Goal: Information Seeking & Learning: Learn about a topic

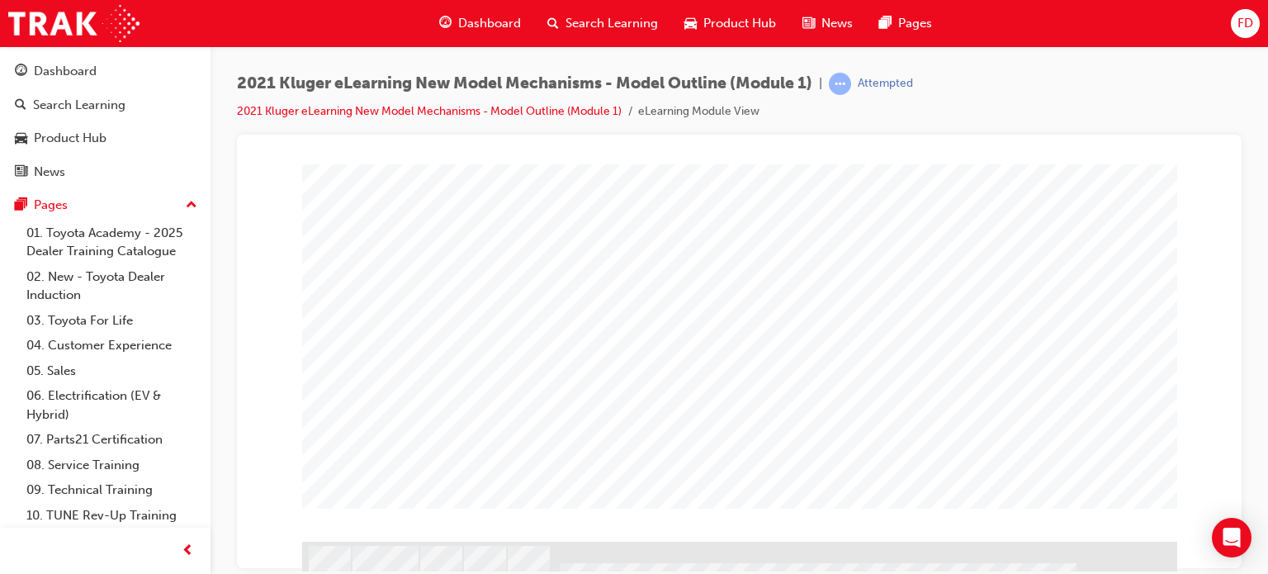
scroll to position [248, 0]
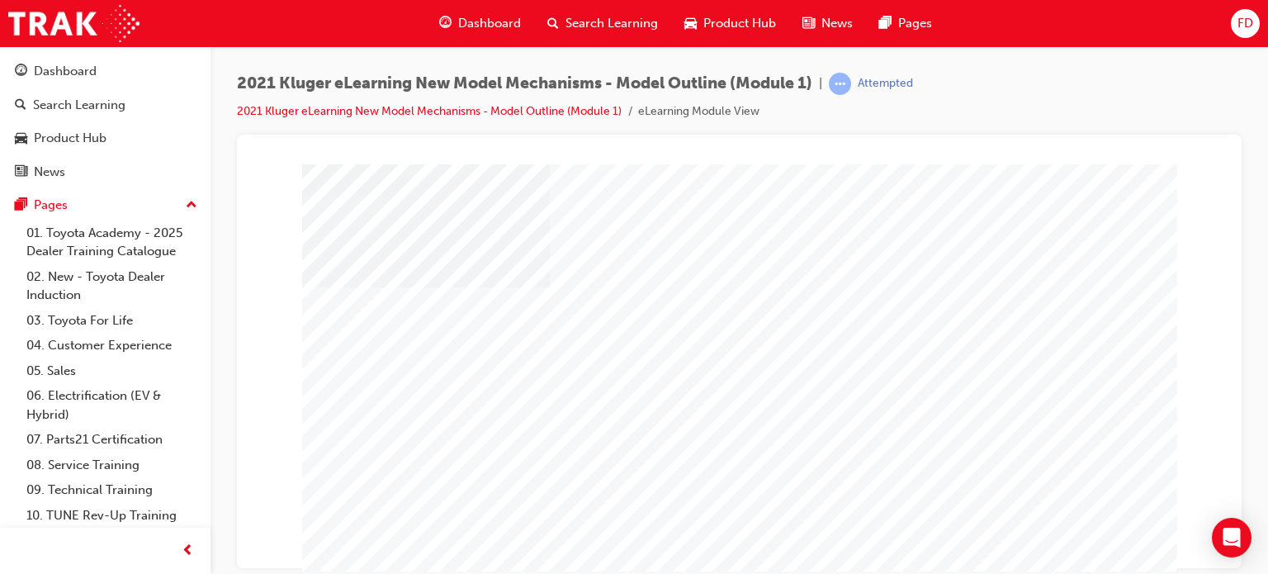
scroll to position [0, 0]
drag, startPoint x: 1224, startPoint y: 322, endPoint x: 1494, endPoint y: 473, distance: 309.2
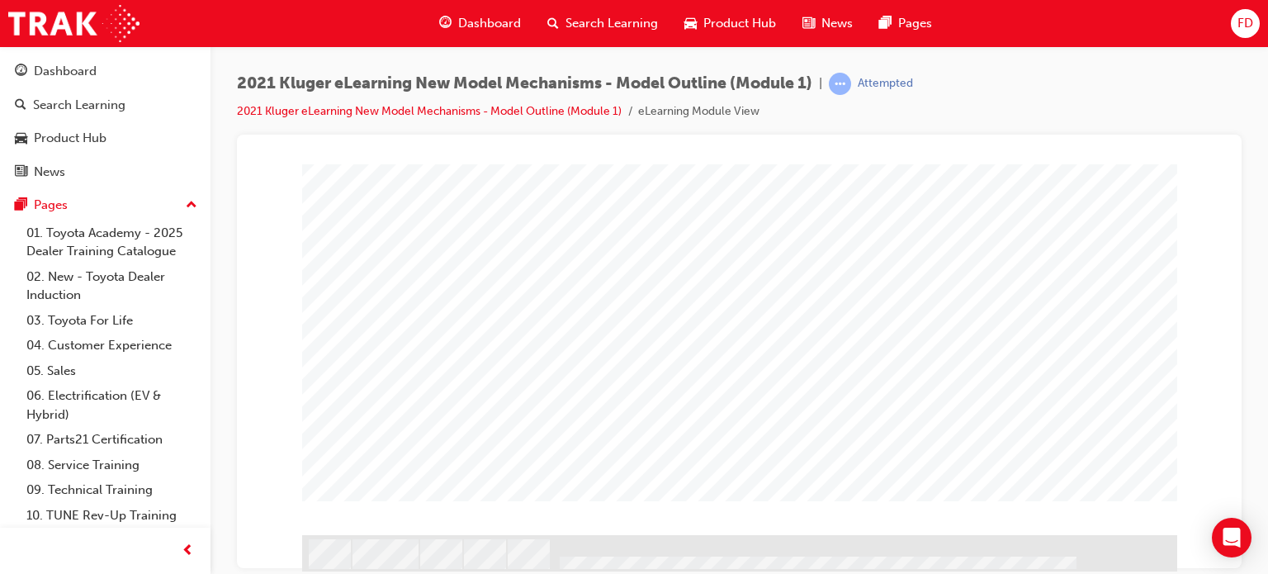
drag, startPoint x: 1222, startPoint y: 270, endPoint x: 1504, endPoint y: 602, distance: 435.6
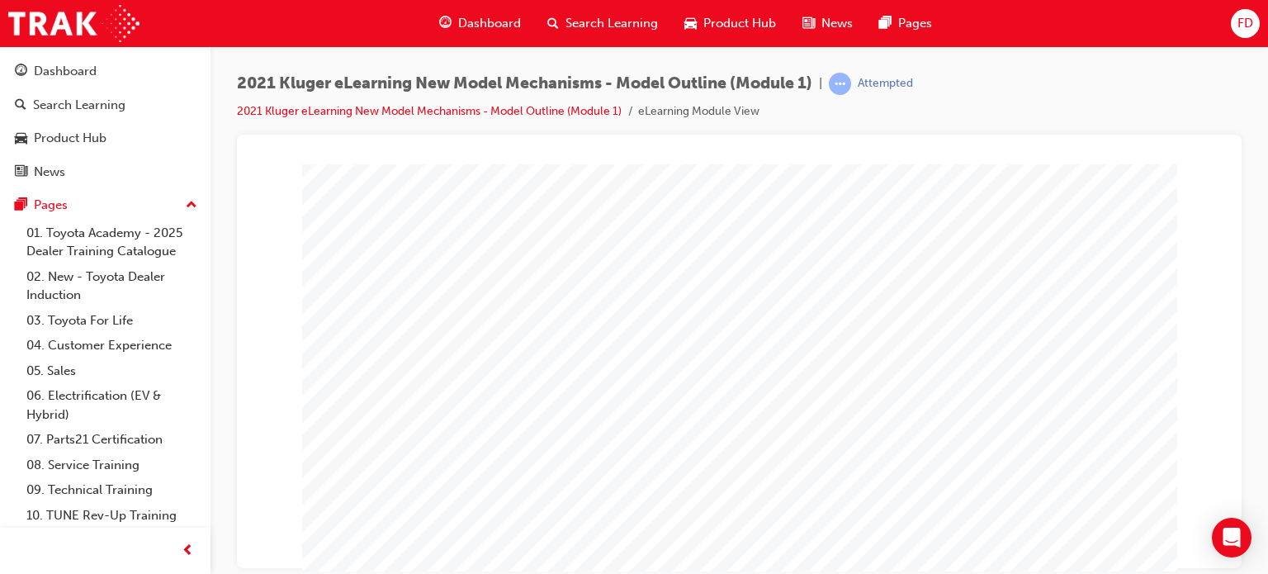
scroll to position [205, 0]
drag, startPoint x: 1223, startPoint y: 317, endPoint x: 1517, endPoint y: 584, distance: 397.2
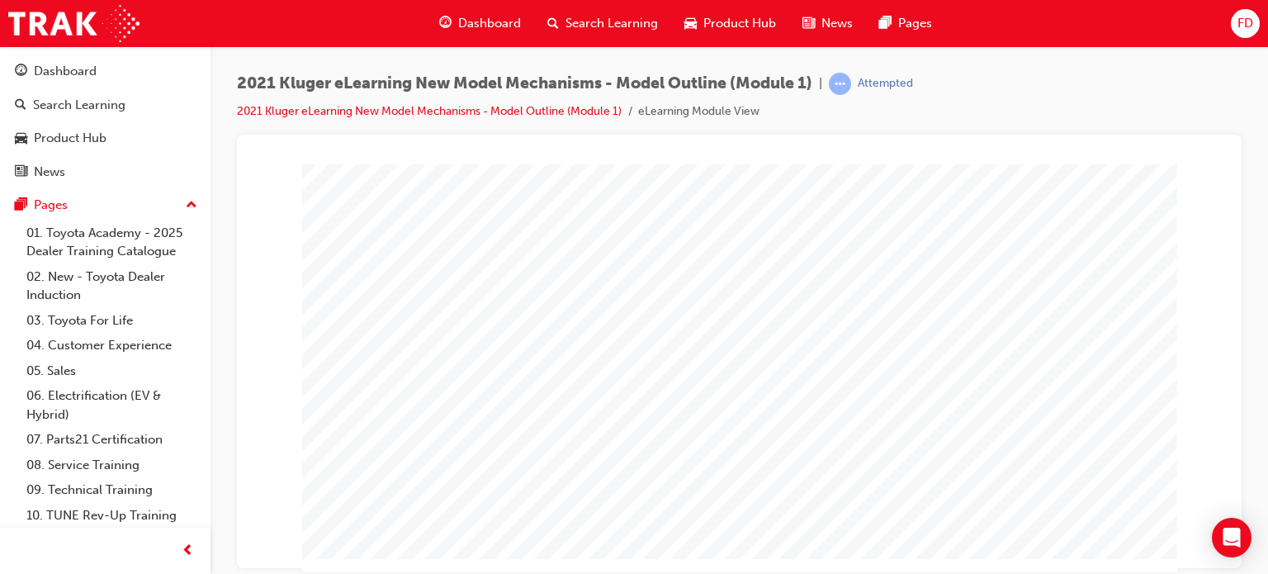
drag, startPoint x: 1221, startPoint y: 280, endPoint x: 1498, endPoint y: 486, distance: 344.9
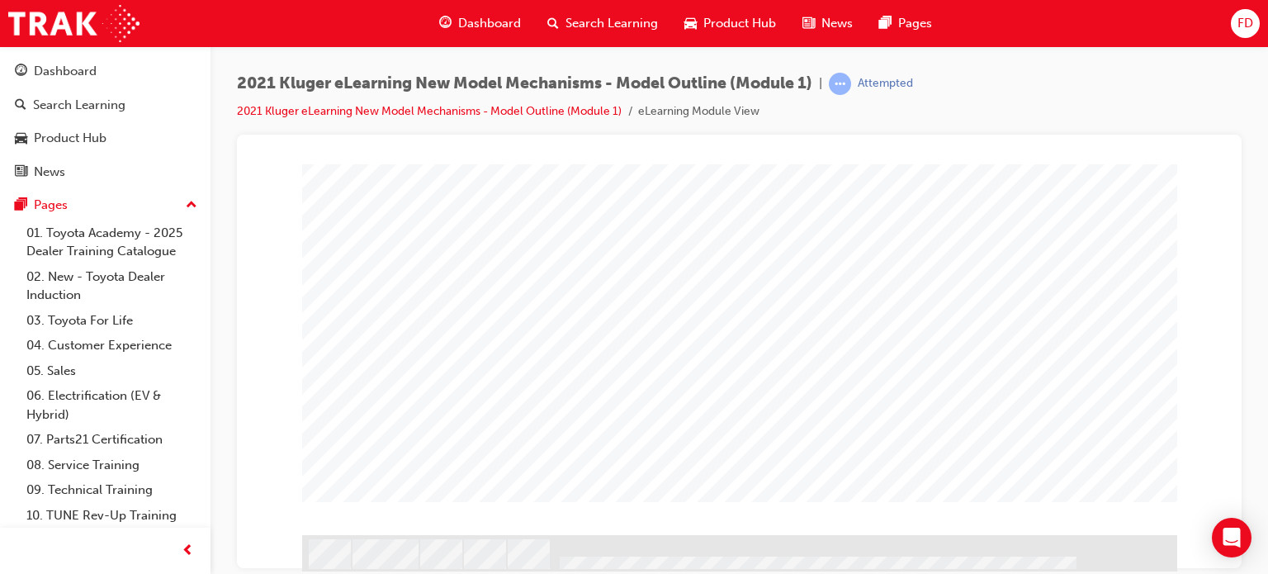
drag, startPoint x: 1221, startPoint y: 398, endPoint x: 1488, endPoint y: 668, distance: 379.9
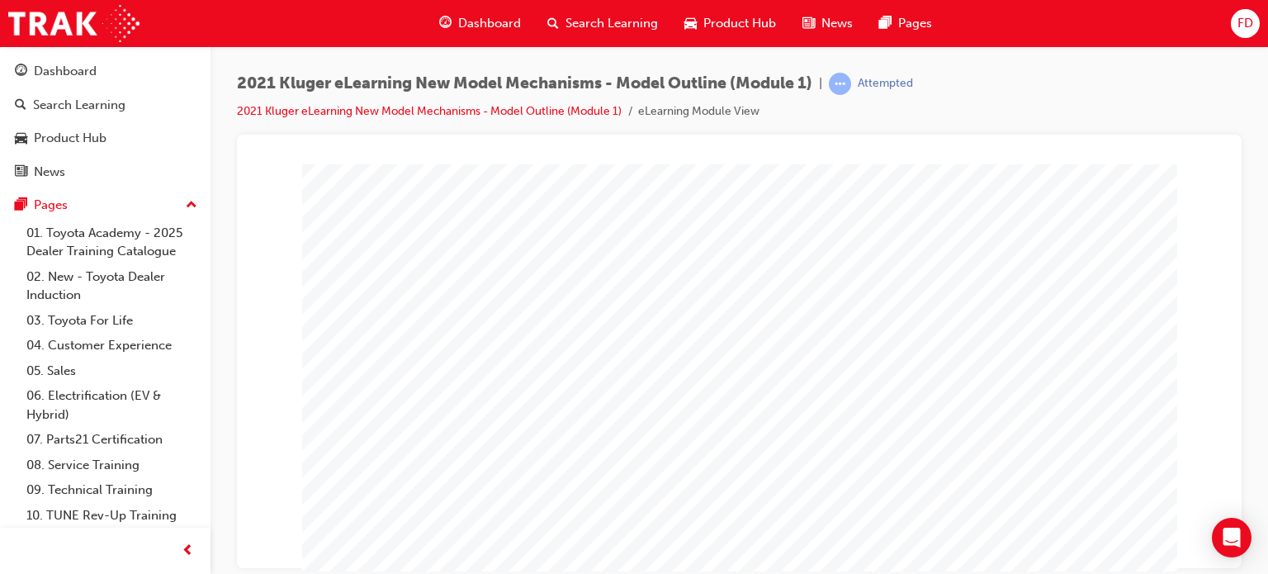
scroll to position [136, 0]
drag, startPoint x: 1222, startPoint y: 363, endPoint x: 1478, endPoint y: 605, distance: 352.0
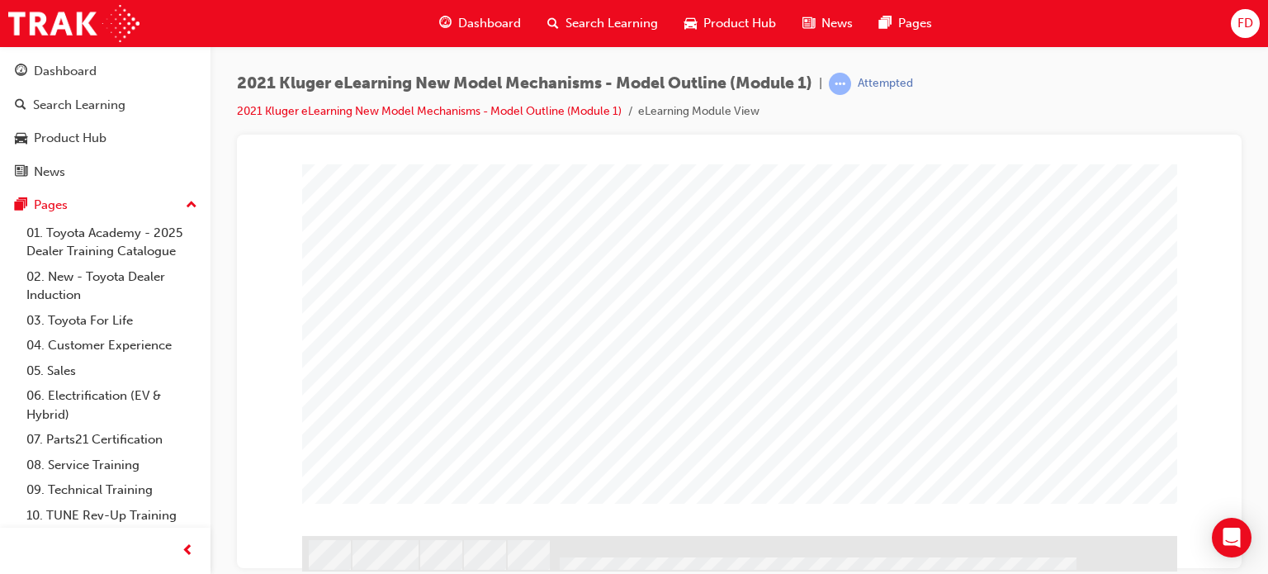
scroll to position [248, 0]
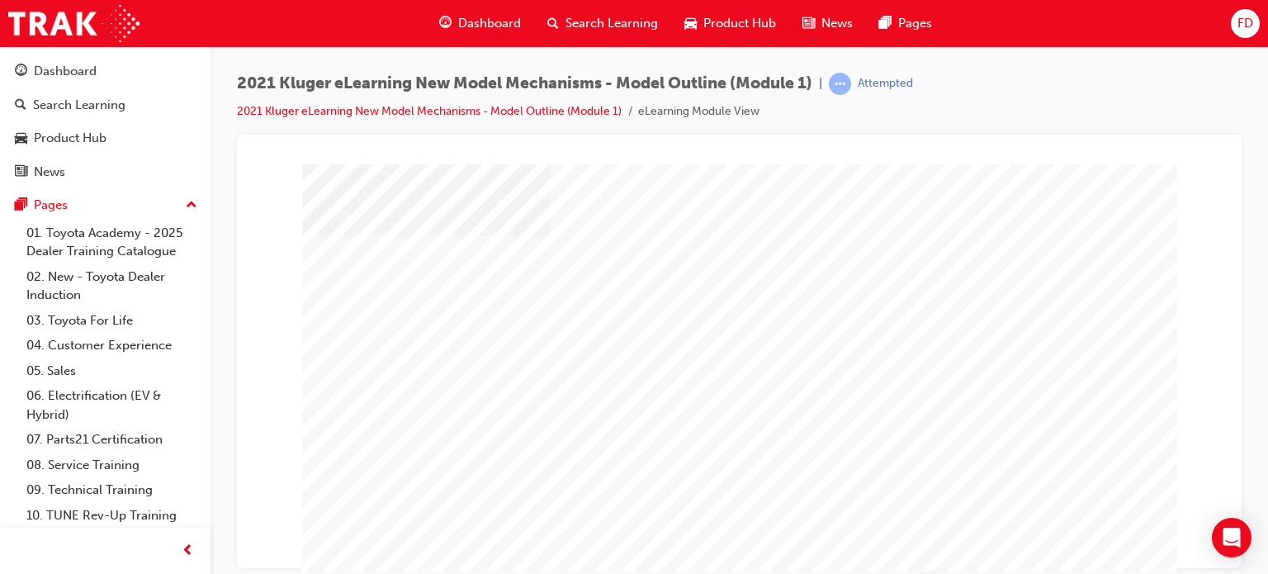
scroll to position [33, 0]
click at [1228, 309] on div at bounding box center [739, 351] width 1004 height 433
drag, startPoint x: 1478, startPoint y: 473, endPoint x: 1218, endPoint y: 309, distance: 307.0
drag, startPoint x: 1225, startPoint y: 327, endPoint x: 1487, endPoint y: 560, distance: 350.1
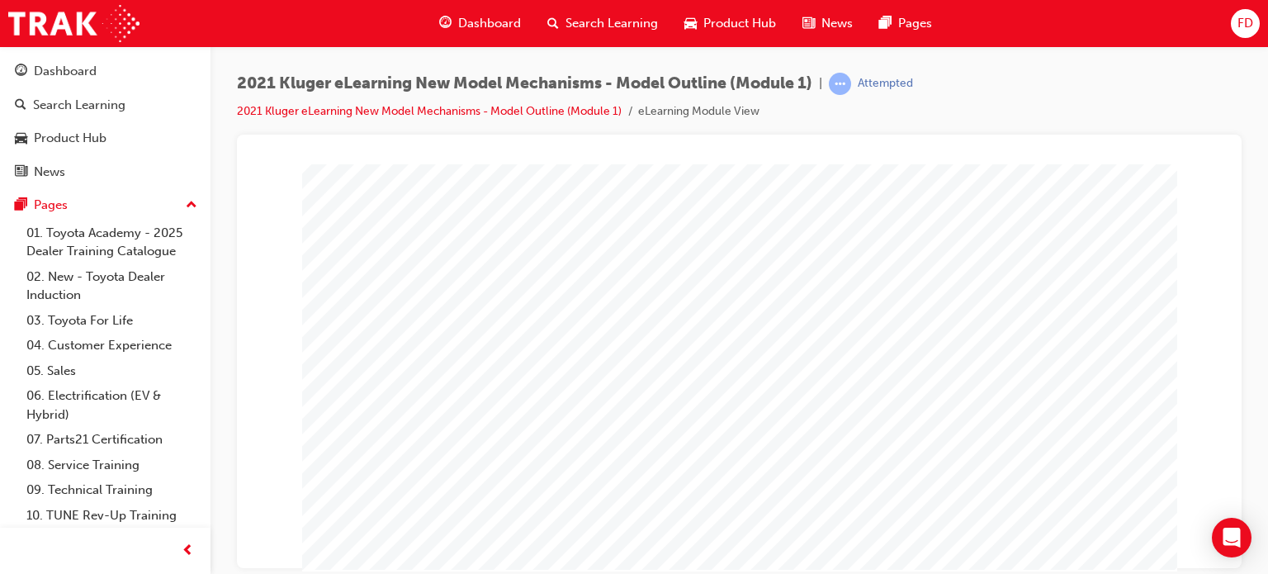
scroll to position [183, 0]
drag, startPoint x: 1218, startPoint y: 321, endPoint x: 1517, endPoint y: 608, distance: 414.4
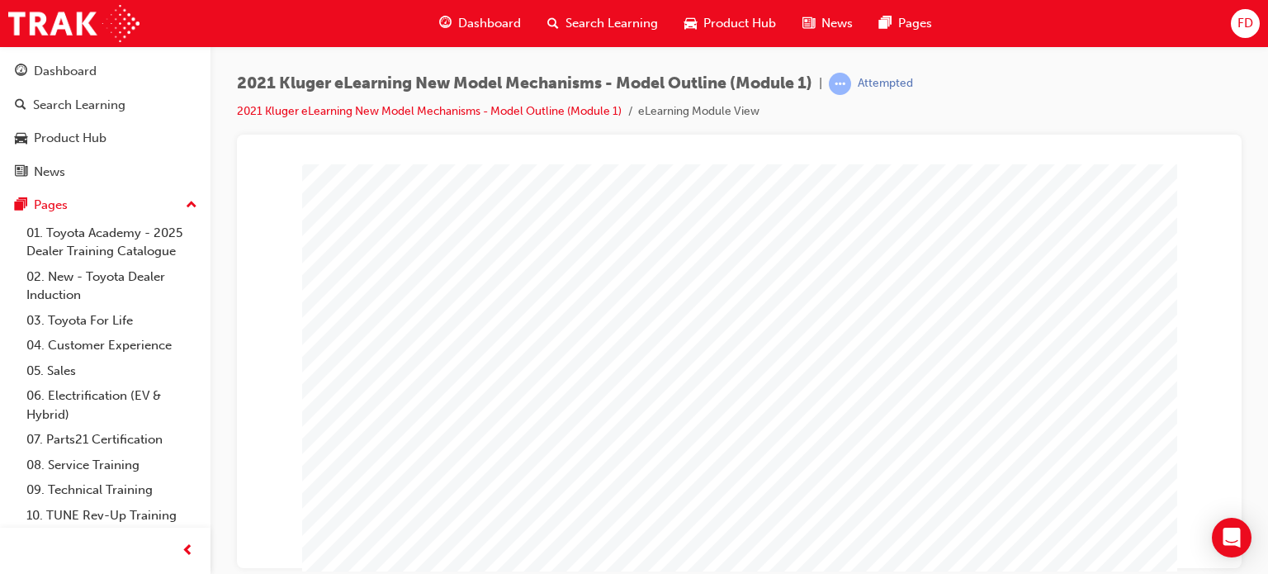
scroll to position [136, 0]
drag, startPoint x: 1221, startPoint y: 272, endPoint x: 1486, endPoint y: 513, distance: 358.7
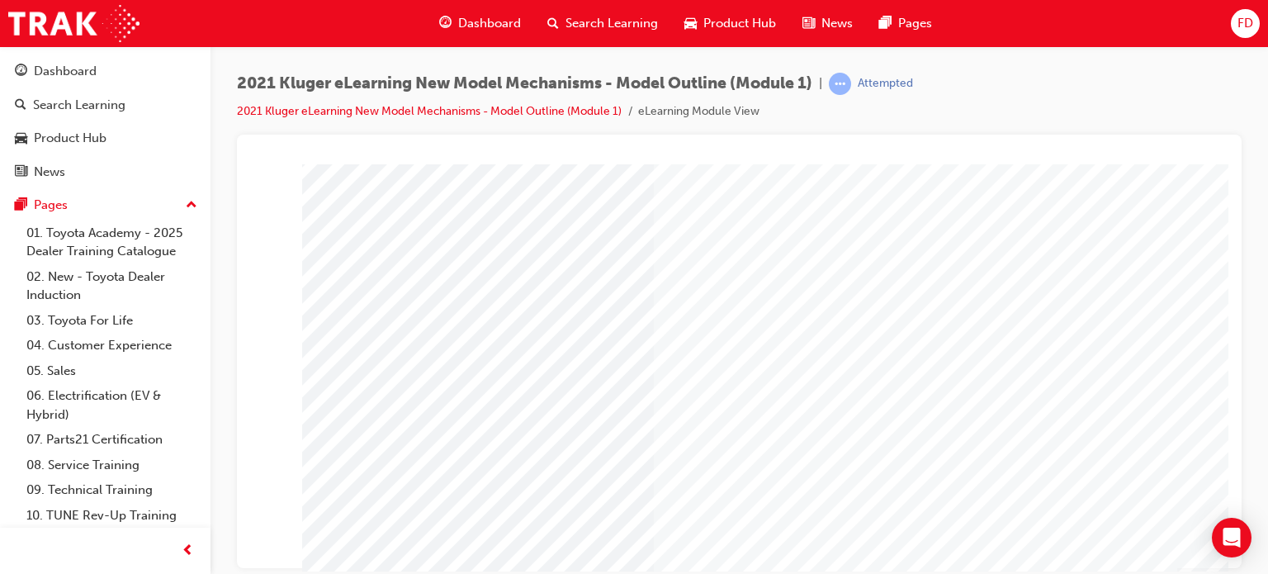
scroll to position [147, 0]
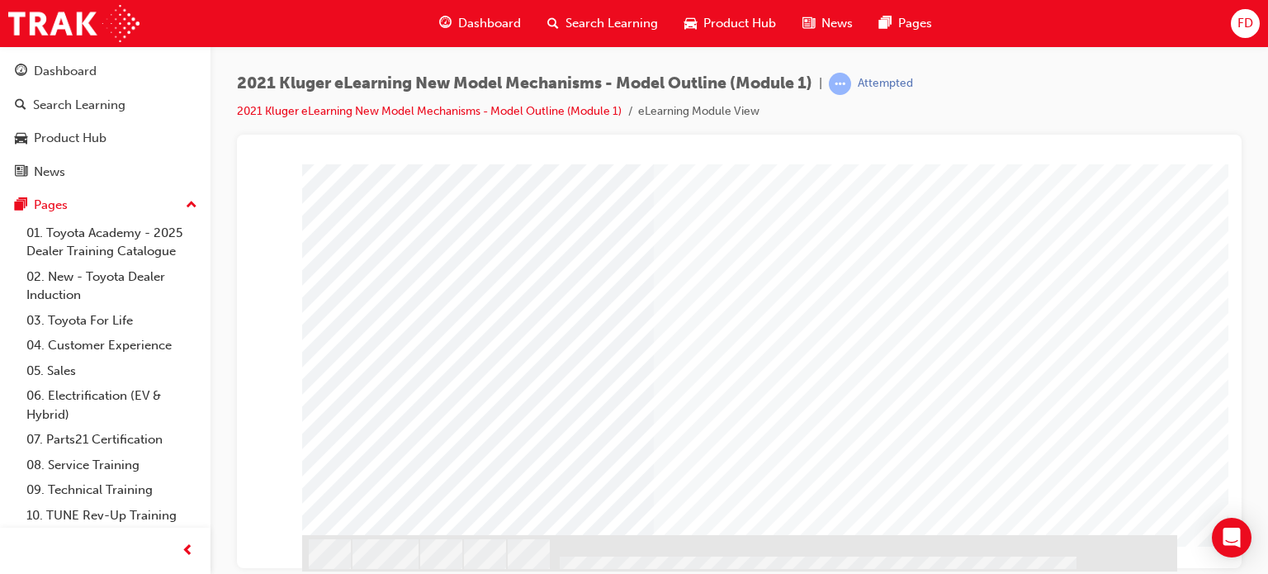
drag, startPoint x: 1222, startPoint y: 340, endPoint x: 1498, endPoint y: 612, distance: 387.5
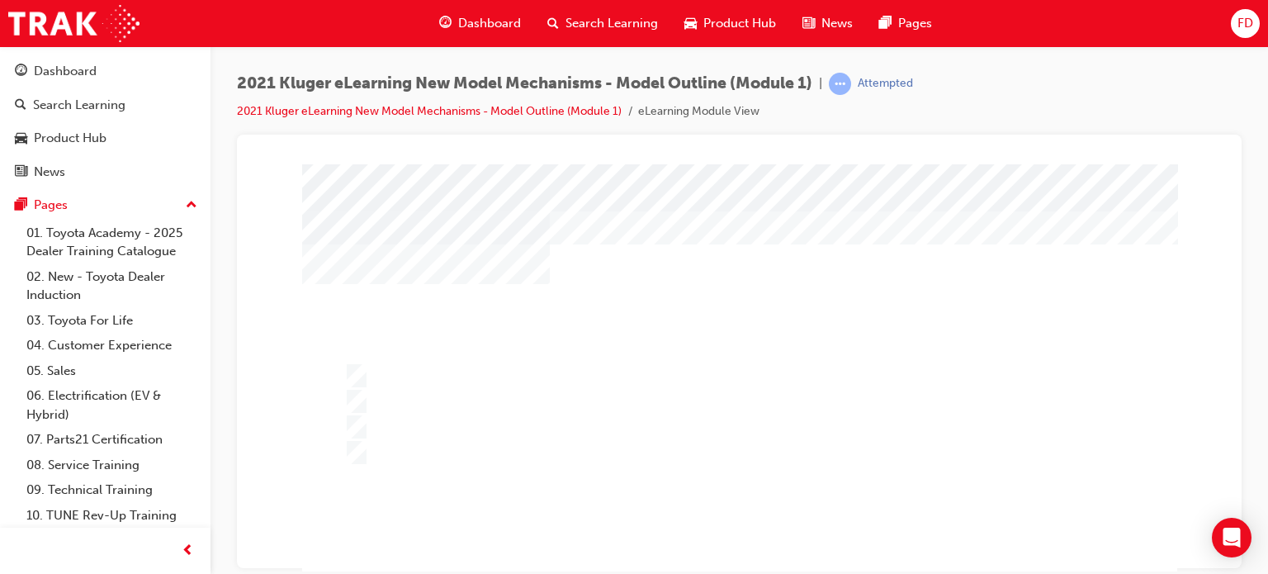
scroll to position [0, 0]
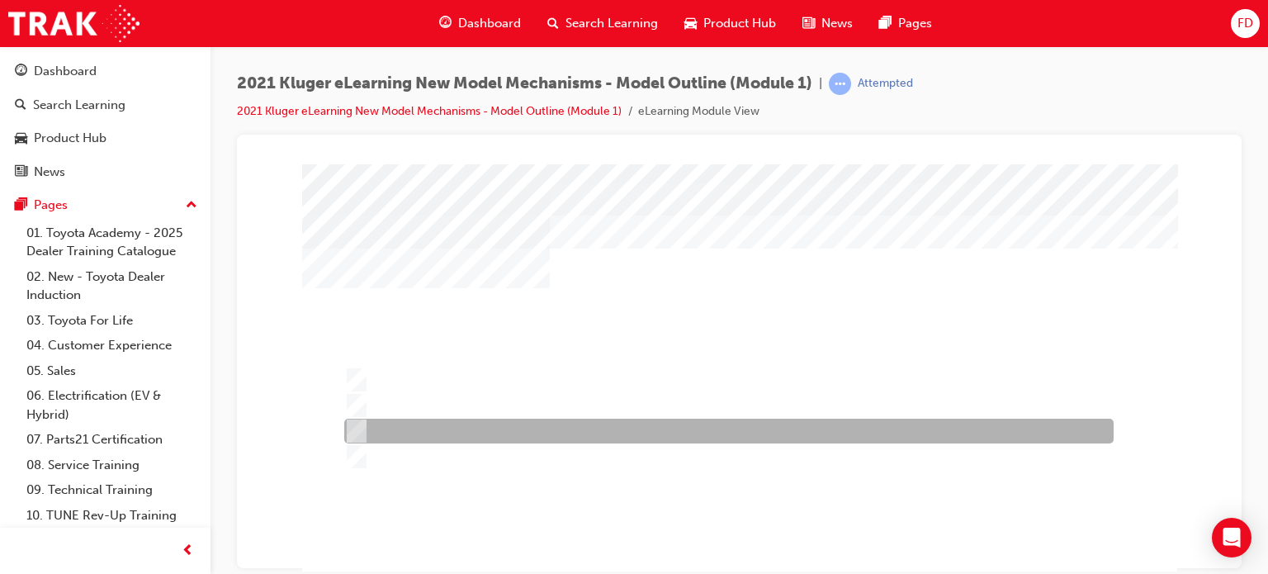
click at [357, 430] on input "Grande grade only." at bounding box center [353, 431] width 18 height 18
radio input "true"
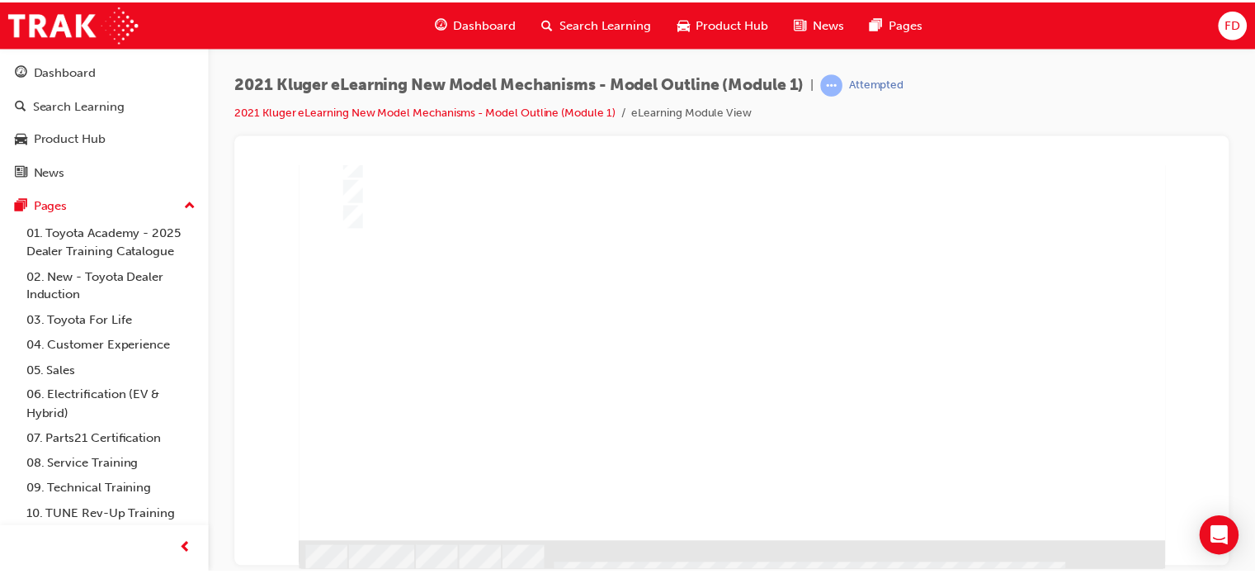
scroll to position [243, 0]
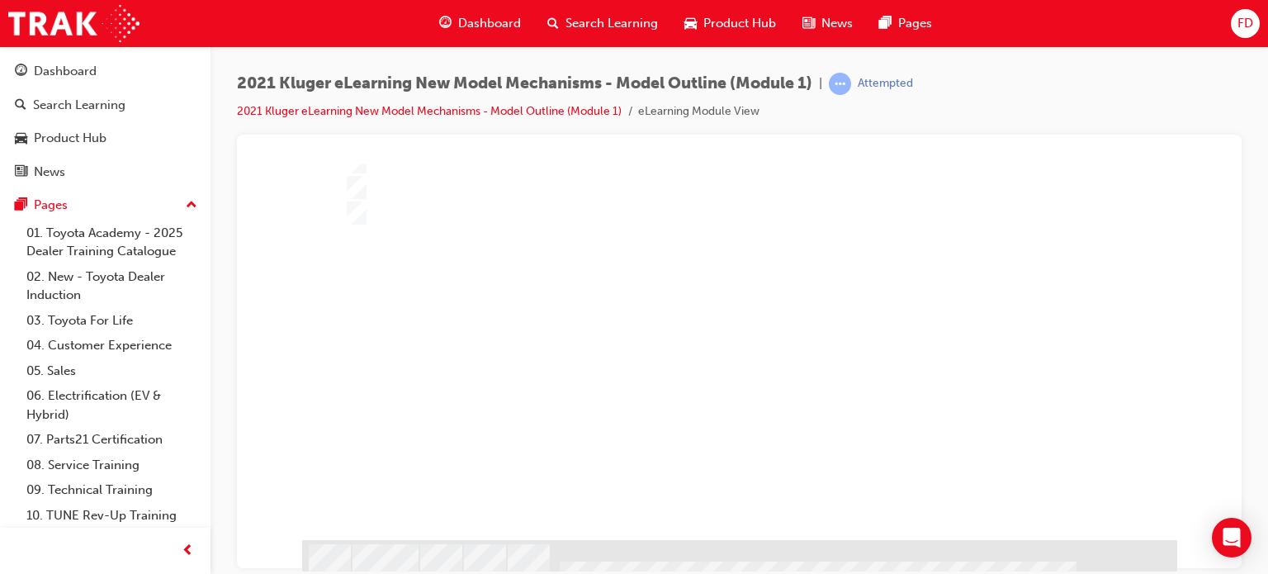
drag, startPoint x: 1218, startPoint y: 230, endPoint x: 1504, endPoint y: 534, distance: 416.8
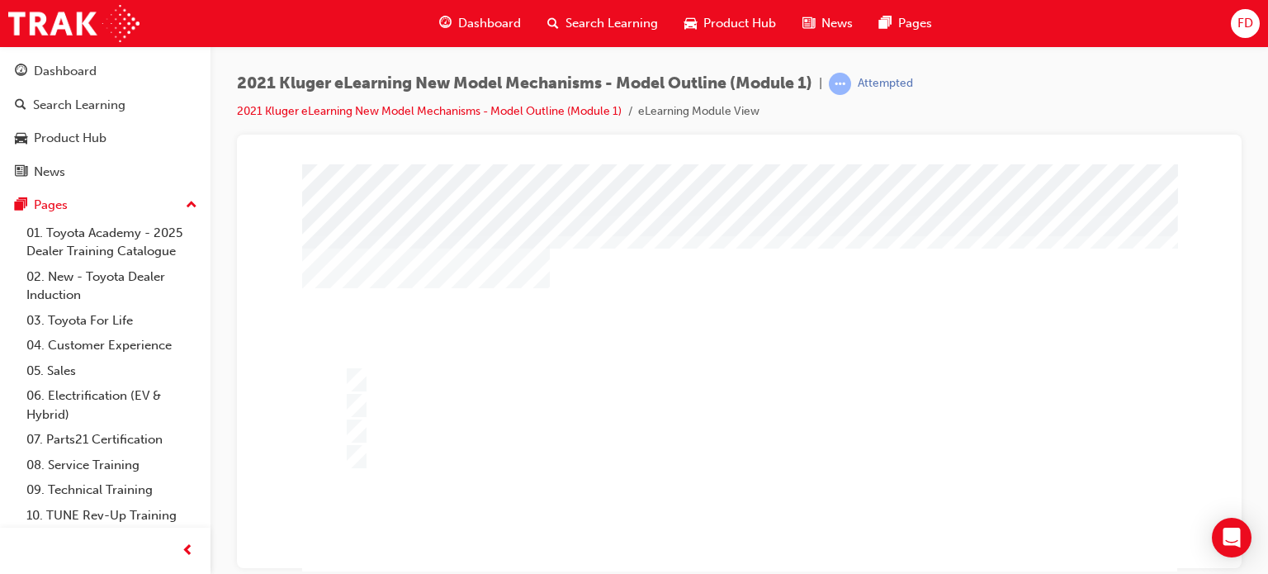
scroll to position [248, 0]
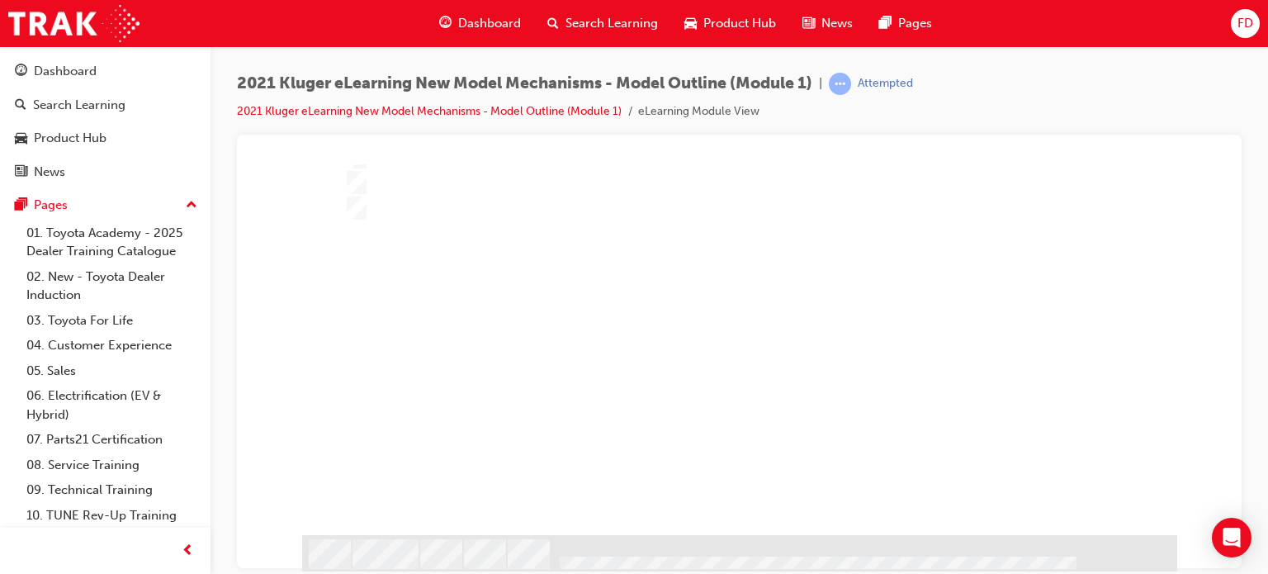
drag, startPoint x: 1220, startPoint y: 282, endPoint x: 1485, endPoint y: 606, distance: 418.1
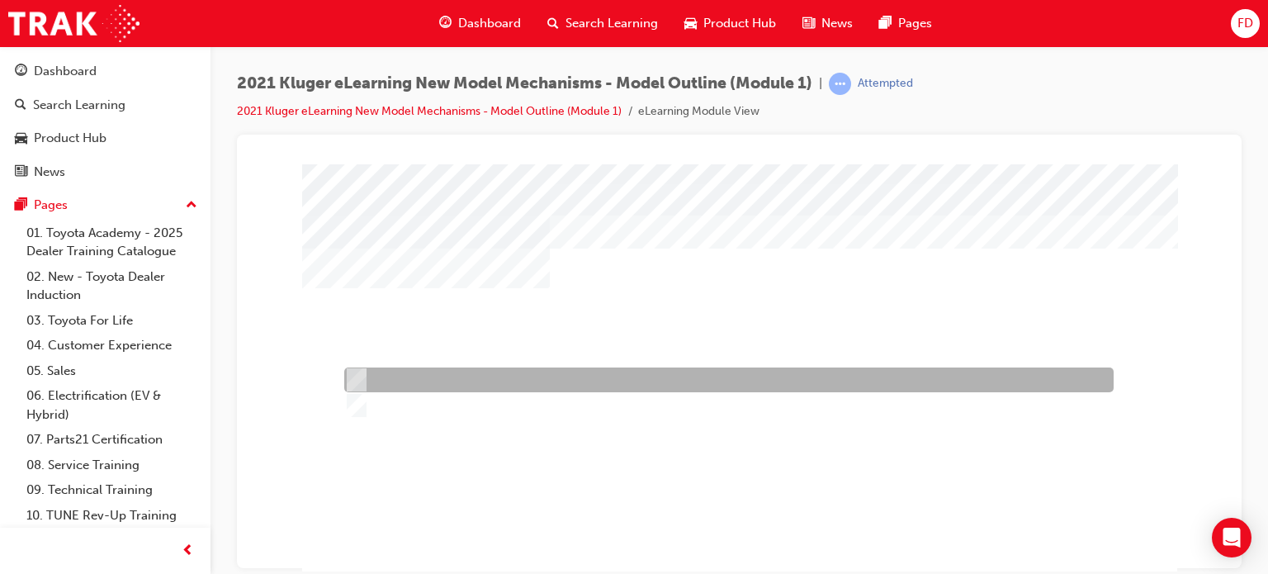
click at [356, 377] on input "True" at bounding box center [353, 380] width 18 height 18
radio input "true"
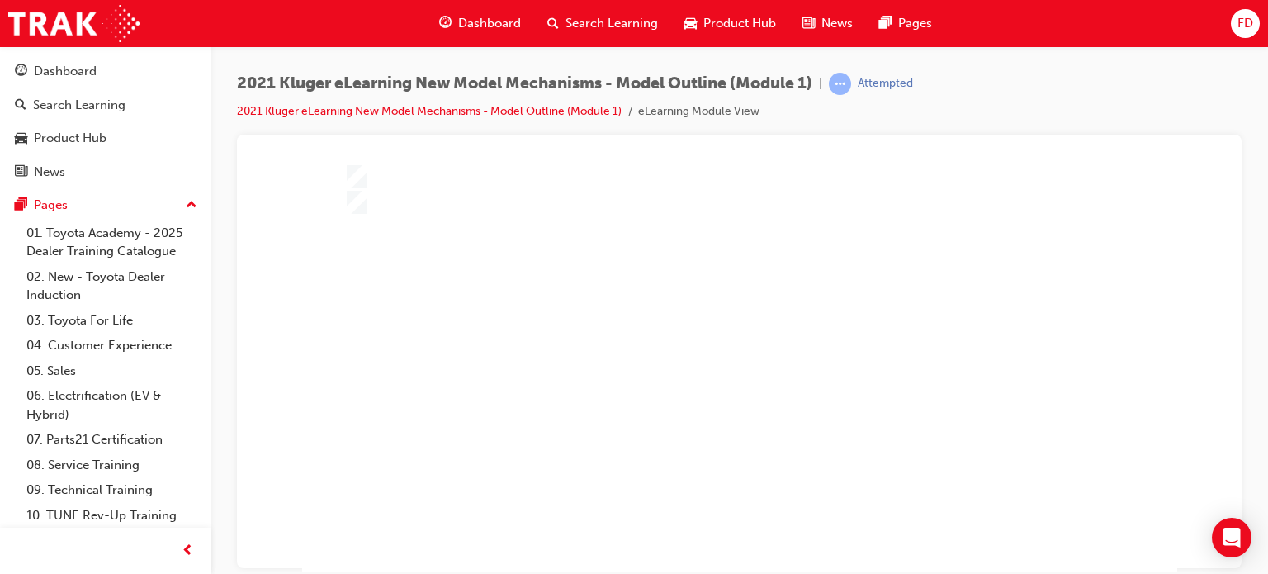
scroll to position [221, 0]
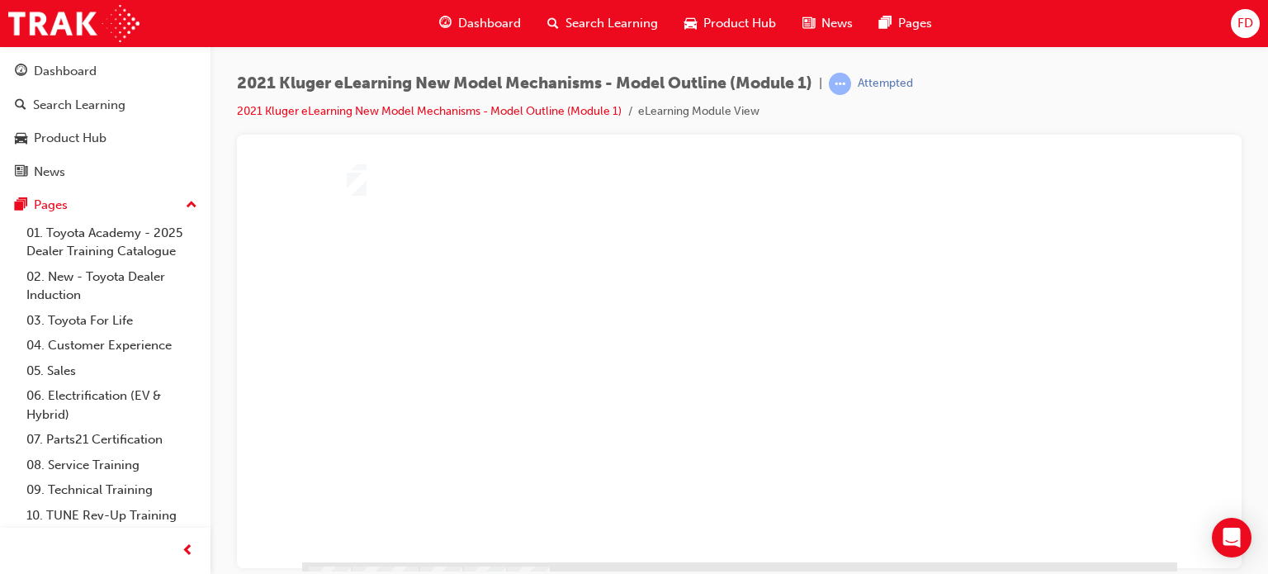
drag, startPoint x: 1222, startPoint y: 232, endPoint x: 1485, endPoint y: 523, distance: 392.1
click at [352, 182] on div at bounding box center [739, 270] width 875 height 656
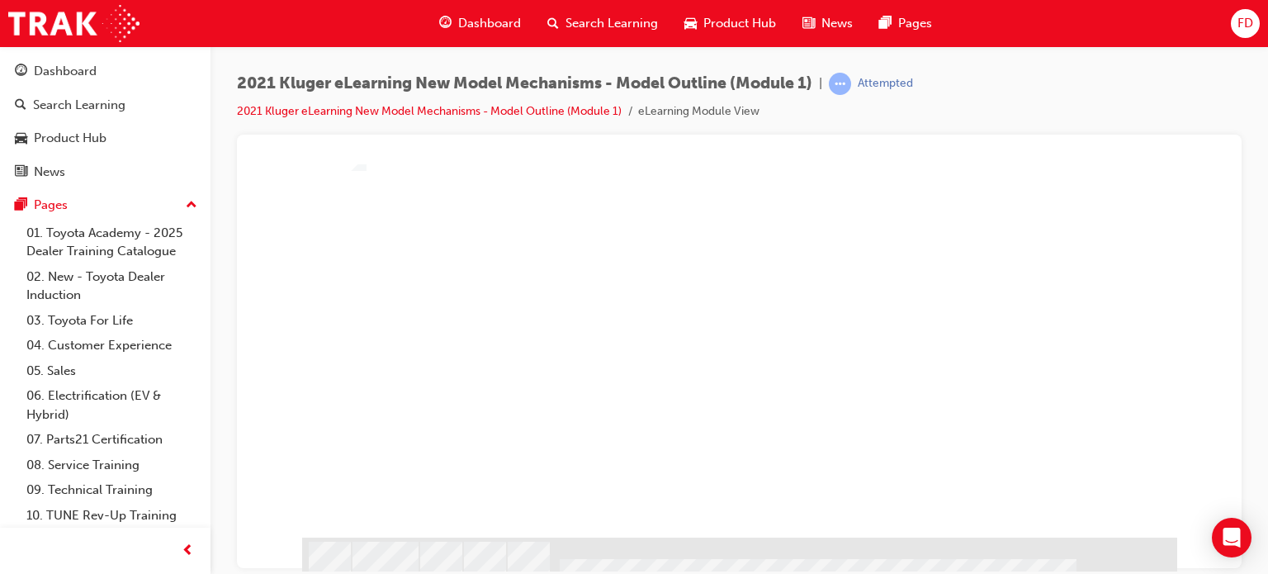
scroll to position [247, 0]
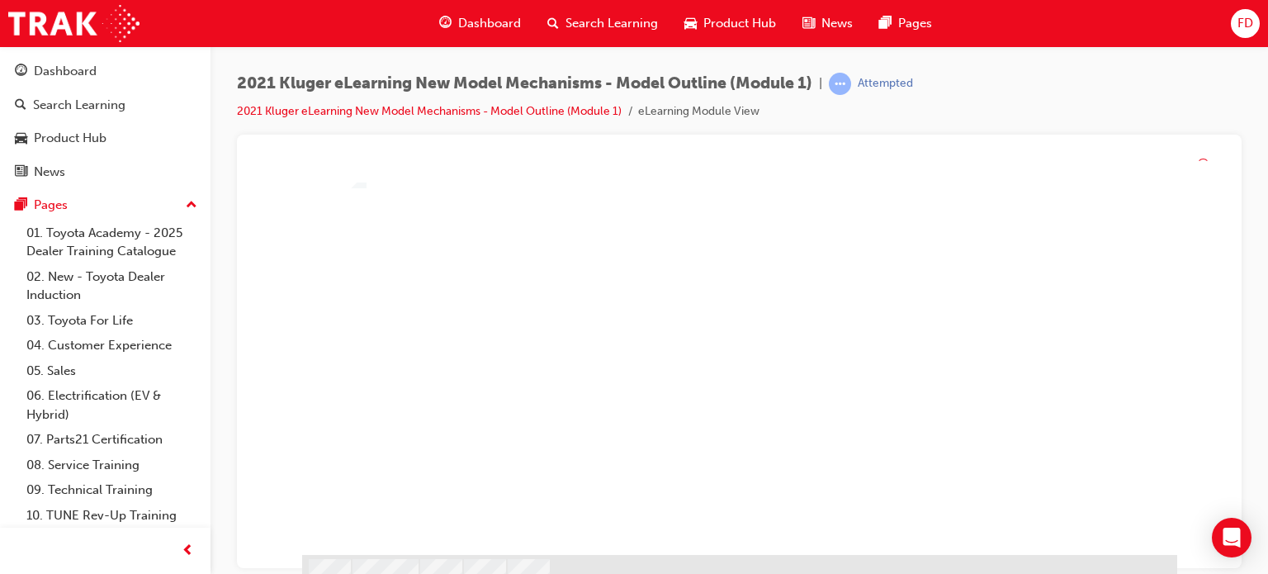
scroll to position [0, 0]
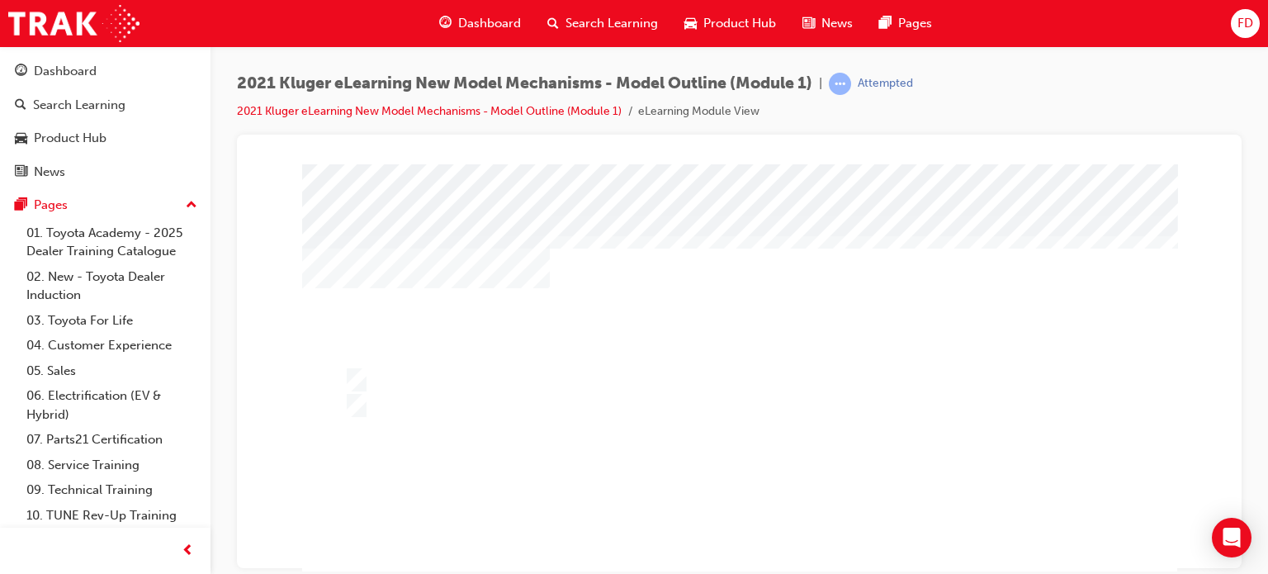
click at [357, 400] on div at bounding box center [739, 491] width 875 height 656
drag, startPoint x: 1219, startPoint y: 211, endPoint x: 1517, endPoint y: 355, distance: 330.7
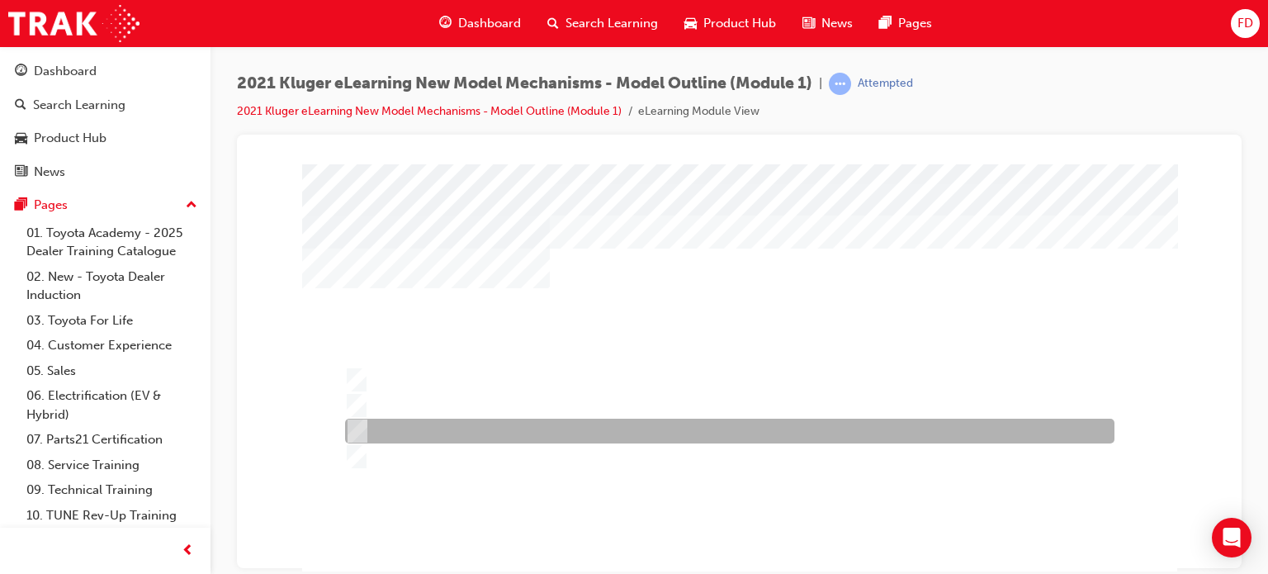
click at [361, 422] on input "17CY" at bounding box center [354, 431] width 18 height 18
radio input "true"
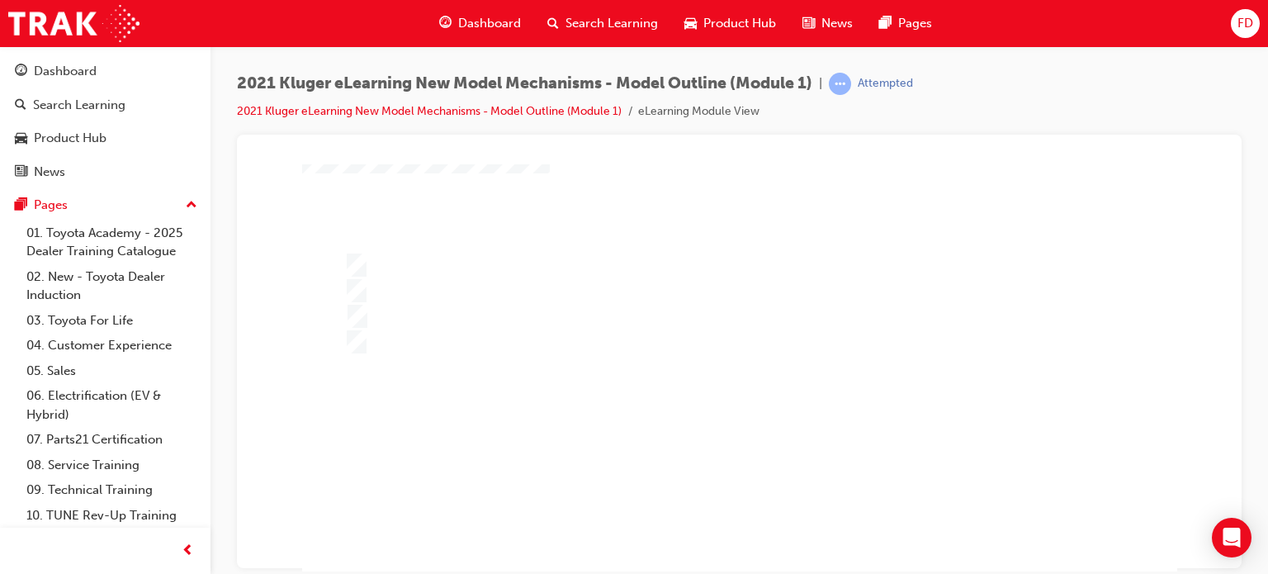
scroll to position [177, 0]
click at [357, 225] on div at bounding box center [739, 315] width 875 height 656
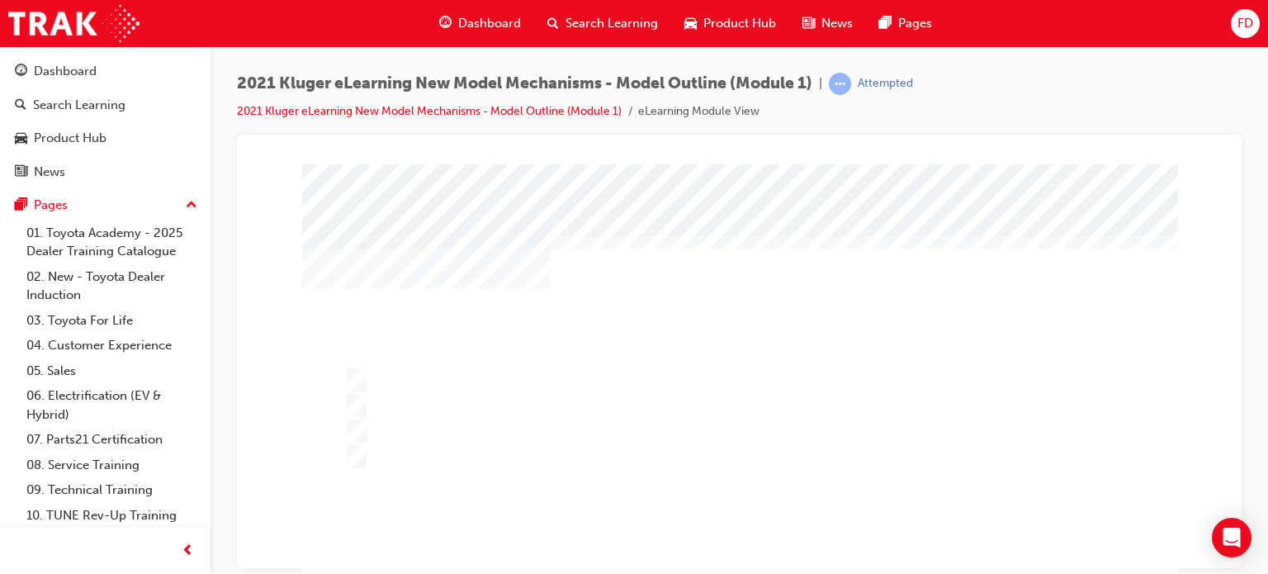
click at [358, 400] on div at bounding box center [739, 491] width 875 height 656
drag, startPoint x: 1223, startPoint y: 199, endPoint x: 1485, endPoint y: 342, distance: 298.7
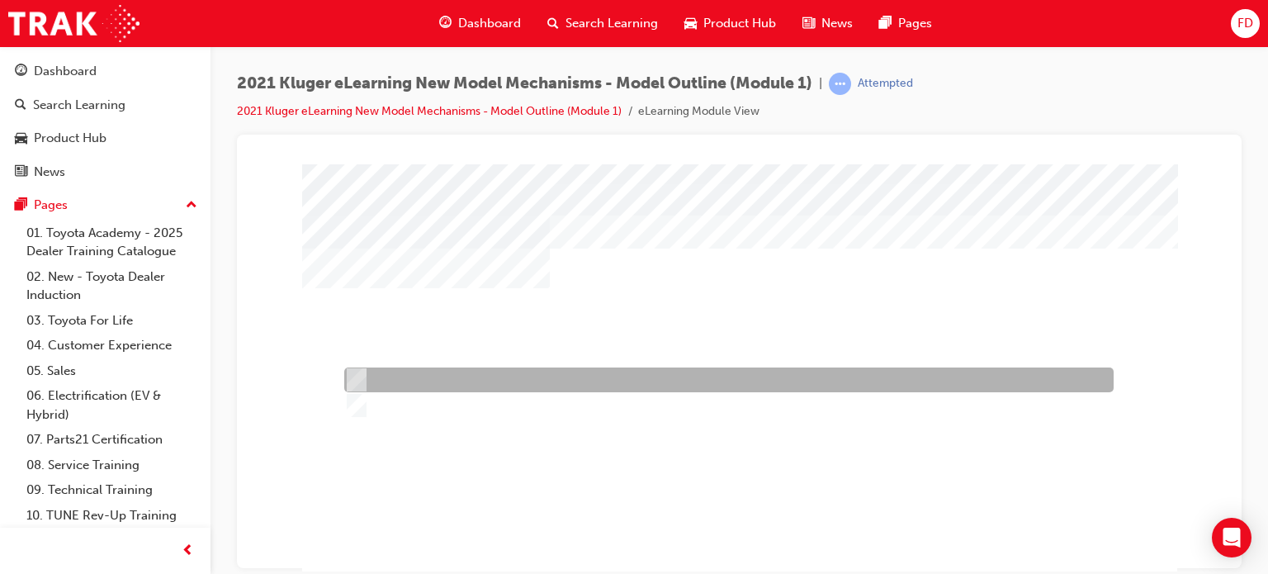
click at [354, 383] on input "True" at bounding box center [353, 380] width 18 height 18
radio input "true"
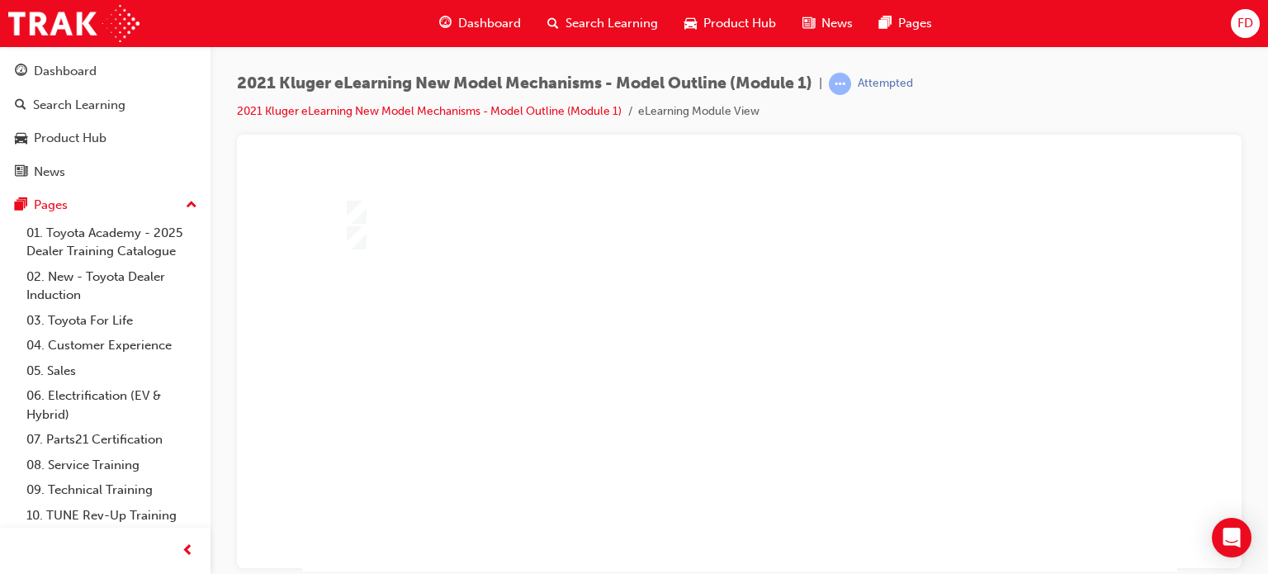
scroll to position [173, 0]
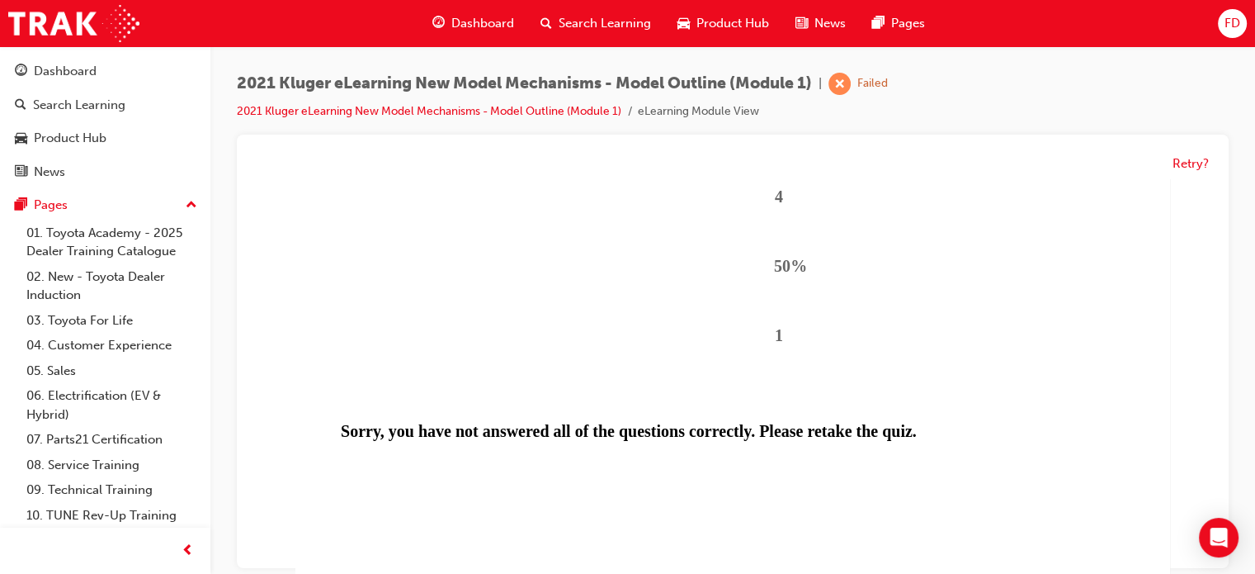
scroll to position [191, 0]
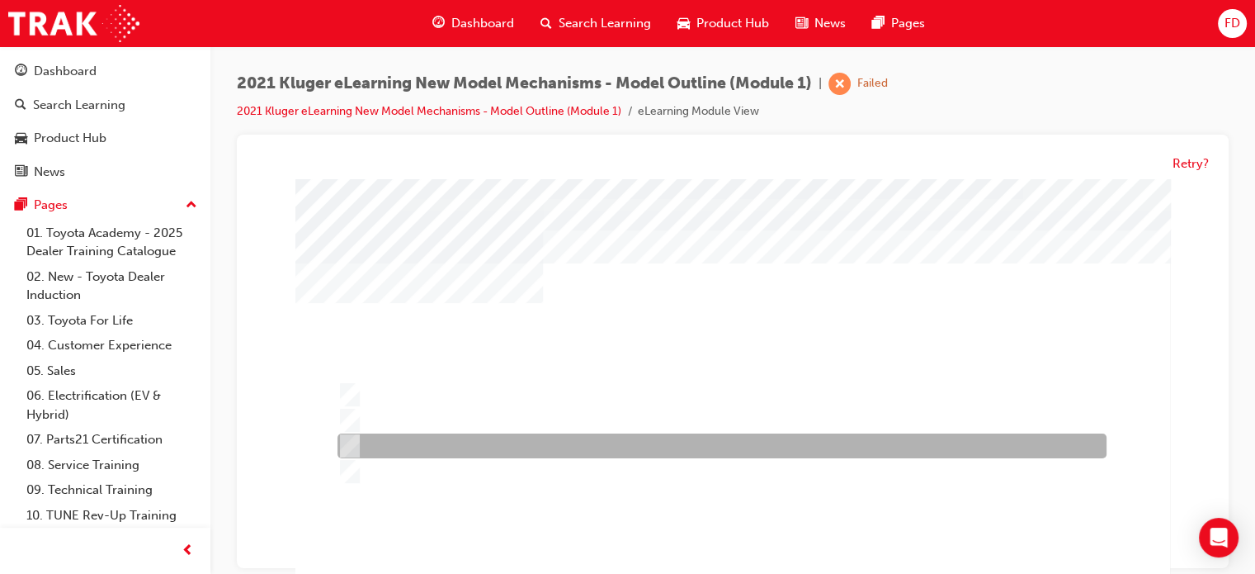
click at [352, 439] on input "Grande grade only." at bounding box center [347, 446] width 18 height 18
radio input "true"
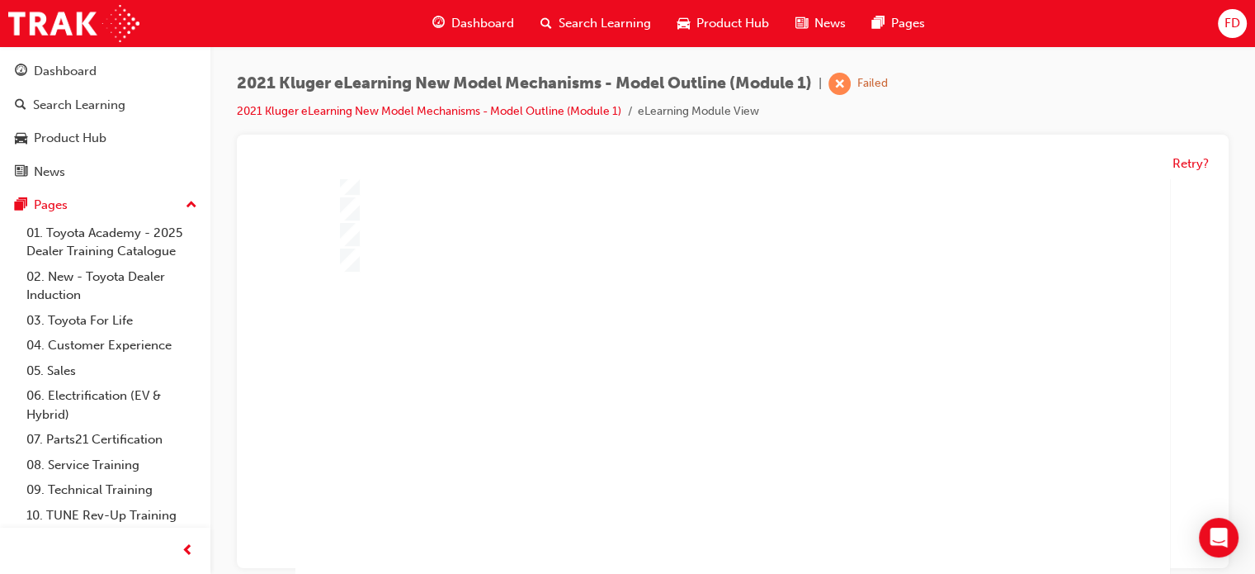
scroll to position [248, 0]
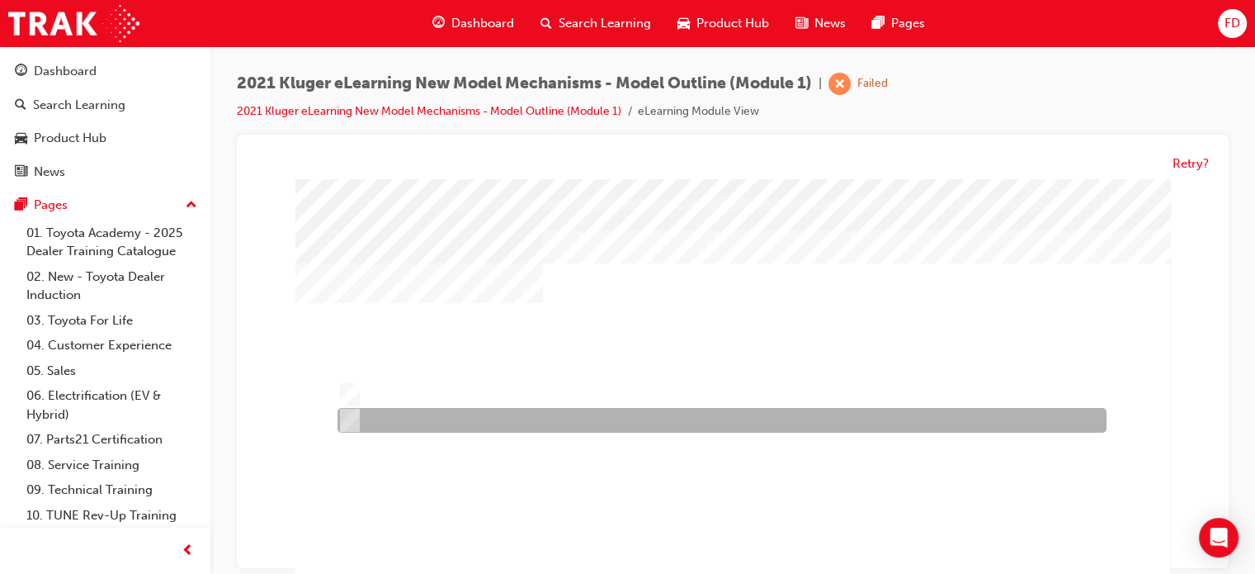
click at [349, 416] on input "False" at bounding box center [347, 421] width 18 height 18
radio input "true"
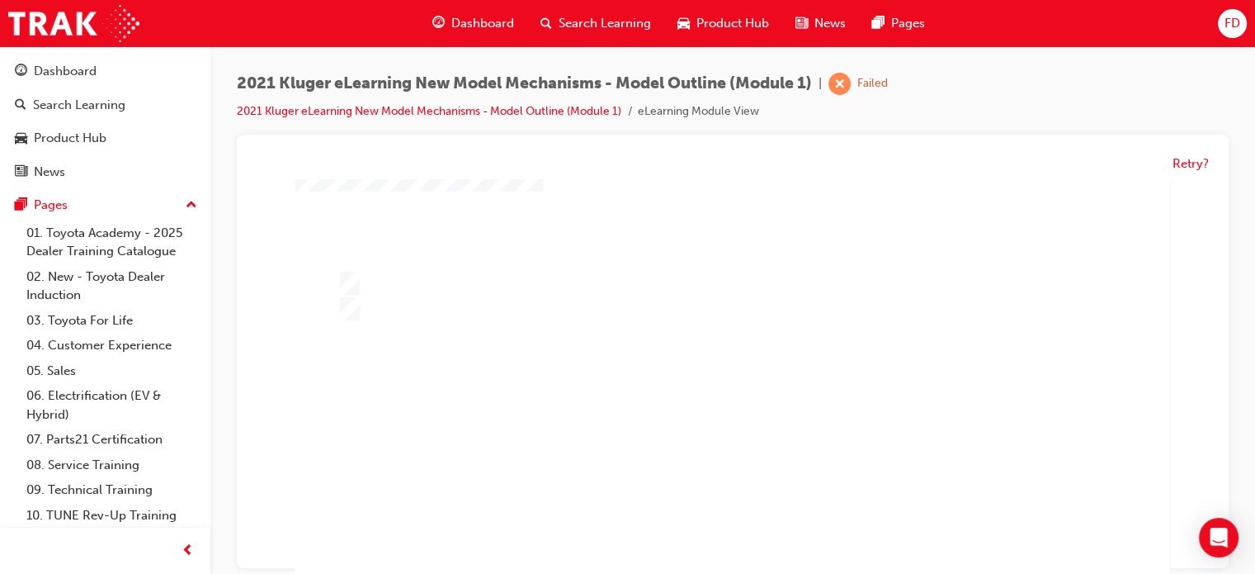
scroll to position [191, 0]
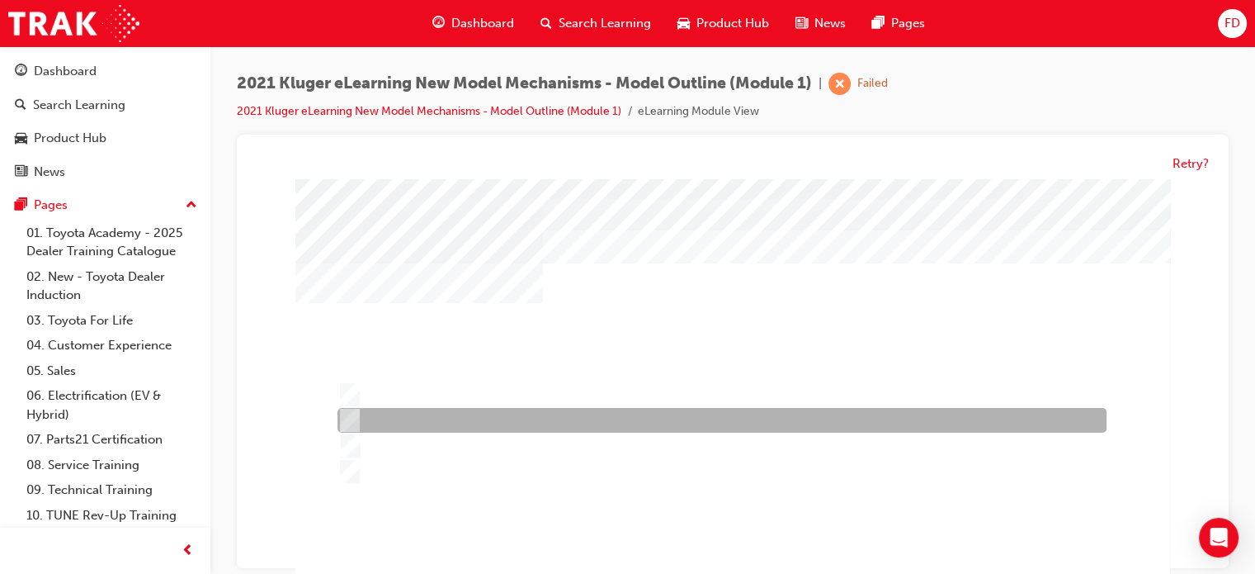
click at [353, 419] on input "15CY" at bounding box center [347, 421] width 18 height 18
radio input "true"
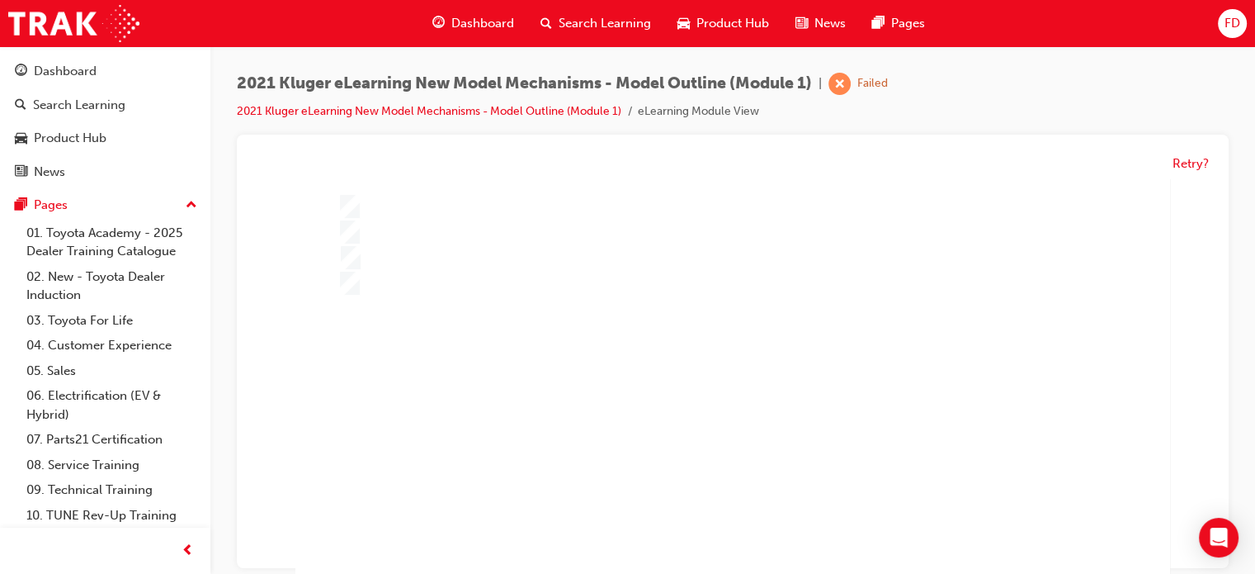
scroll to position [248, 0]
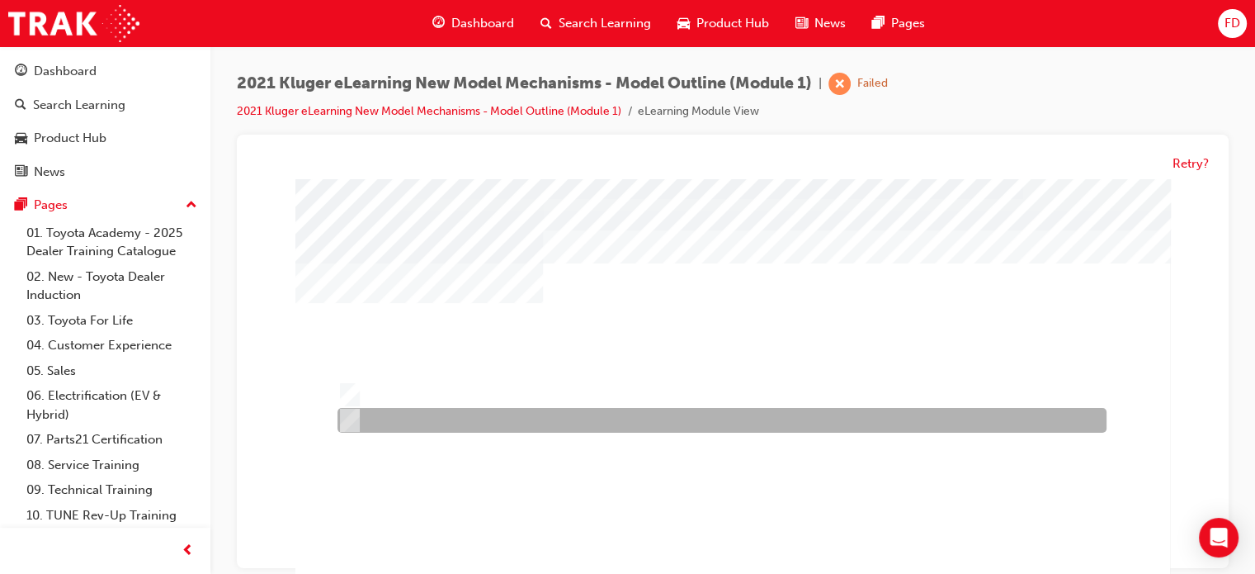
click at [350, 416] on input "False" at bounding box center [347, 421] width 18 height 18
radio input "true"
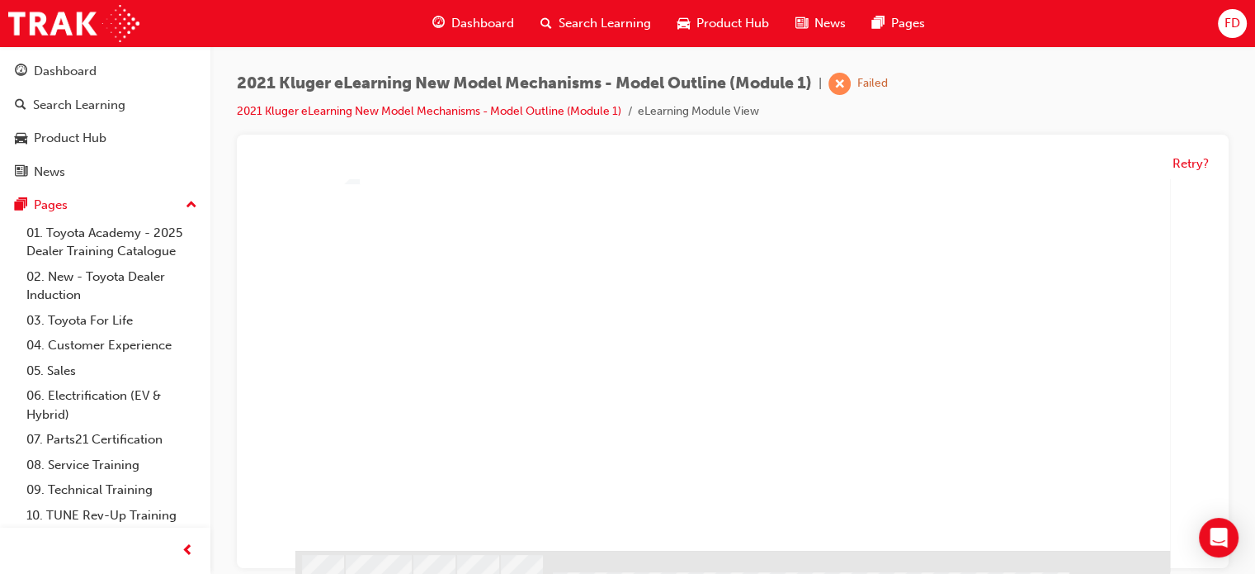
scroll to position [248, 0]
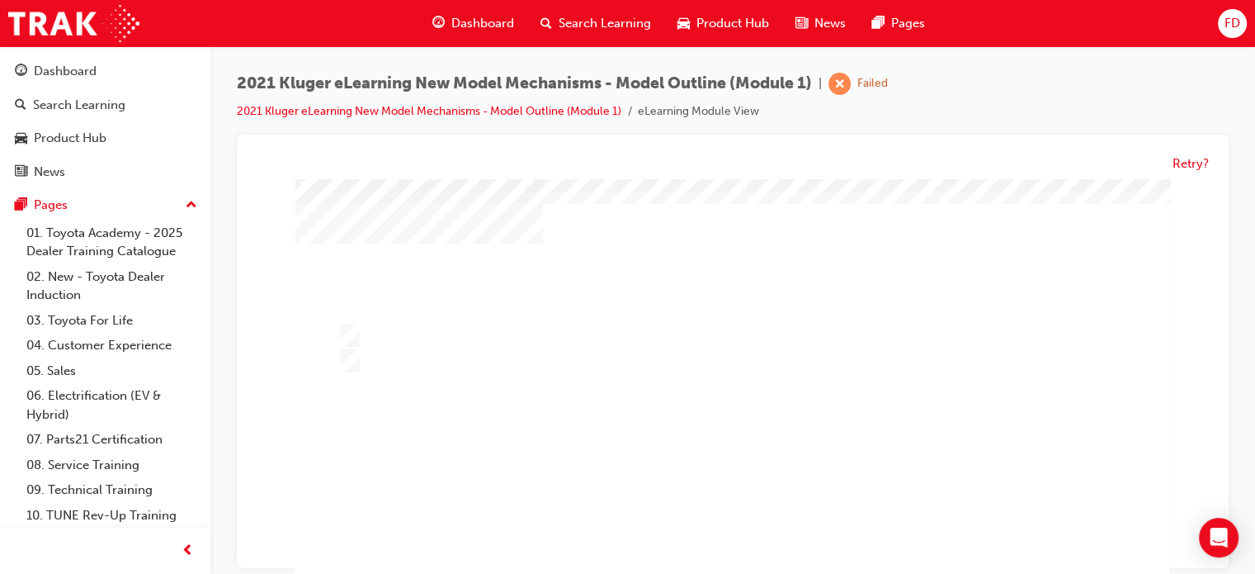
scroll to position [50, 0]
click at [348, 346] on div at bounding box center [732, 457] width 875 height 656
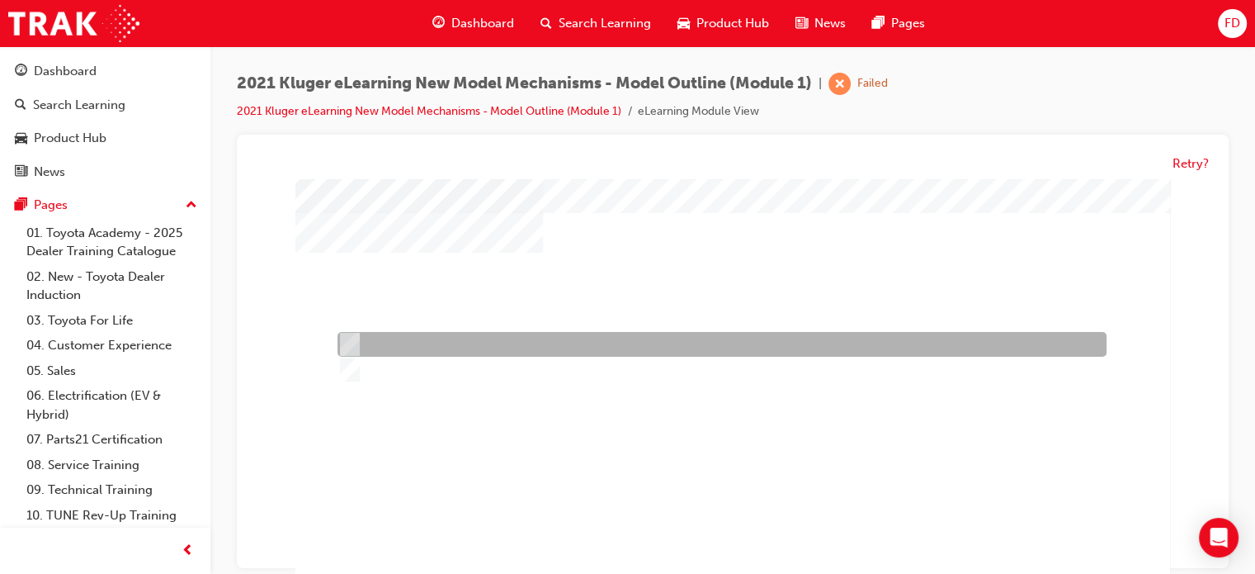
click at [348, 346] on input "True" at bounding box center [347, 345] width 18 height 18
radio input "true"
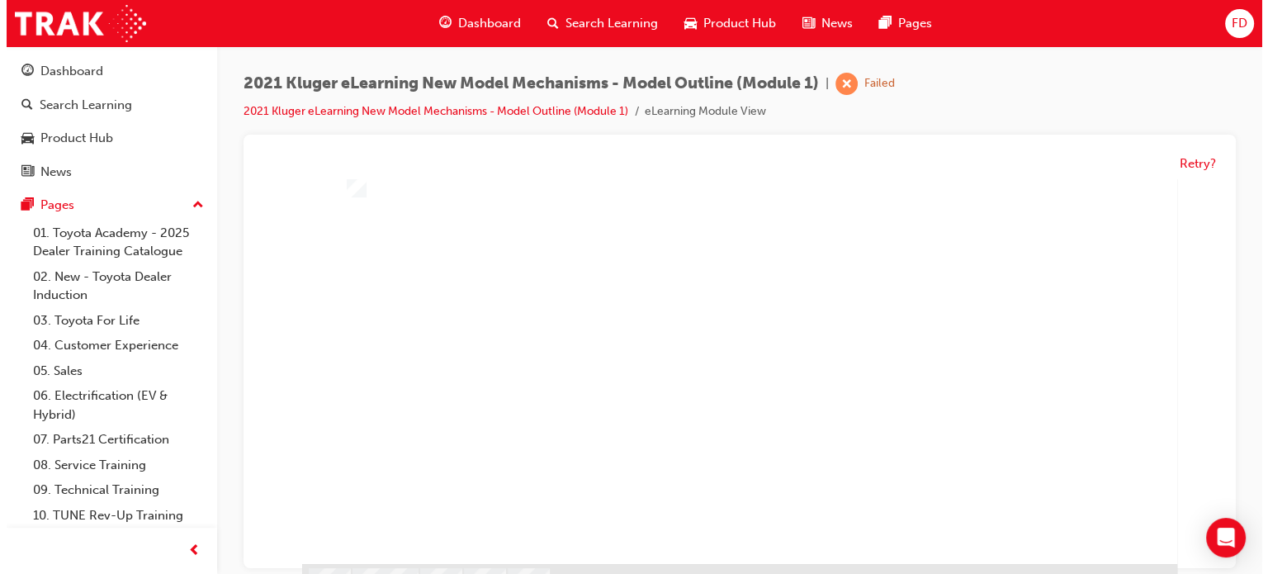
scroll to position [238, 0]
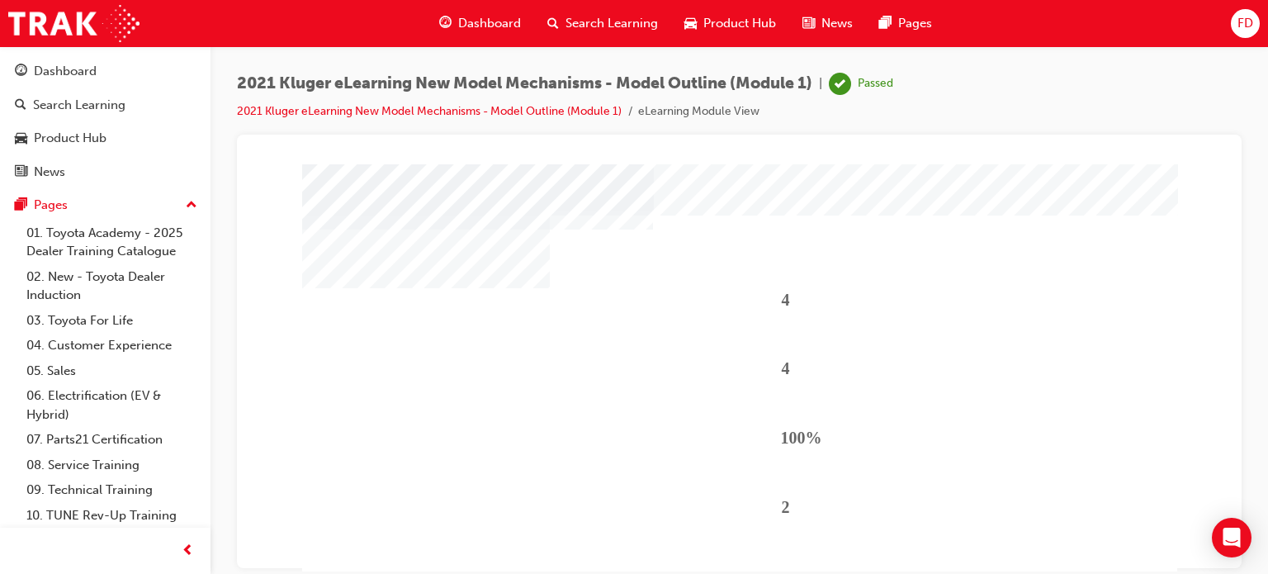
scroll to position [248, 0]
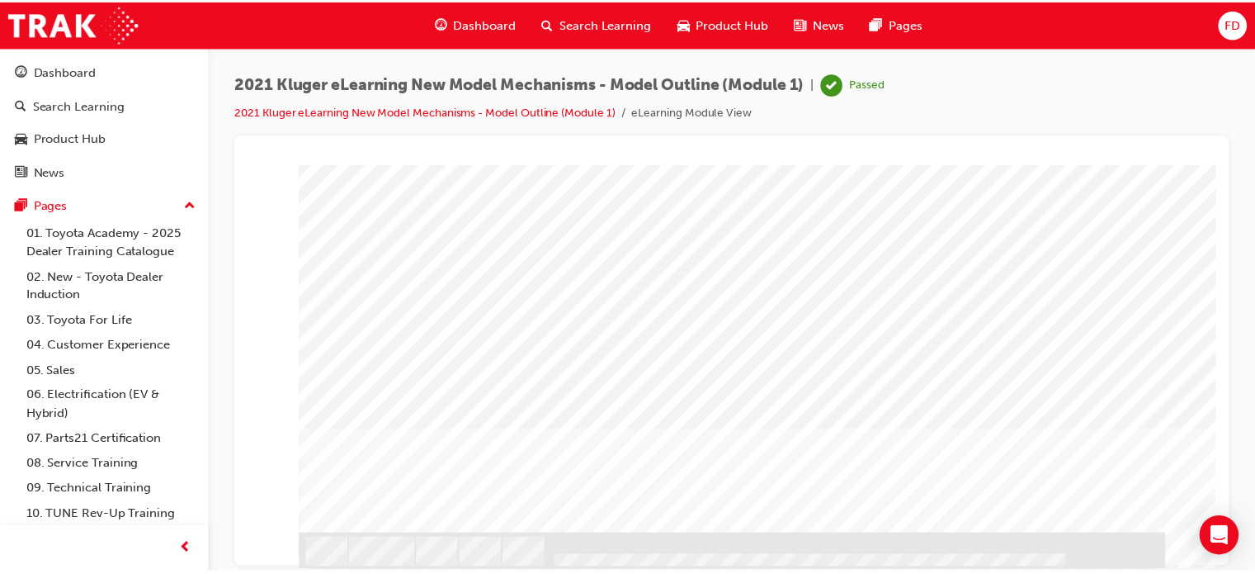
scroll to position [0, 0]
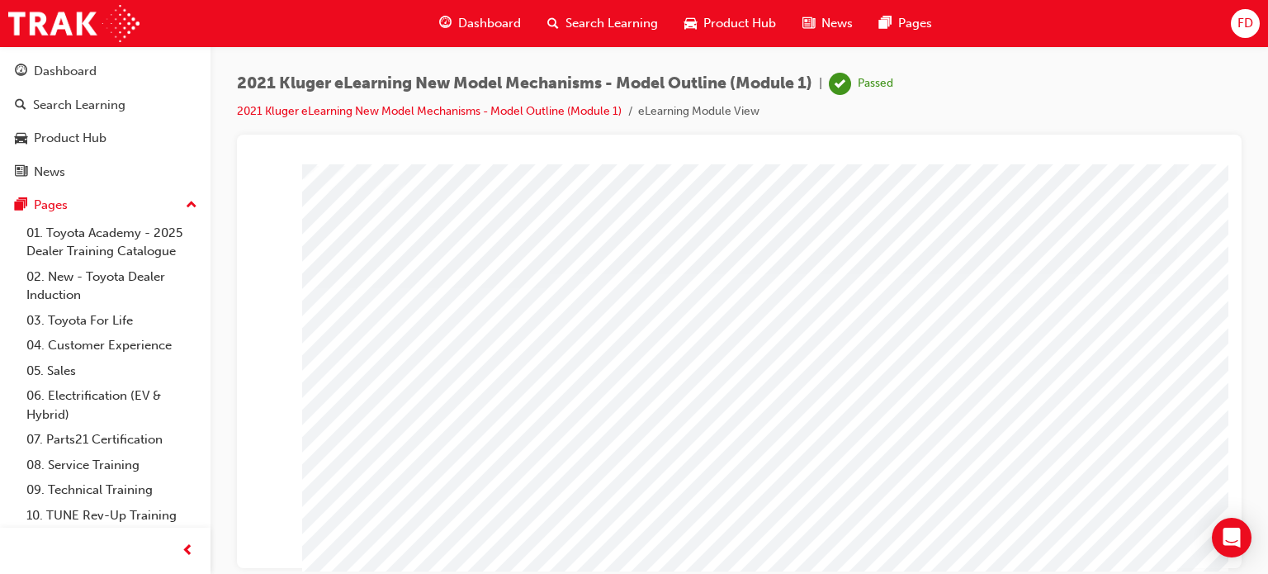
click at [485, 23] on span "Dashboard" at bounding box center [489, 23] width 63 height 19
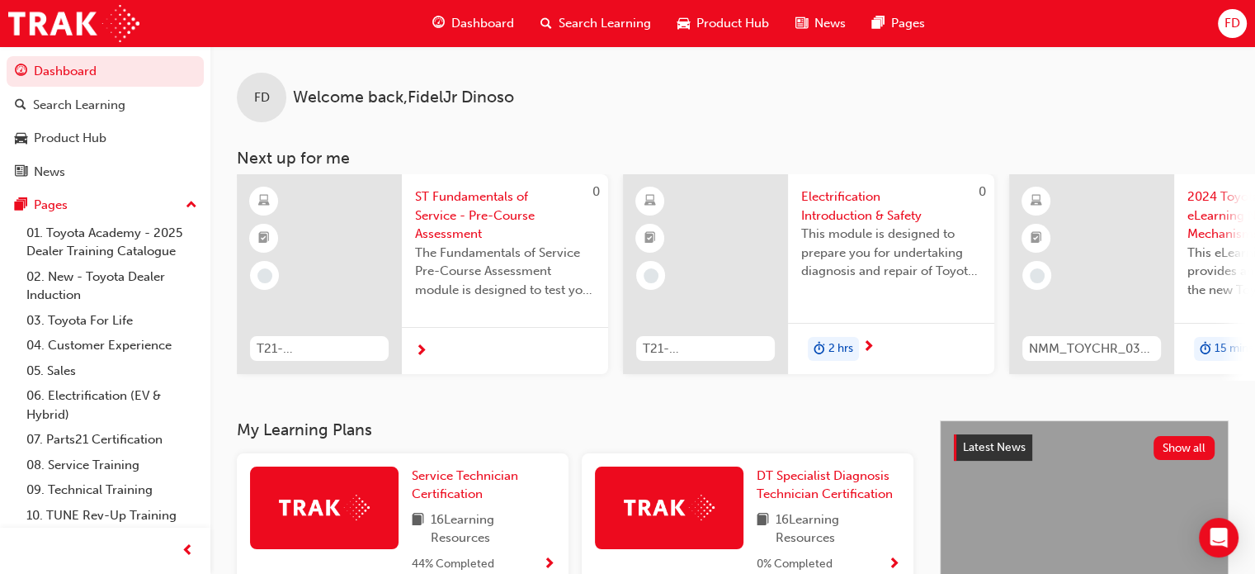
click at [470, 201] on span "ST Fundamentals of Service - Pre-Course Assessment" at bounding box center [505, 215] width 180 height 56
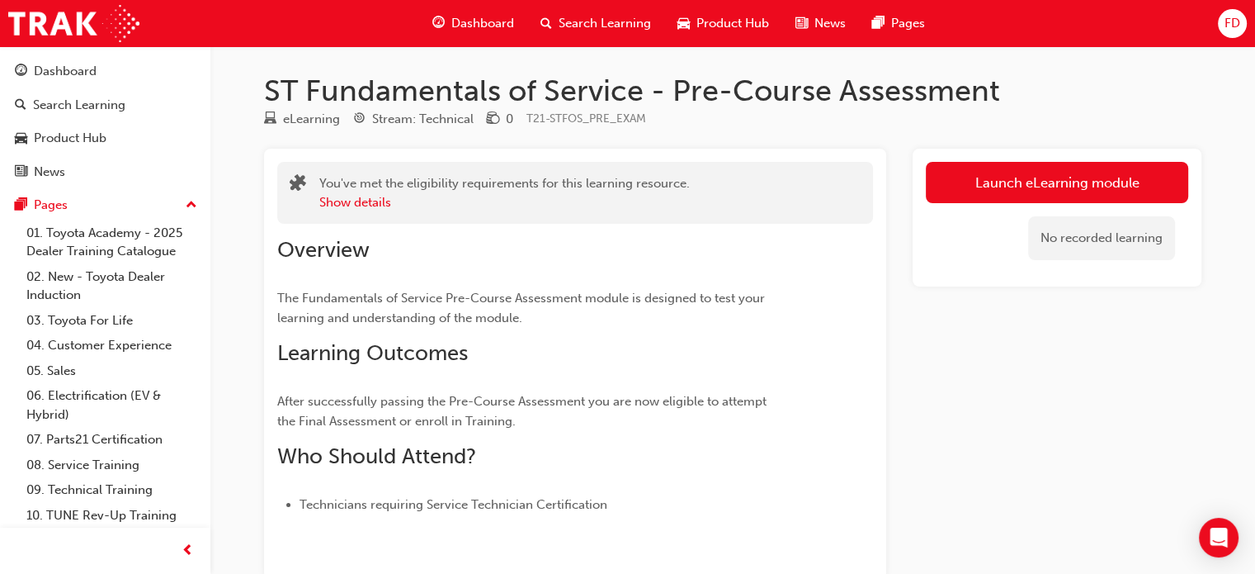
scroll to position [73, 0]
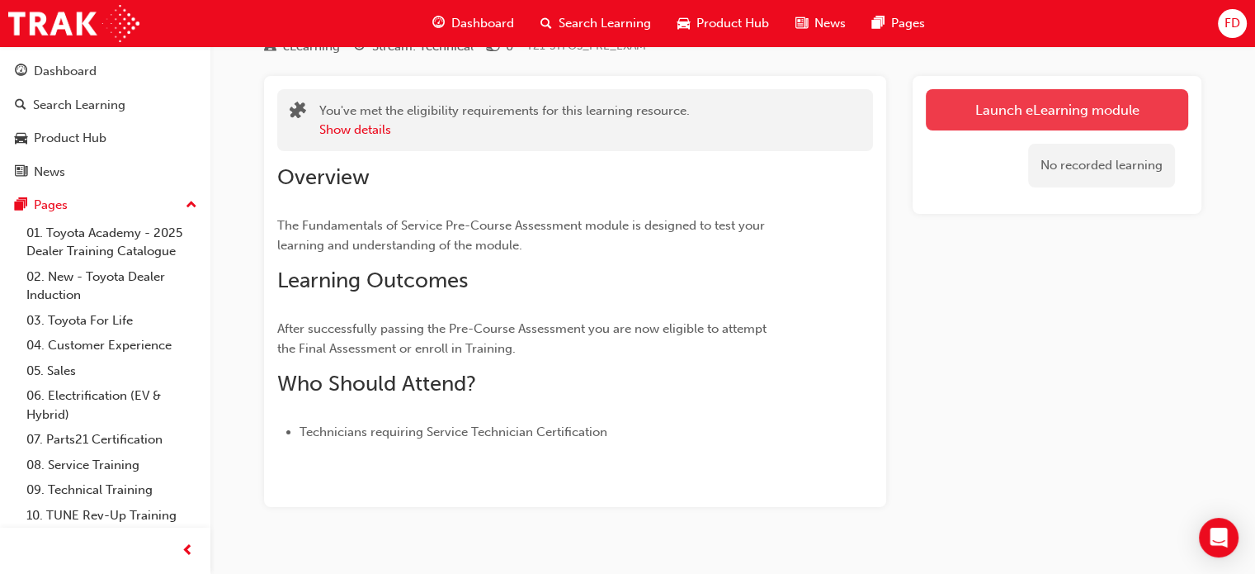
click at [1008, 115] on link "Launch eLearning module" at bounding box center [1057, 109] width 262 height 41
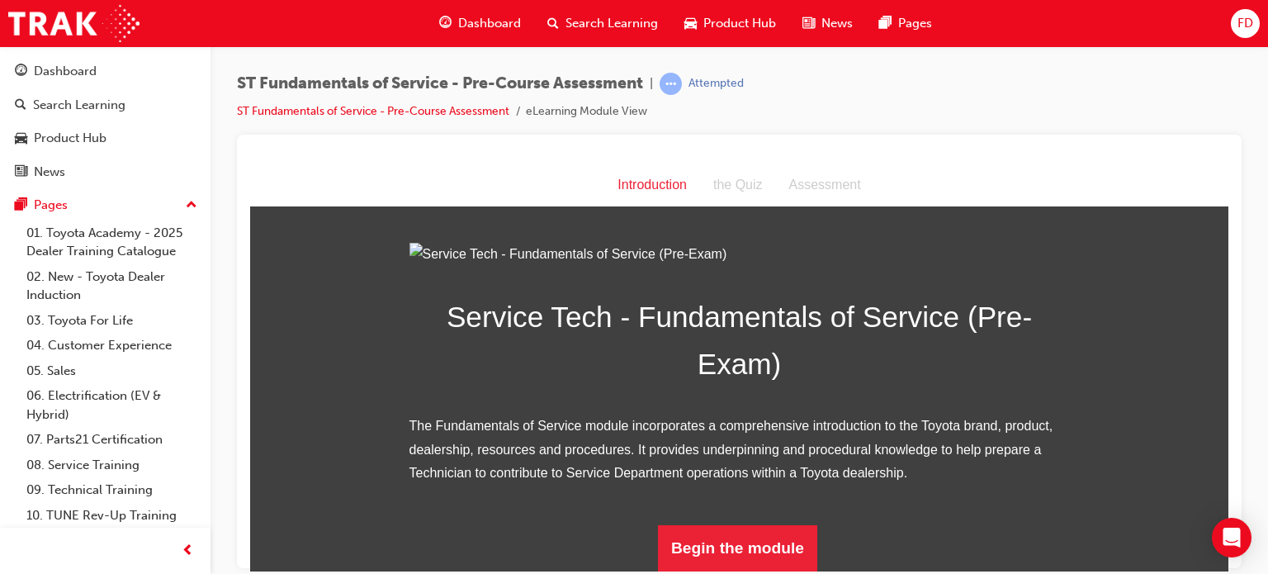
scroll to position [191, 0]
click at [731, 545] on button "Begin the module" at bounding box center [737, 547] width 159 height 46
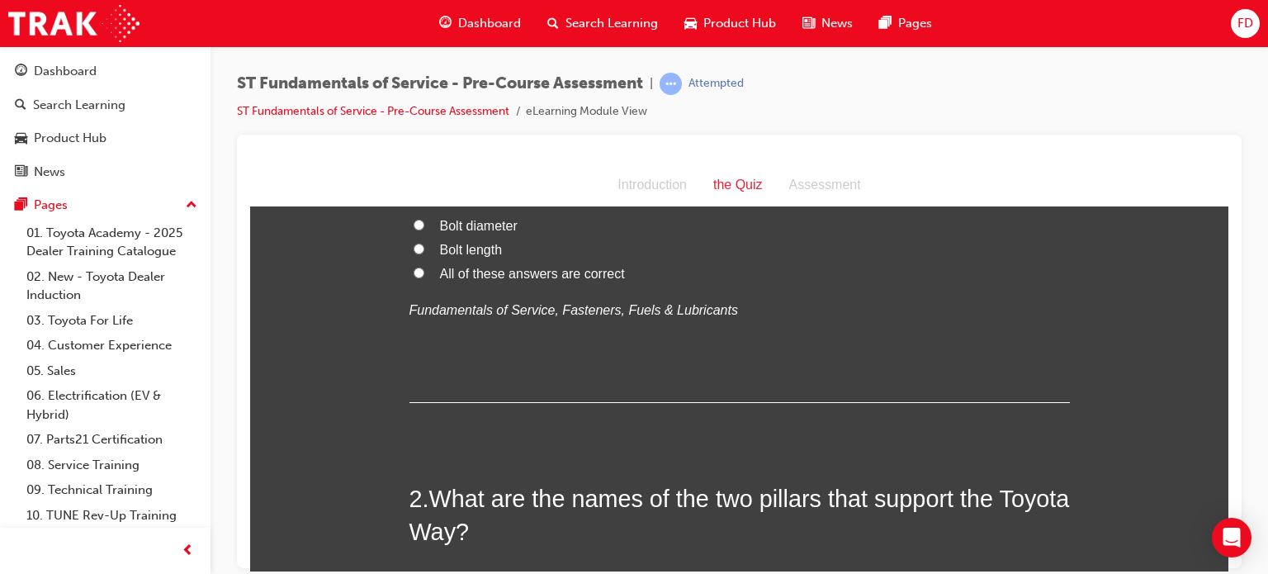
scroll to position [0, 0]
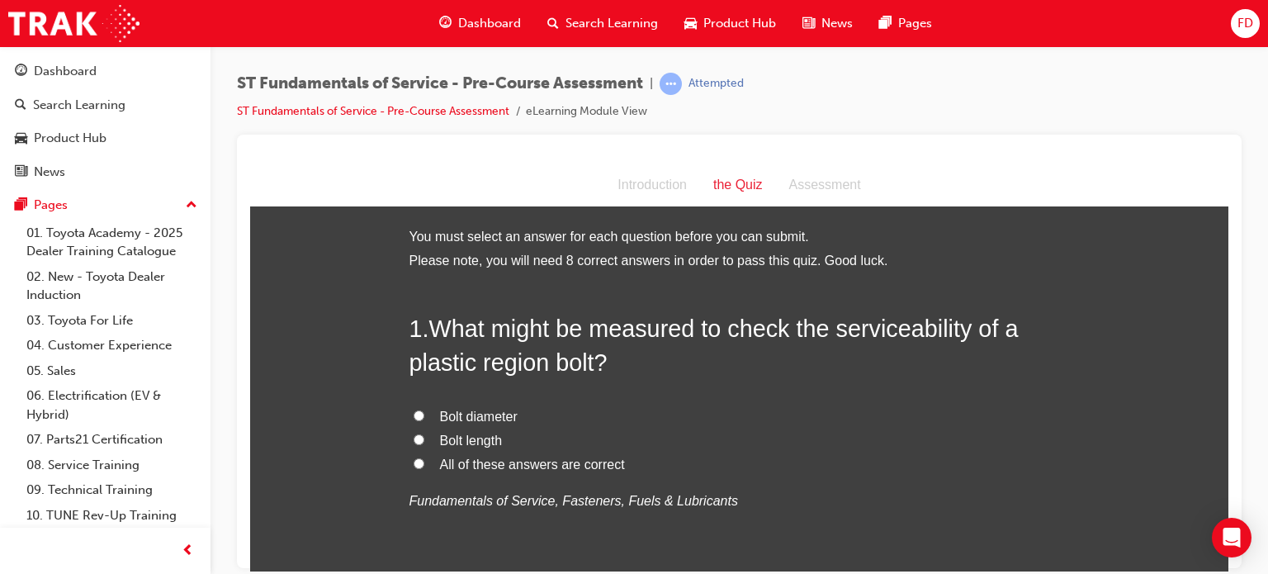
click at [413, 437] on input "Bolt length" at bounding box center [418, 438] width 11 height 11
radio input "true"
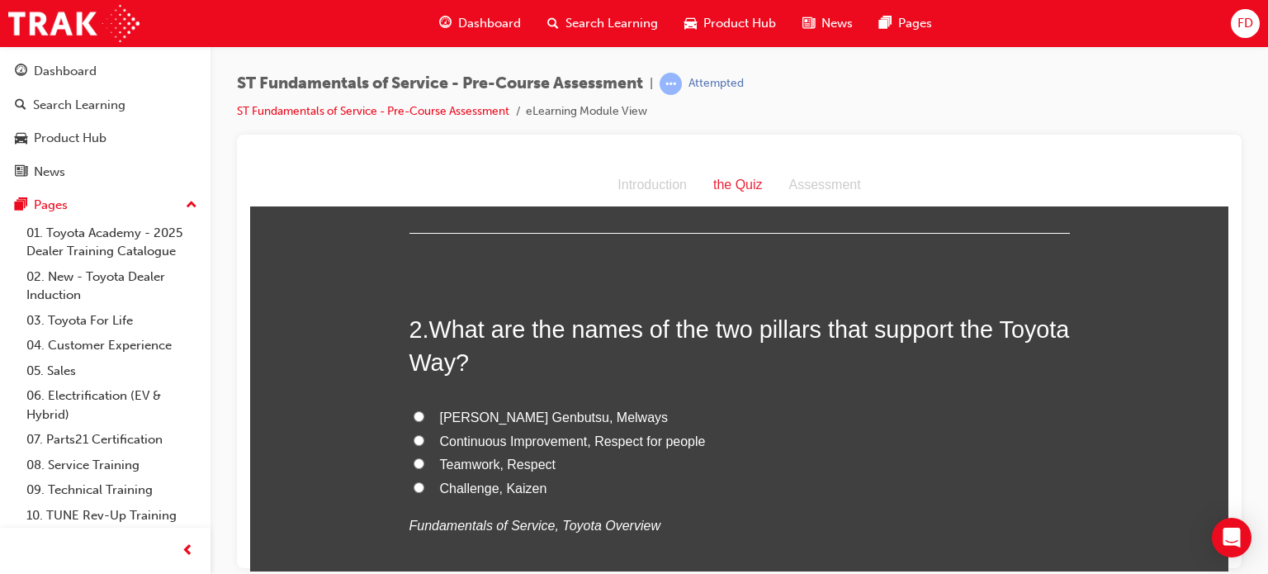
scroll to position [366, 0]
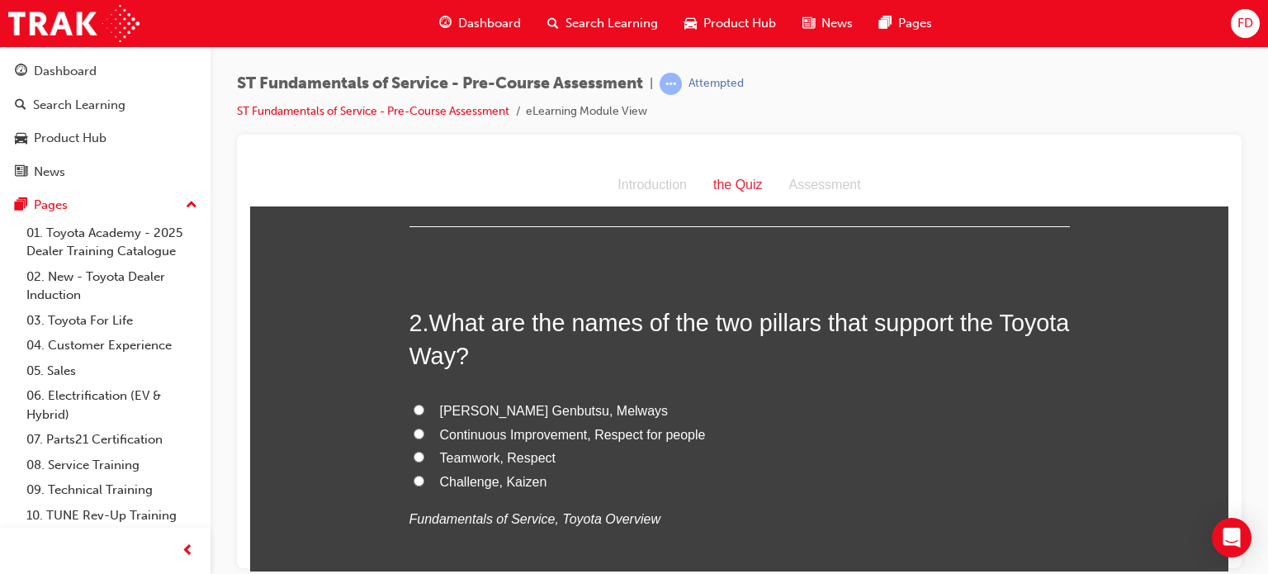
click at [414, 404] on input "Genchi Genbutsu, Melways" at bounding box center [418, 409] width 11 height 11
radio input "true"
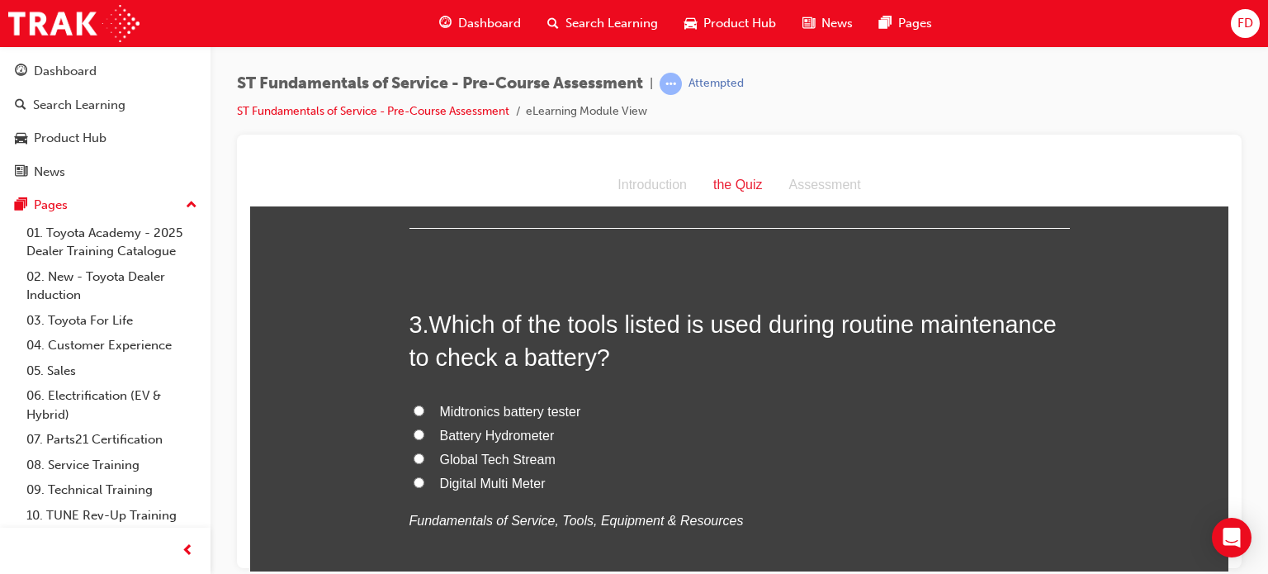
scroll to position [756, 0]
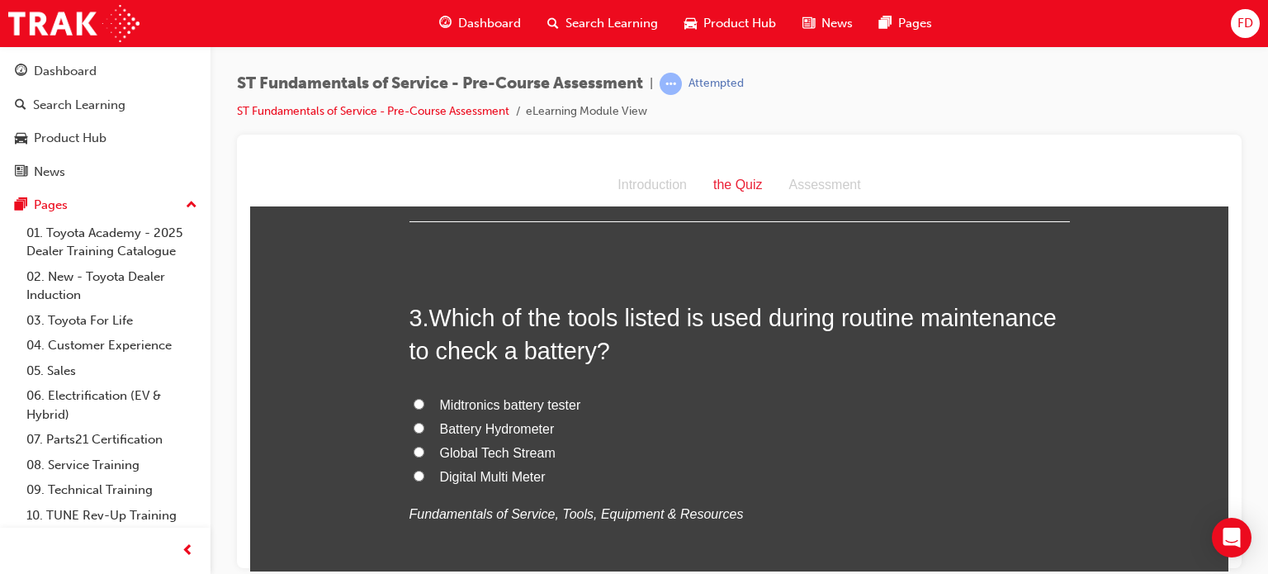
click at [413, 470] on input "Digital Multi Meter" at bounding box center [418, 475] width 11 height 11
radio input "true"
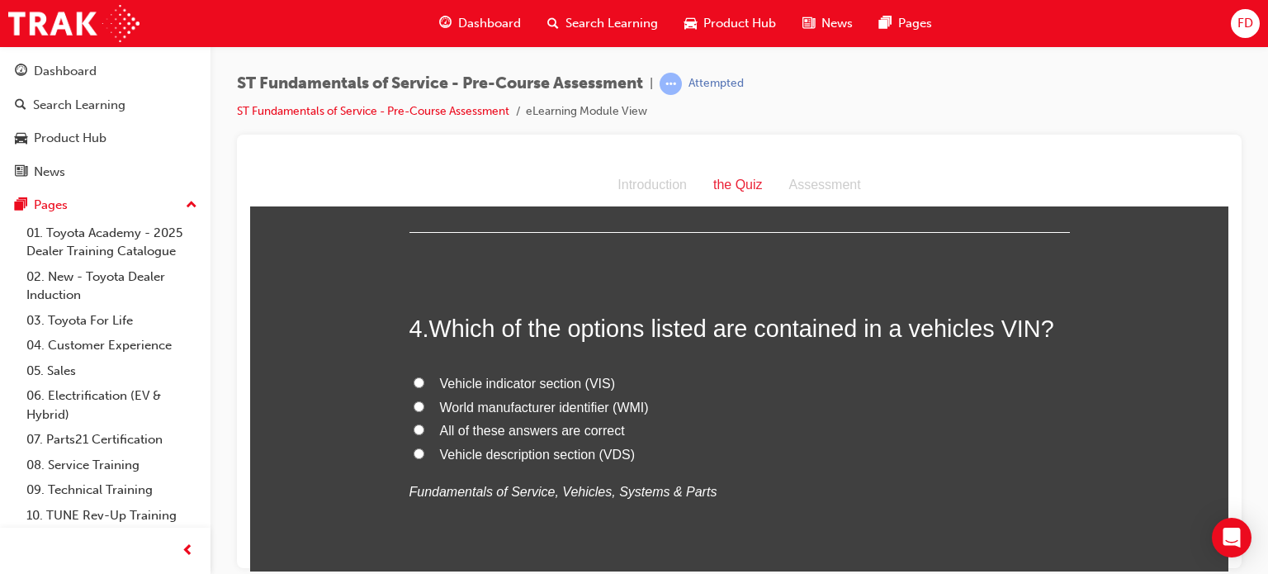
scroll to position [1122, 0]
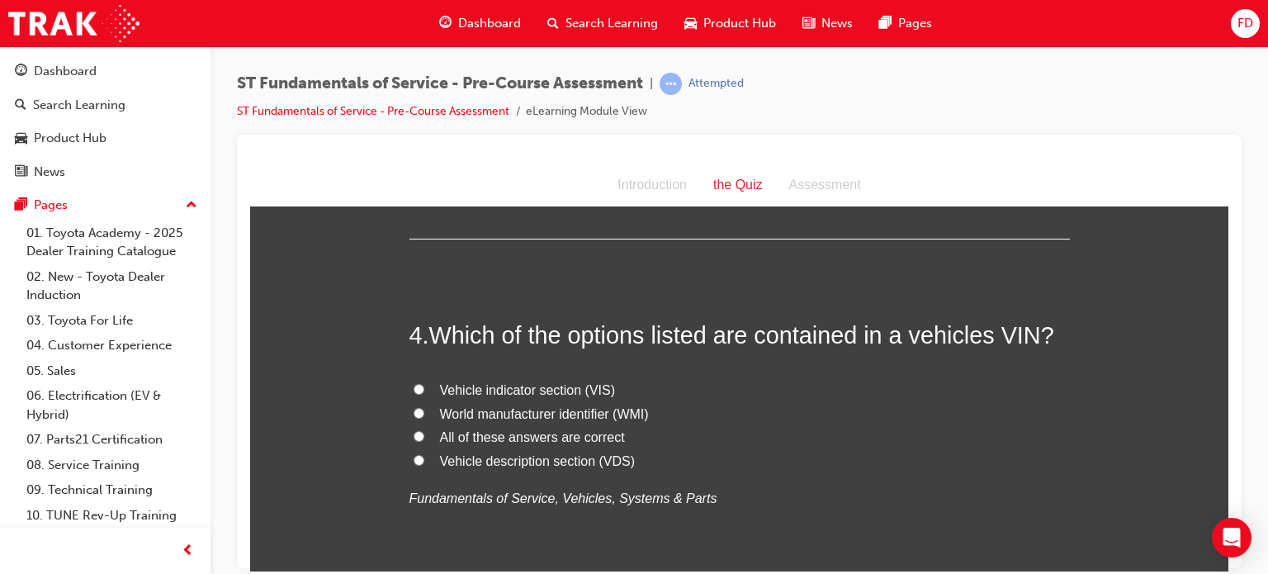
drag, startPoint x: 1225, startPoint y: 276, endPoint x: 1481, endPoint y: 476, distance: 325.7
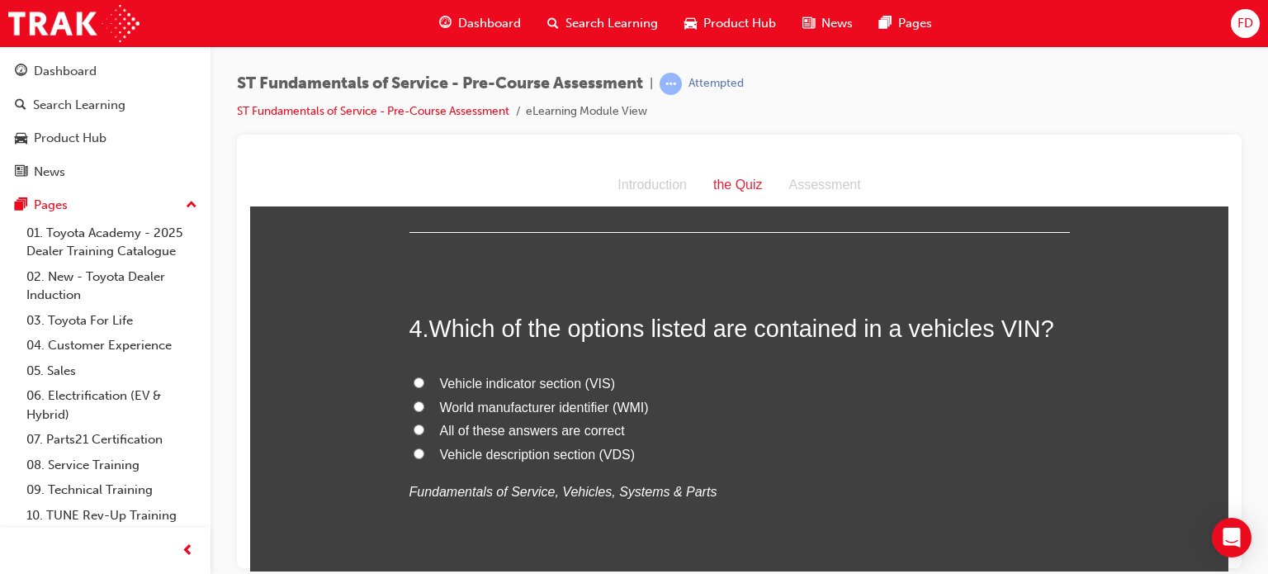
click at [413, 429] on input "All of these answers are correct" at bounding box center [418, 428] width 11 height 11
radio input "true"
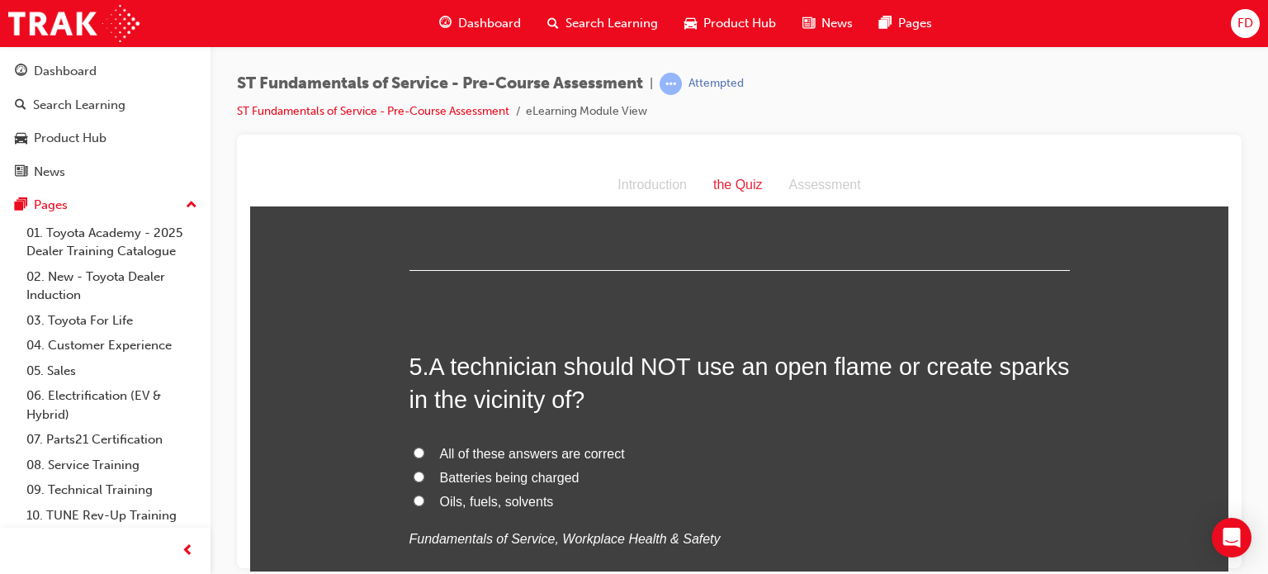
scroll to position [1482, 0]
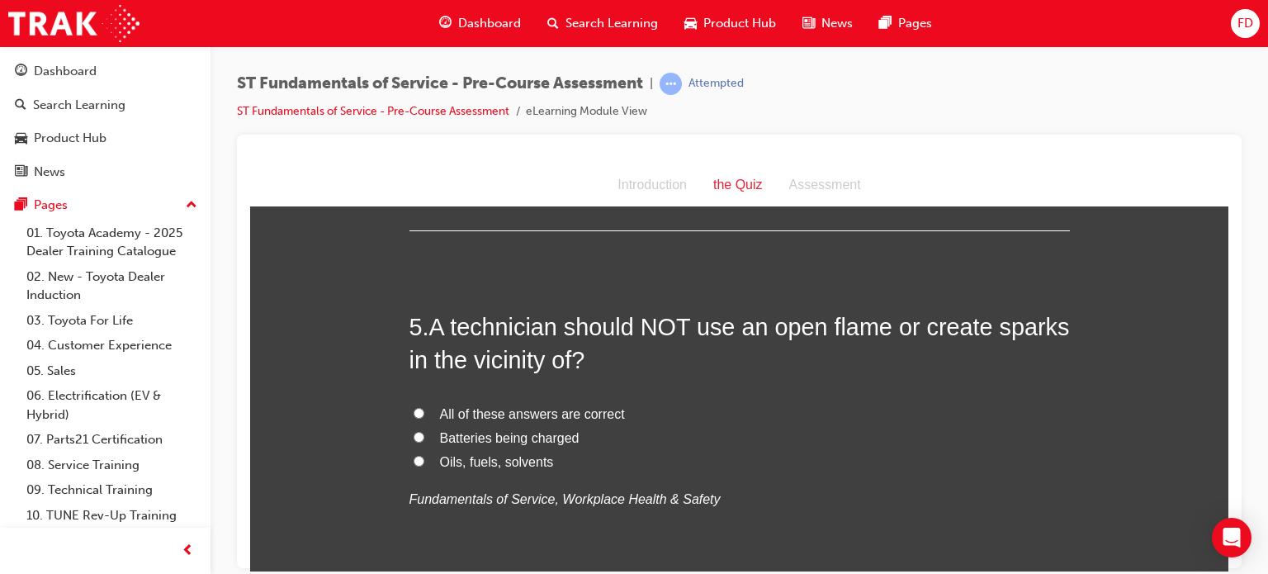
click at [413, 408] on input "All of these answers are correct" at bounding box center [418, 412] width 11 height 11
radio input "true"
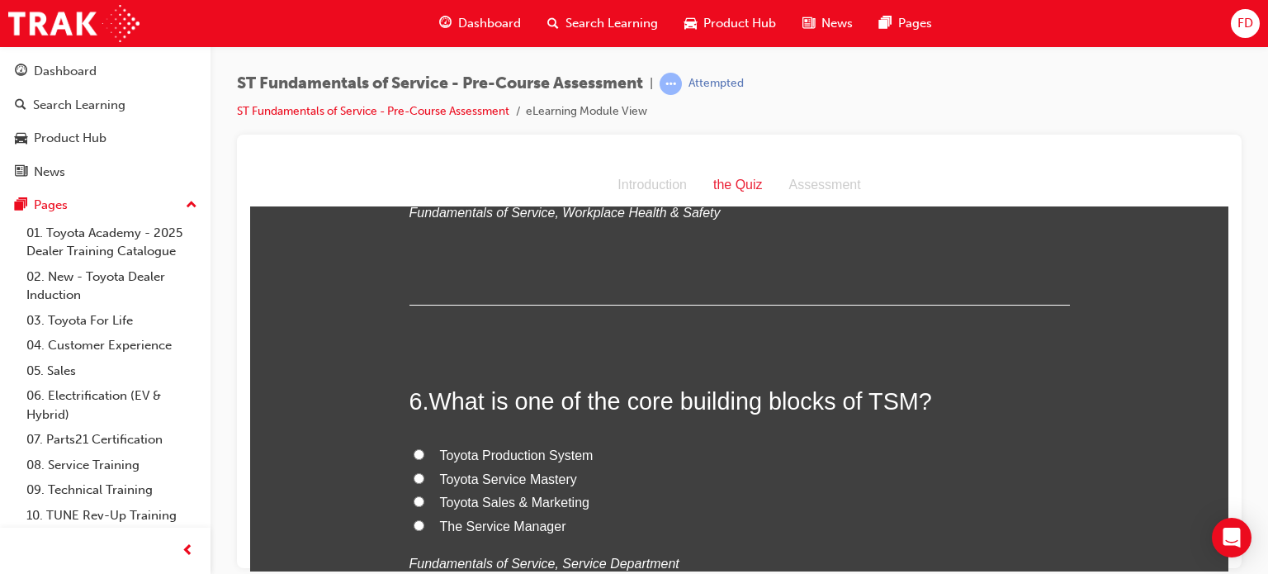
scroll to position [1829, 0]
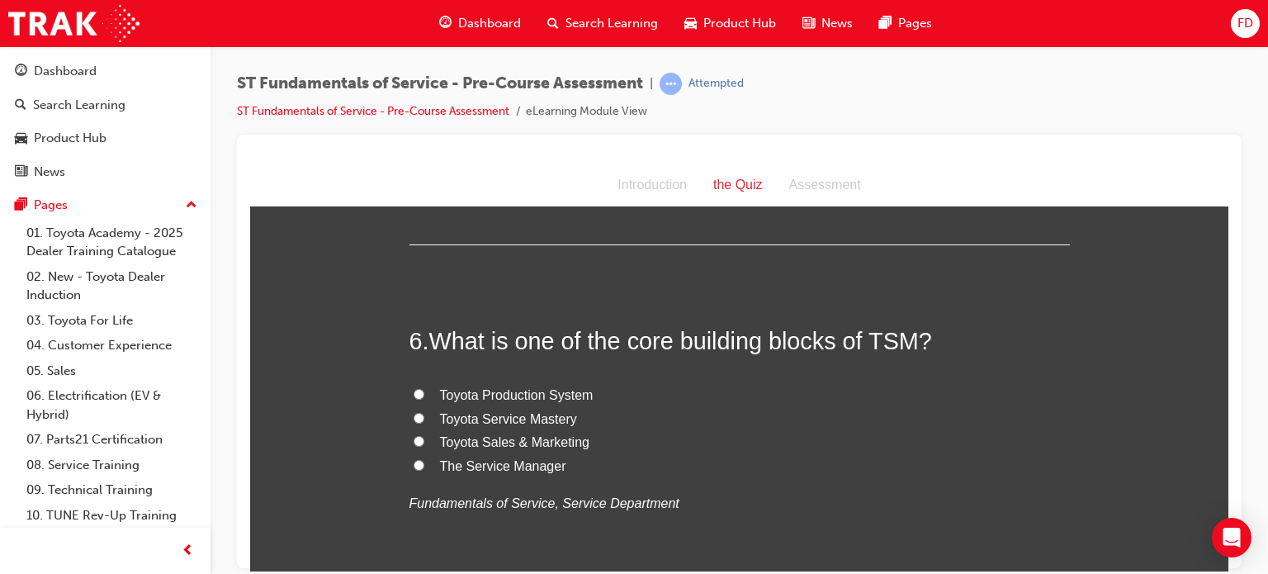
click at [413, 412] on input "Toyota Service Mastery" at bounding box center [418, 417] width 11 height 11
radio input "true"
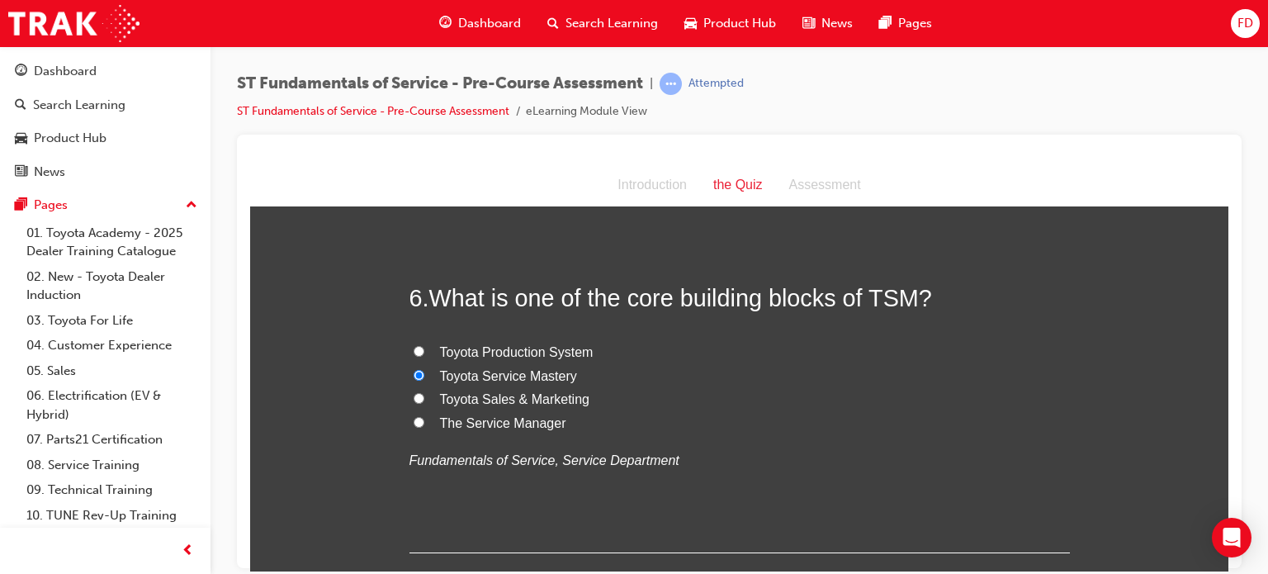
scroll to position [1844, 0]
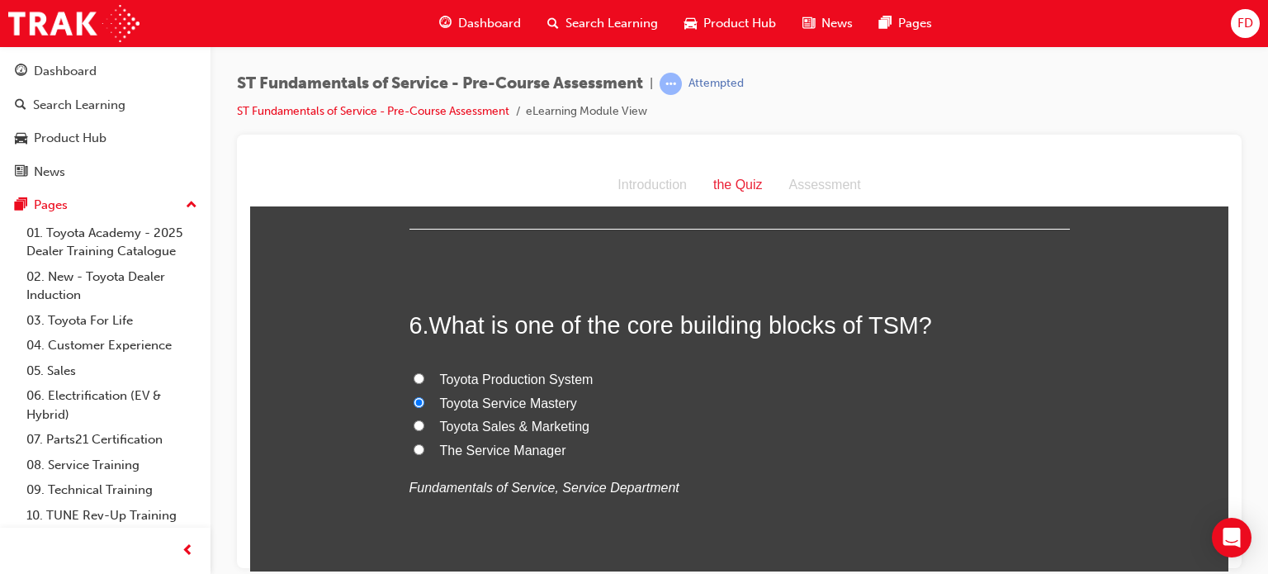
click at [417, 370] on label "Toyota Production System" at bounding box center [739, 379] width 660 height 24
click at [417, 372] on input "Toyota Production System" at bounding box center [418, 377] width 11 height 11
radio input "true"
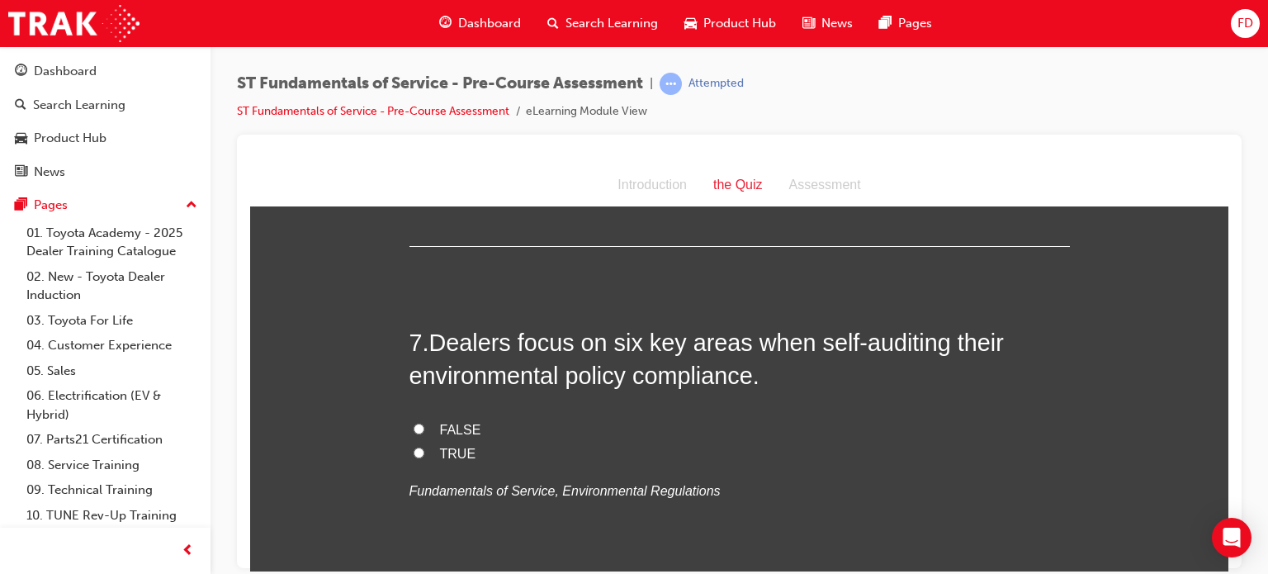
scroll to position [2259, 0]
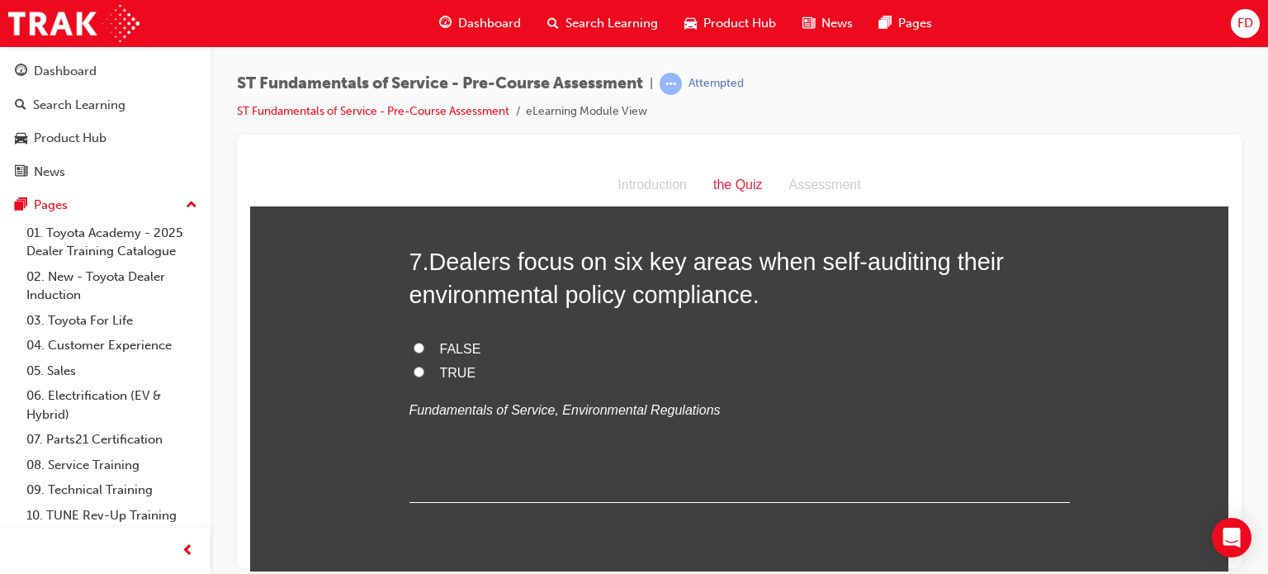
click at [413, 366] on input "TRUE" at bounding box center [418, 371] width 11 height 11
radio input "true"
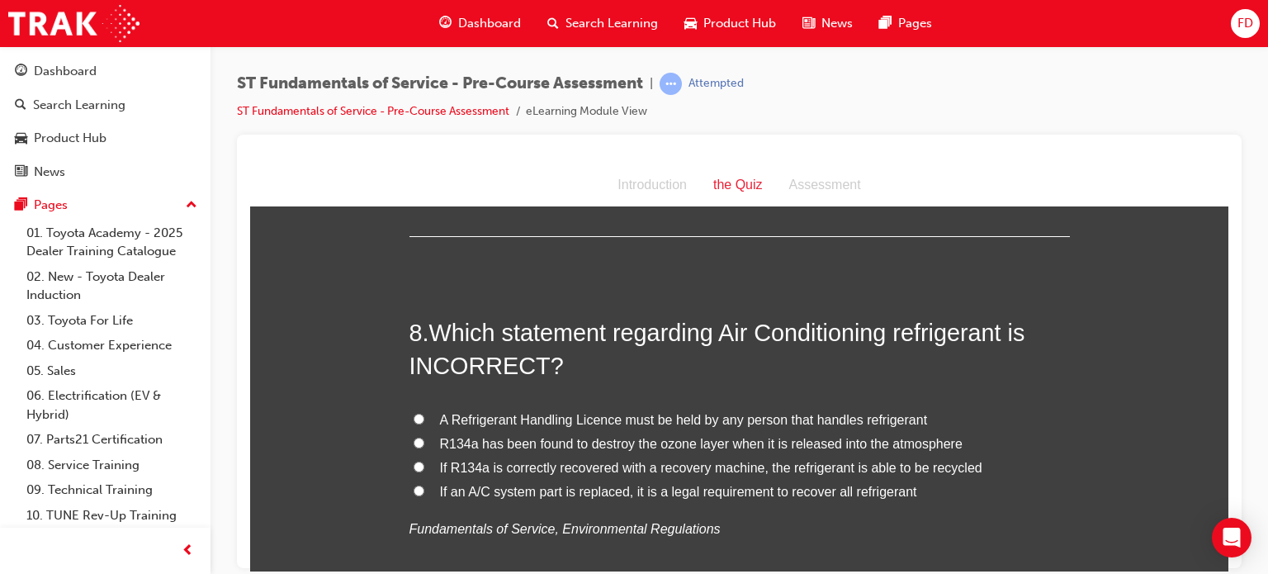
scroll to position [2531, 0]
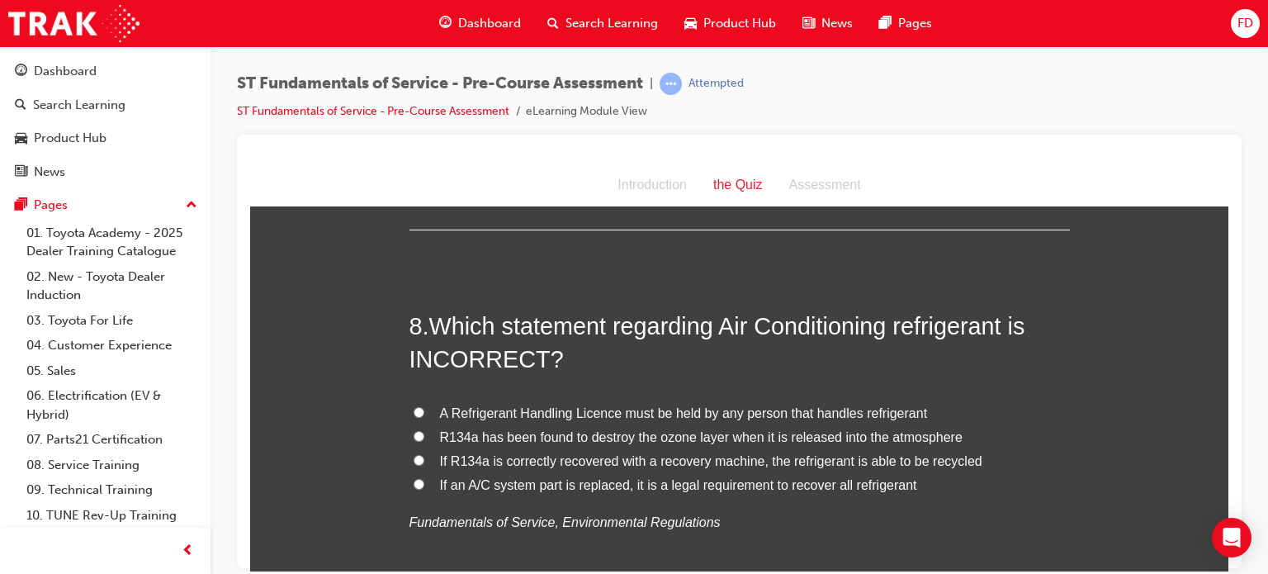
click at [413, 462] on input "If R134a is correctly recovered with a recovery machine, the refrigerant is abl…" at bounding box center [418, 459] width 11 height 11
radio input "true"
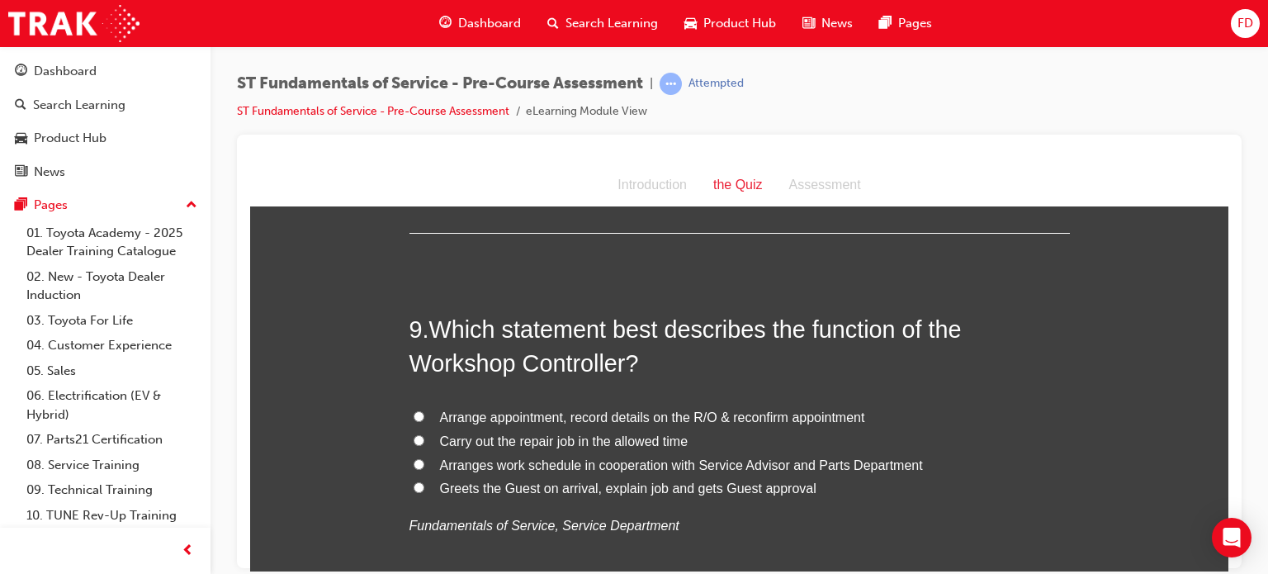
scroll to position [2884, 0]
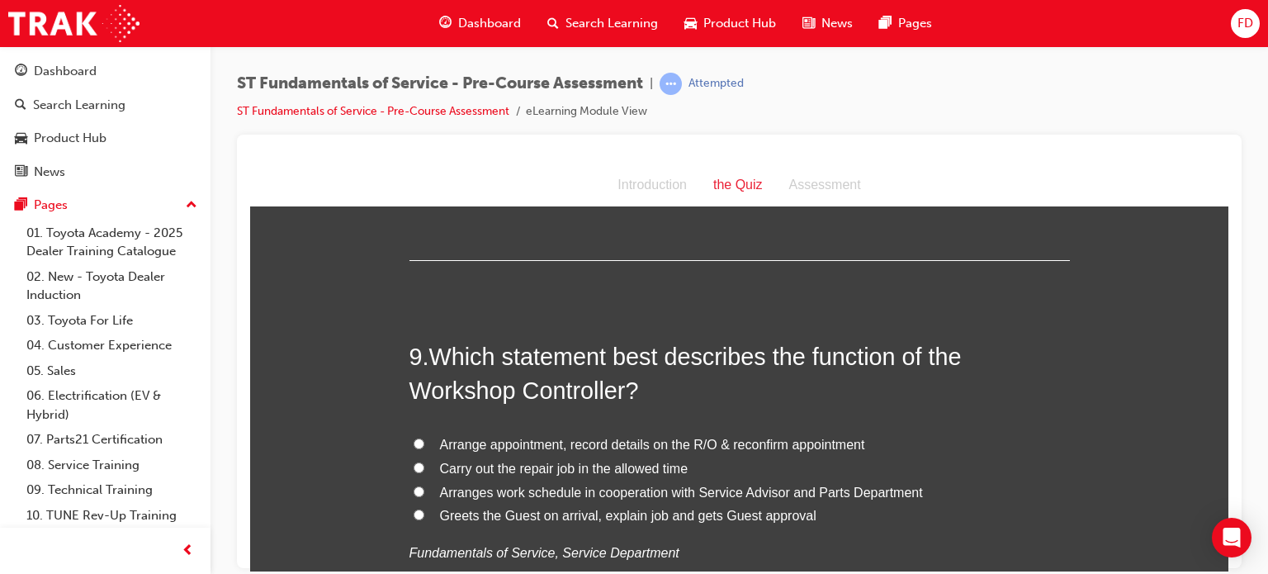
click at [1230, 471] on div at bounding box center [739, 351] width 1004 height 433
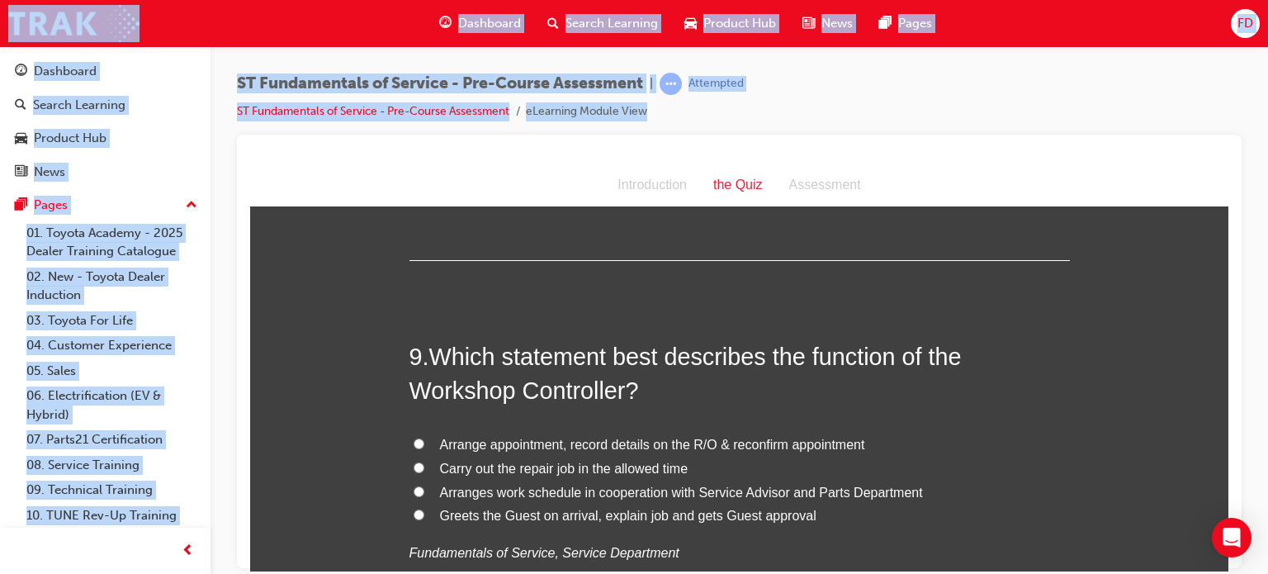
drag, startPoint x: 1480, startPoint y: 635, endPoint x: 1224, endPoint y: 504, distance: 287.1
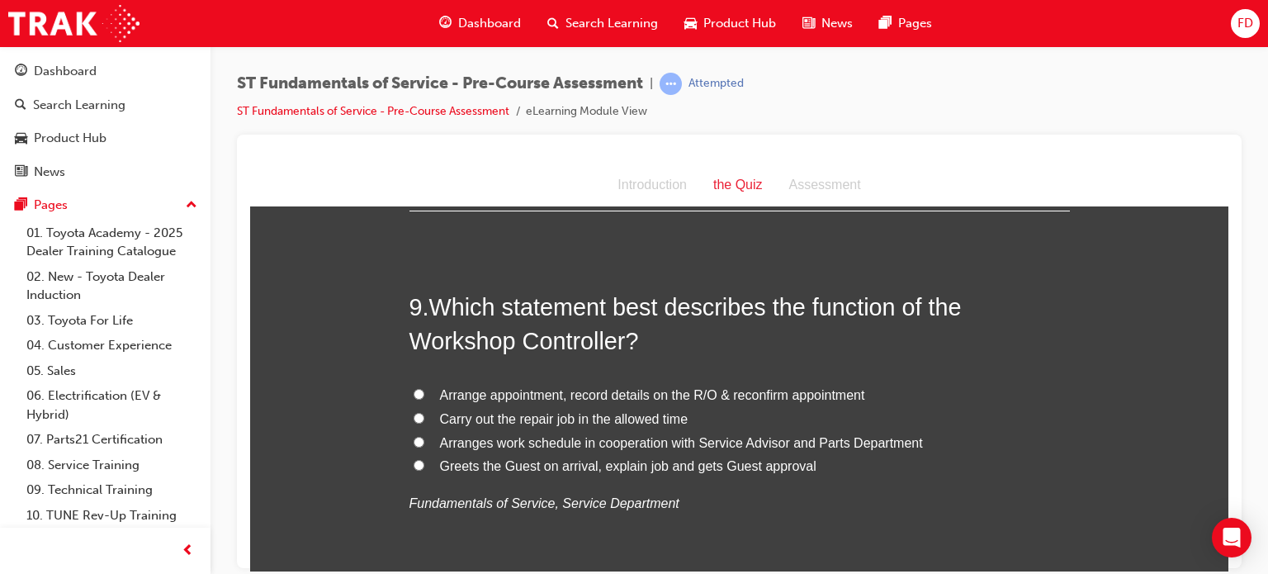
scroll to position [2954, 0]
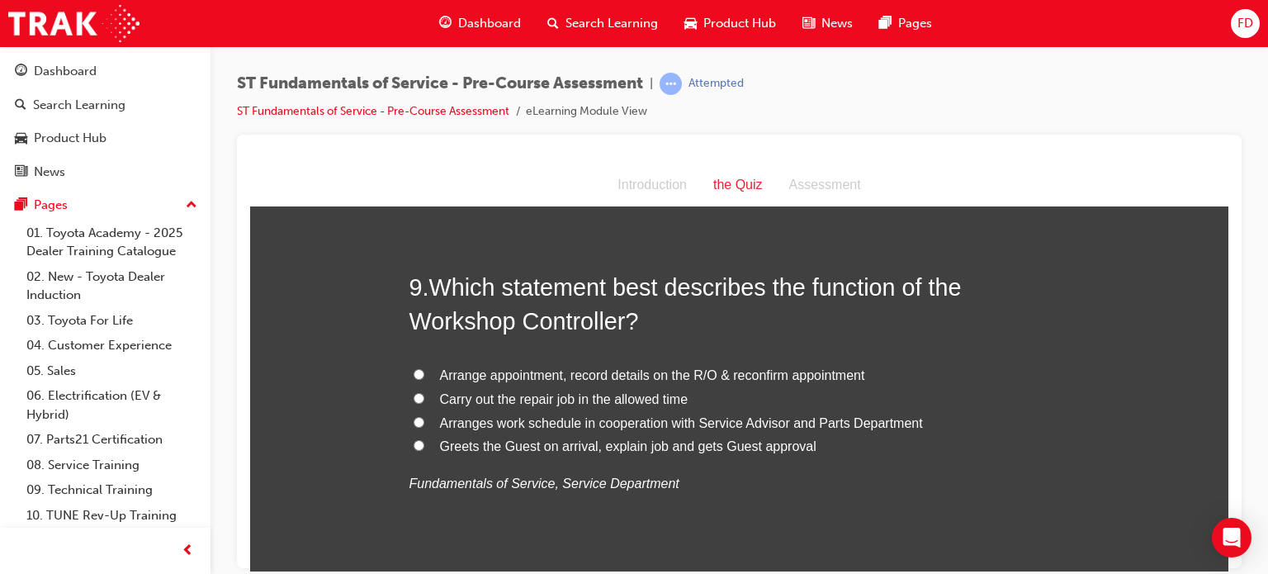
click at [413, 418] on input "Arranges work schedule in cooperation with Service Advisor and Parts Department" at bounding box center [418, 421] width 11 height 11
radio input "true"
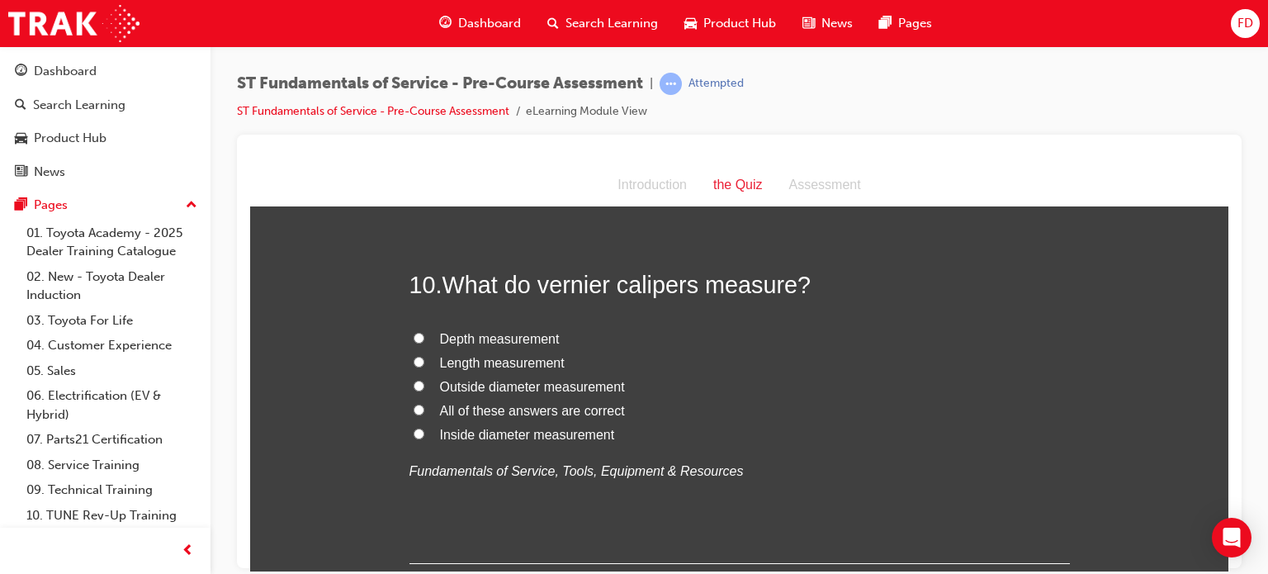
scroll to position [3327, 0]
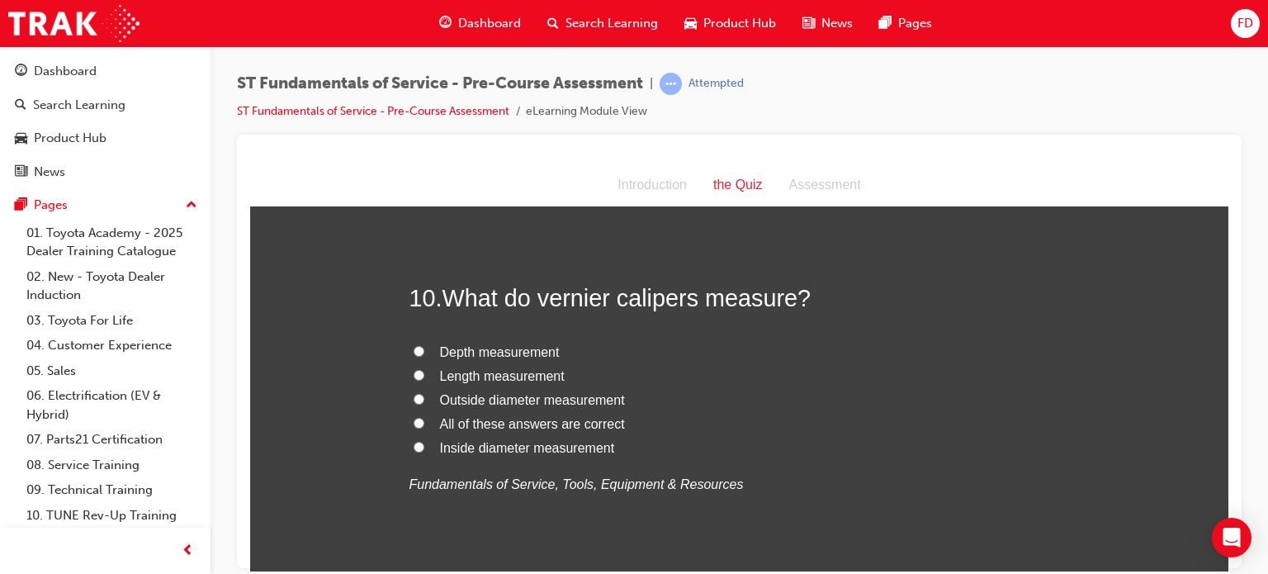
click at [409, 371] on label "Length measurement" at bounding box center [739, 376] width 660 height 24
click at [413, 371] on input "Length measurement" at bounding box center [418, 374] width 11 height 11
radio input "true"
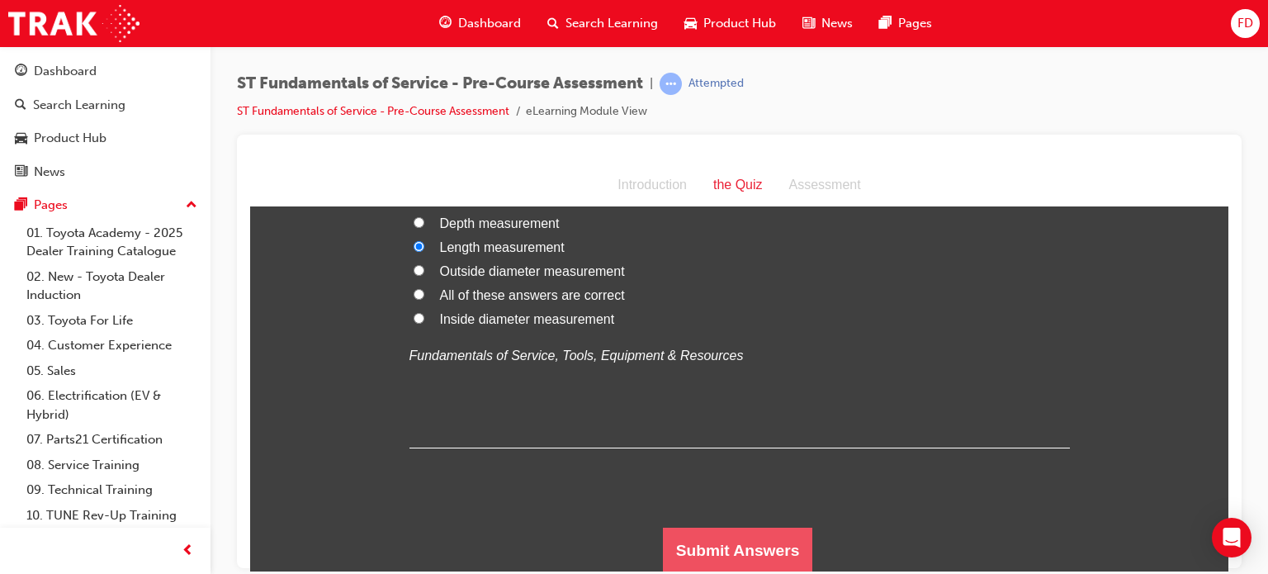
click at [712, 535] on button "Submit Answers" at bounding box center [738, 549] width 150 height 46
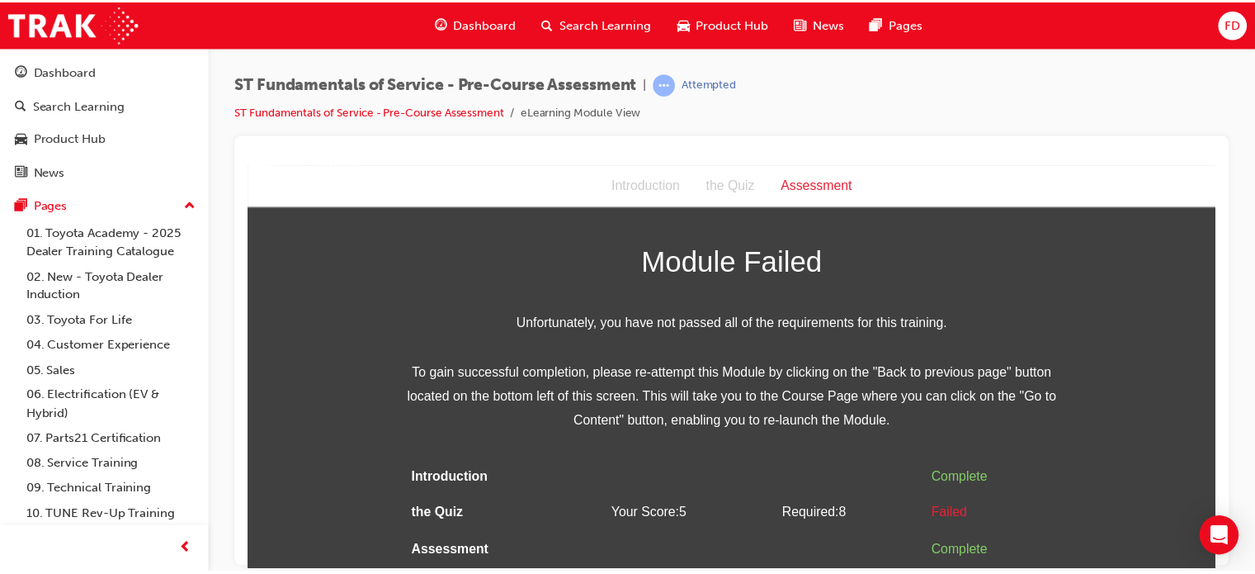
scroll to position [0, 0]
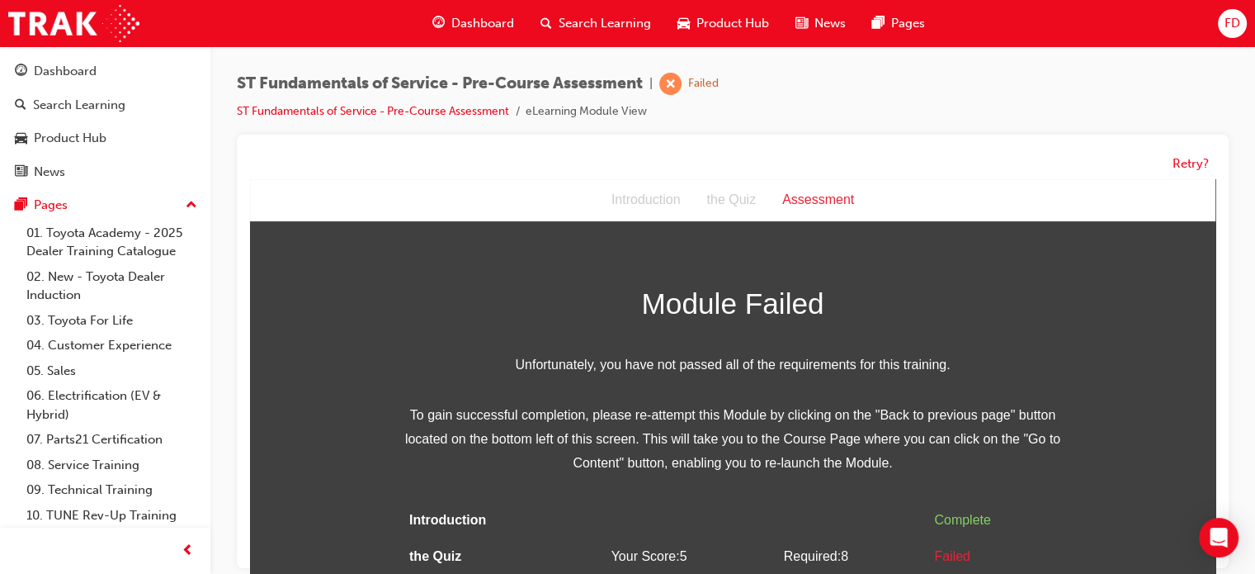
drag, startPoint x: 1469, startPoint y: 460, endPoint x: 1209, endPoint y: 289, distance: 311.5
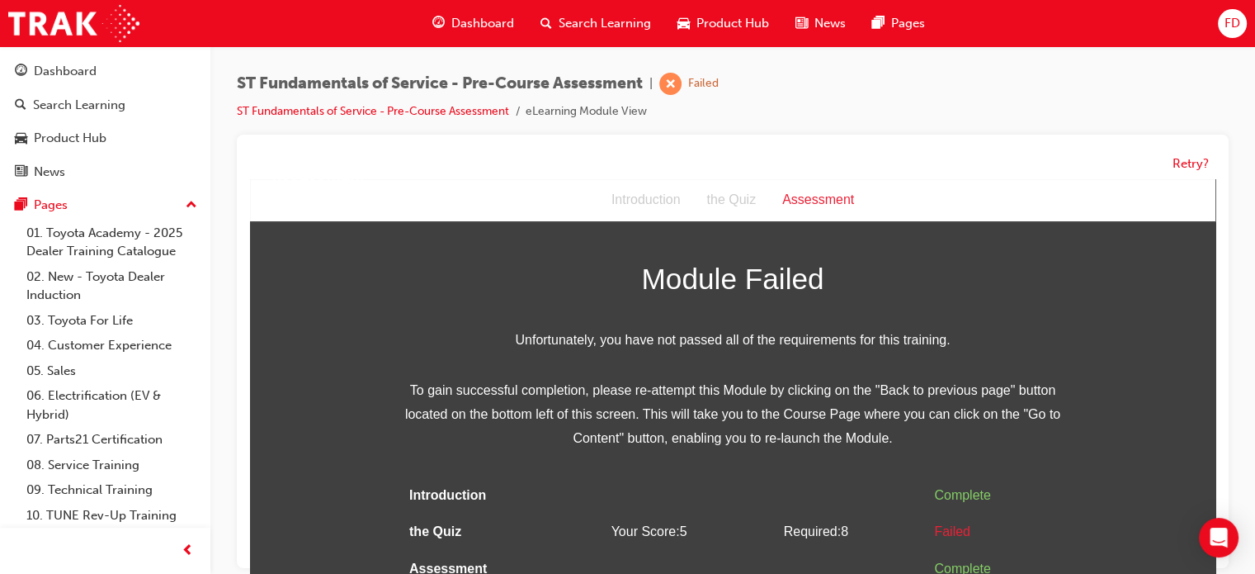
drag, startPoint x: 1211, startPoint y: 363, endPoint x: 1499, endPoint y: 693, distance: 438.1
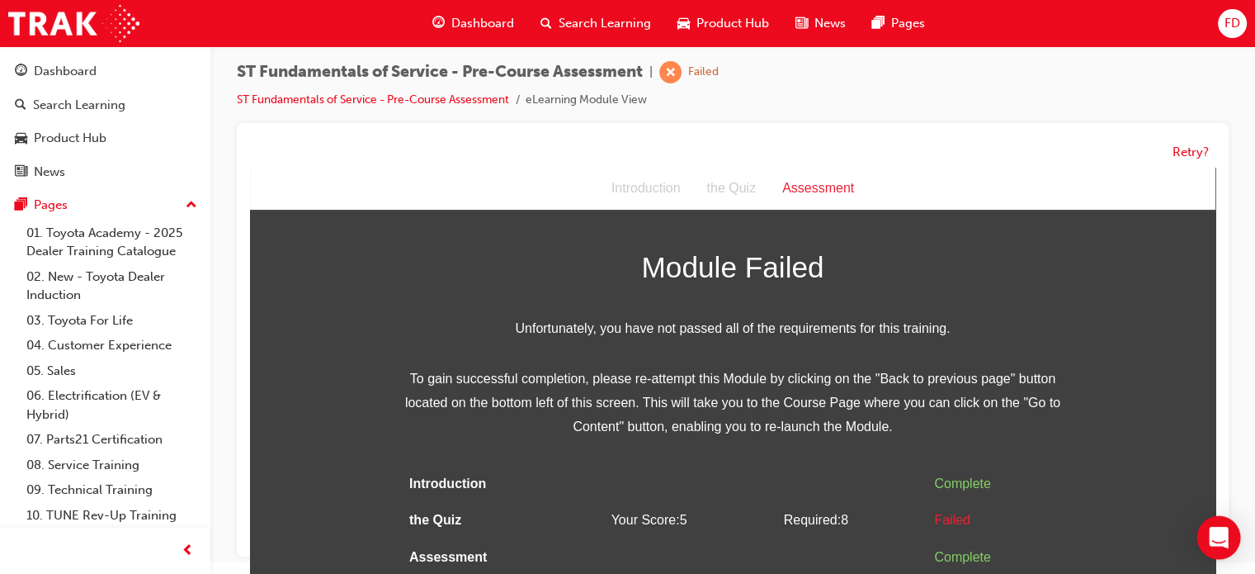
click at [1224, 535] on icon "Open Intercom Messenger" at bounding box center [1218, 536] width 19 height 21
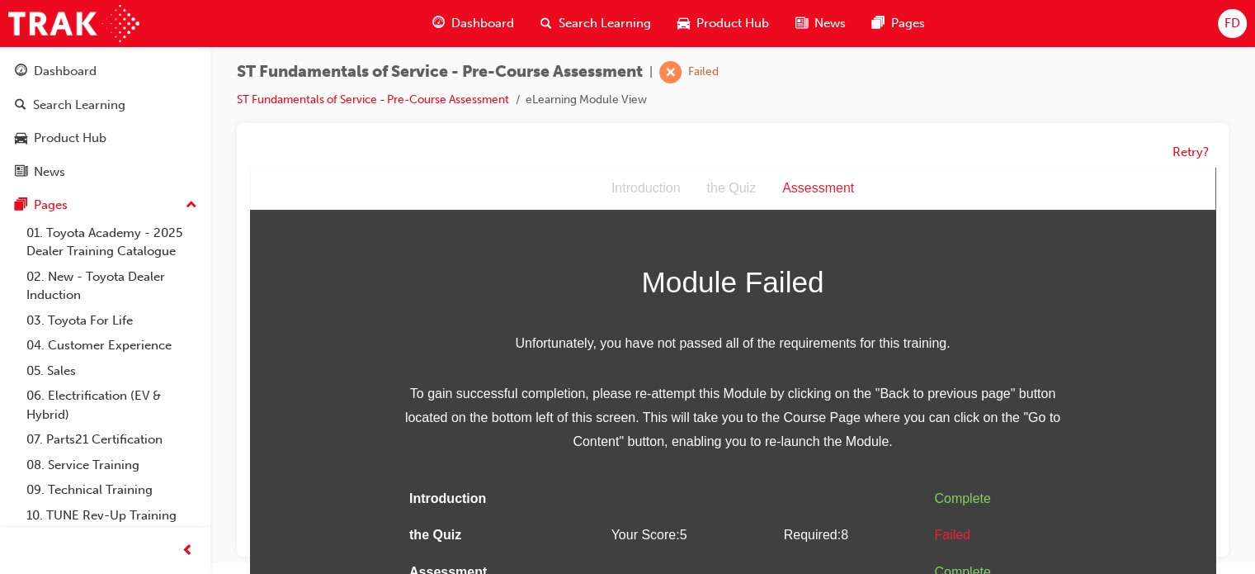
scroll to position [0, 0]
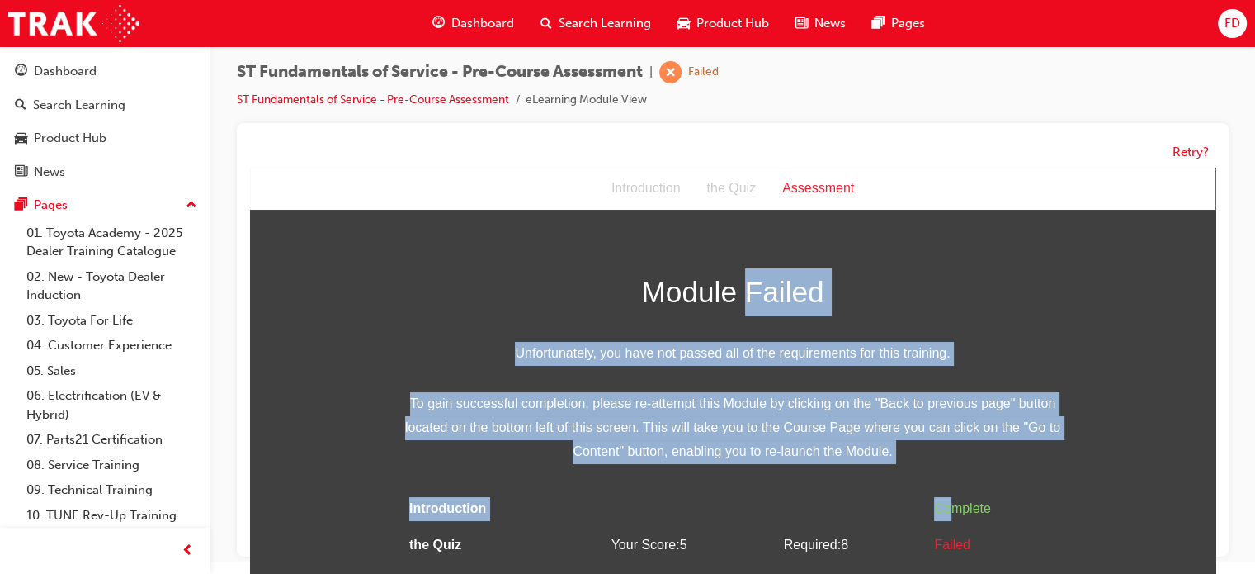
drag, startPoint x: 942, startPoint y: 507, endPoint x: 734, endPoint y: 262, distance: 320.8
click at [734, 262] on div "Assessment Introduction the Quiz Assessment Module Failed Unfortunately, you ha…" at bounding box center [733, 384] width 966 height 433
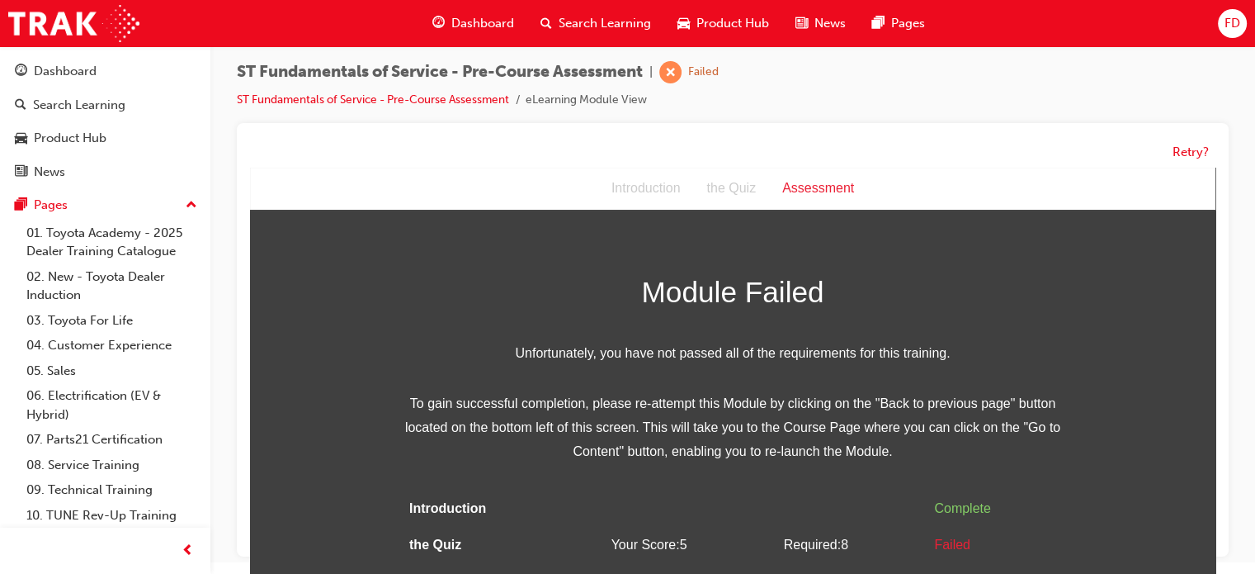
click at [627, 189] on div "Introduction" at bounding box center [646, 189] width 96 height 24
click at [1190, 148] on button "Retry?" at bounding box center [1191, 152] width 36 height 19
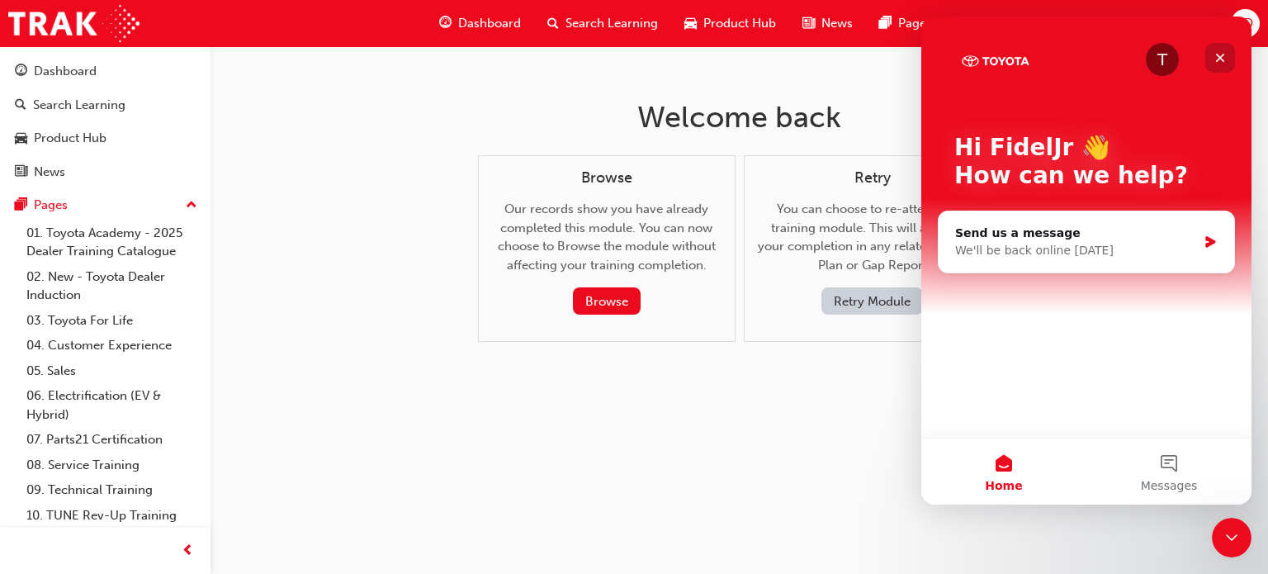
click at [1218, 59] on icon "Close" at bounding box center [1220, 58] width 9 height 9
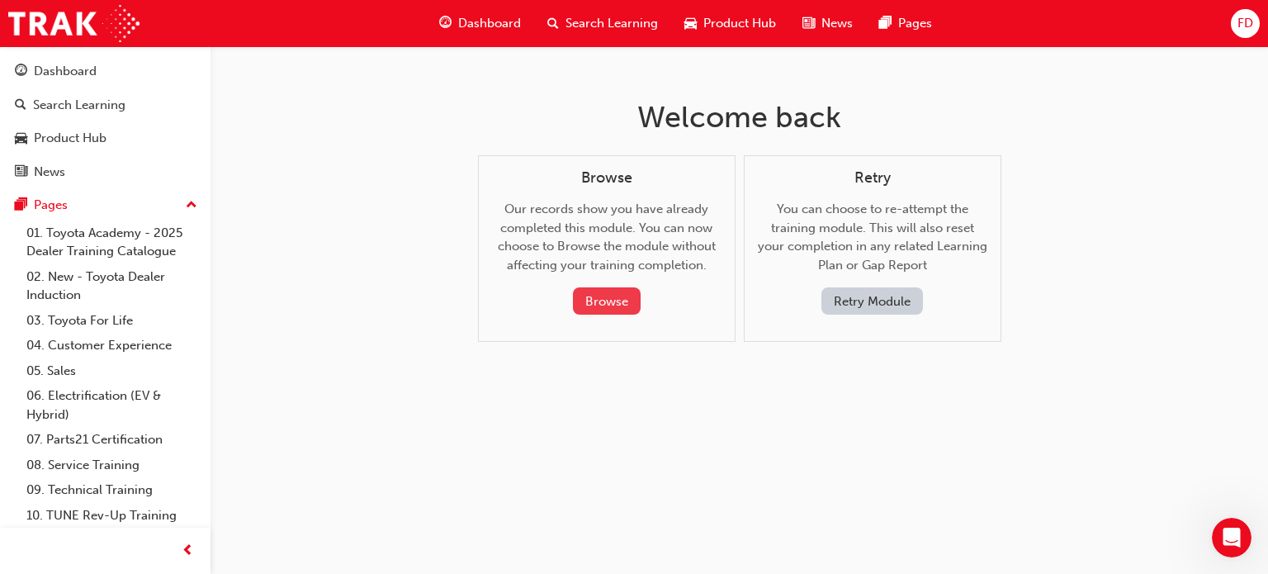
click at [607, 298] on button "Browse" at bounding box center [607, 300] width 68 height 27
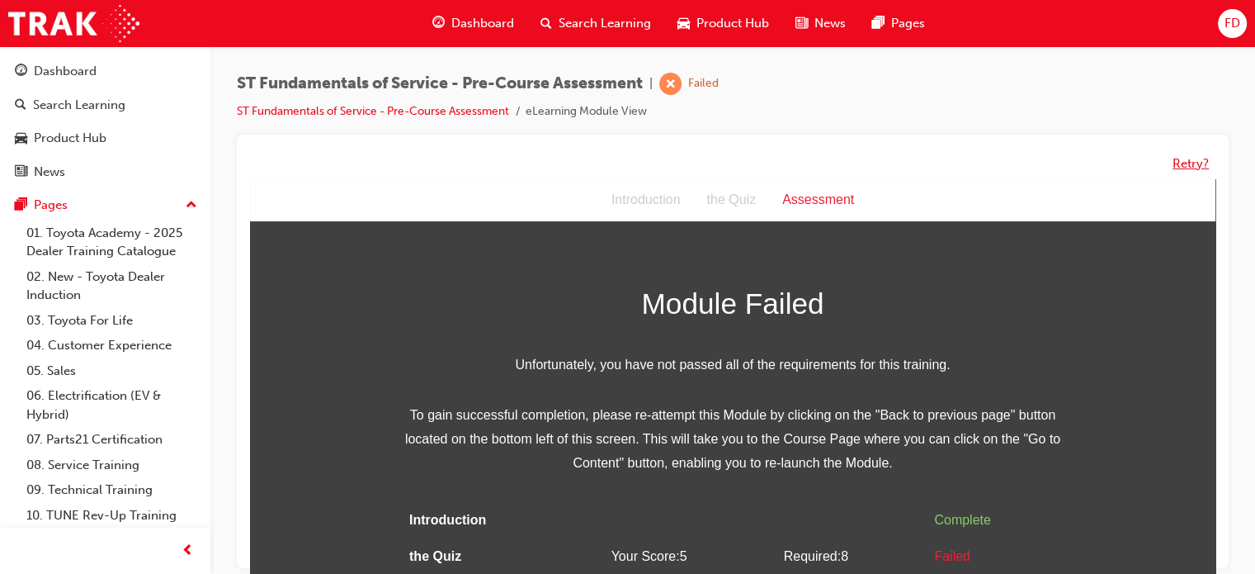
click at [1186, 159] on button "Retry?" at bounding box center [1191, 163] width 36 height 19
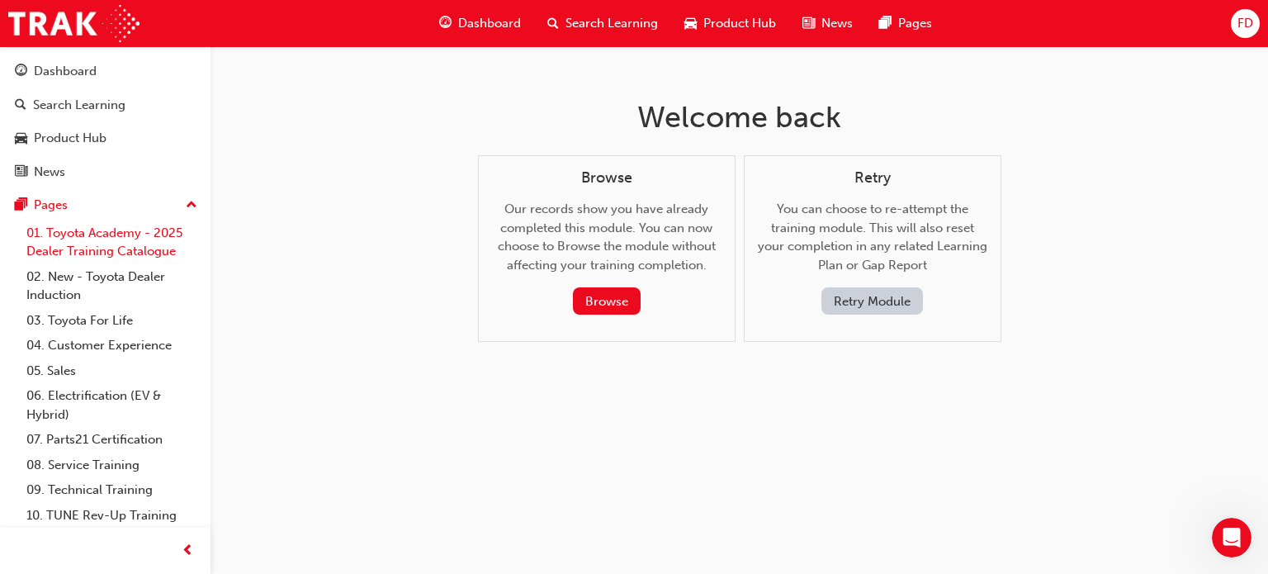
click at [123, 232] on link "01. Toyota Academy - 2025 Dealer Training Catalogue" at bounding box center [112, 242] width 184 height 44
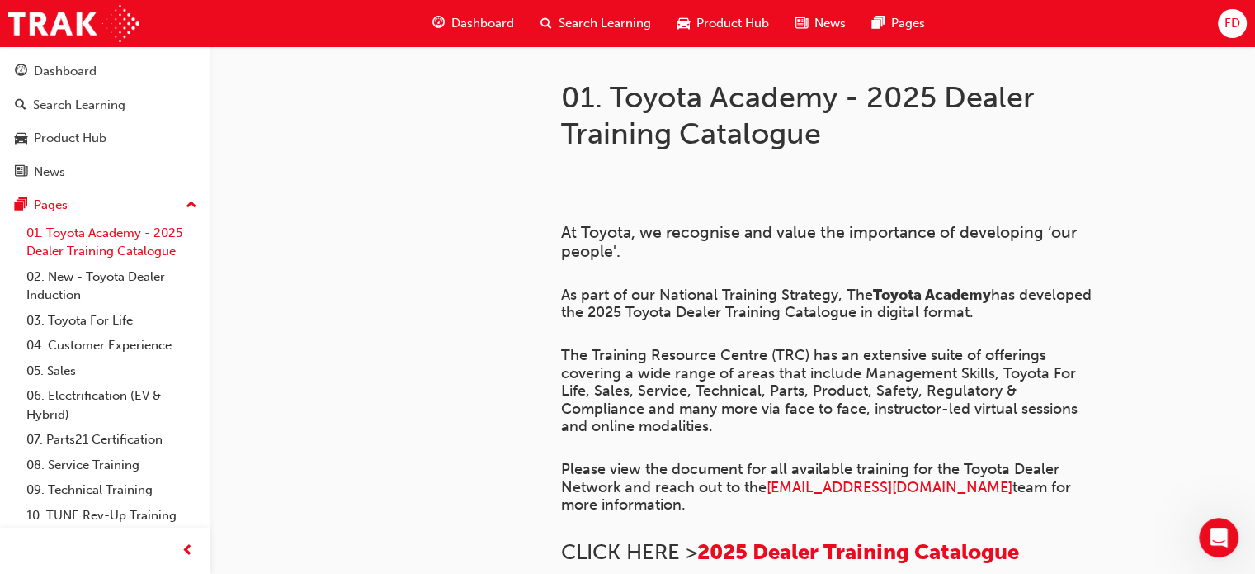
click at [123, 232] on link "01. Toyota Academy - 2025 Dealer Training Catalogue" at bounding box center [112, 242] width 184 height 44
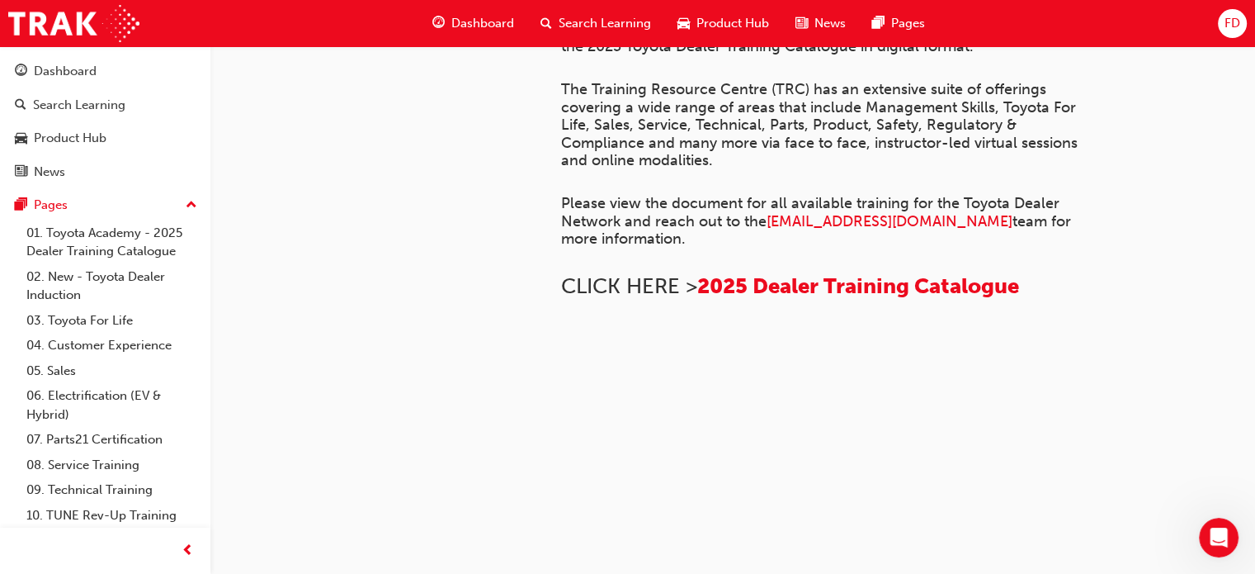
scroll to position [1033, 0]
click at [561, 358] on img at bounding box center [561, 358] width 0 height 0
click at [867, 299] on span "2025 Dealer Training Catalogue" at bounding box center [858, 286] width 322 height 26
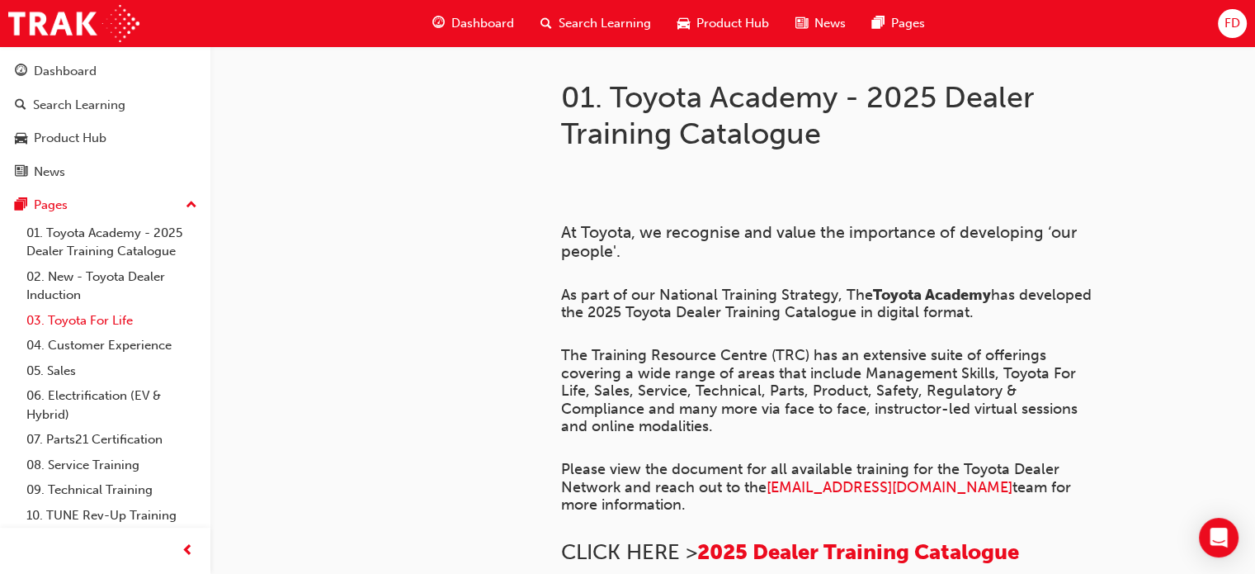
click at [80, 327] on link "03. Toyota For Life" at bounding box center [112, 321] width 184 height 26
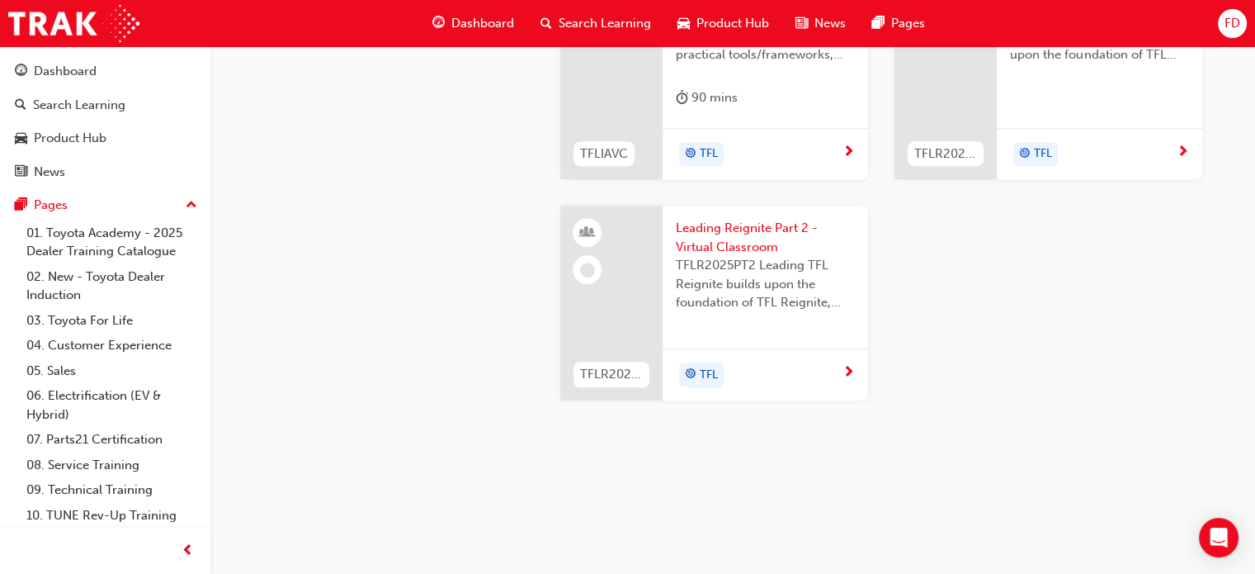
scroll to position [1453, 0]
click at [125, 349] on link "04. Customer Experience" at bounding box center [112, 346] width 184 height 26
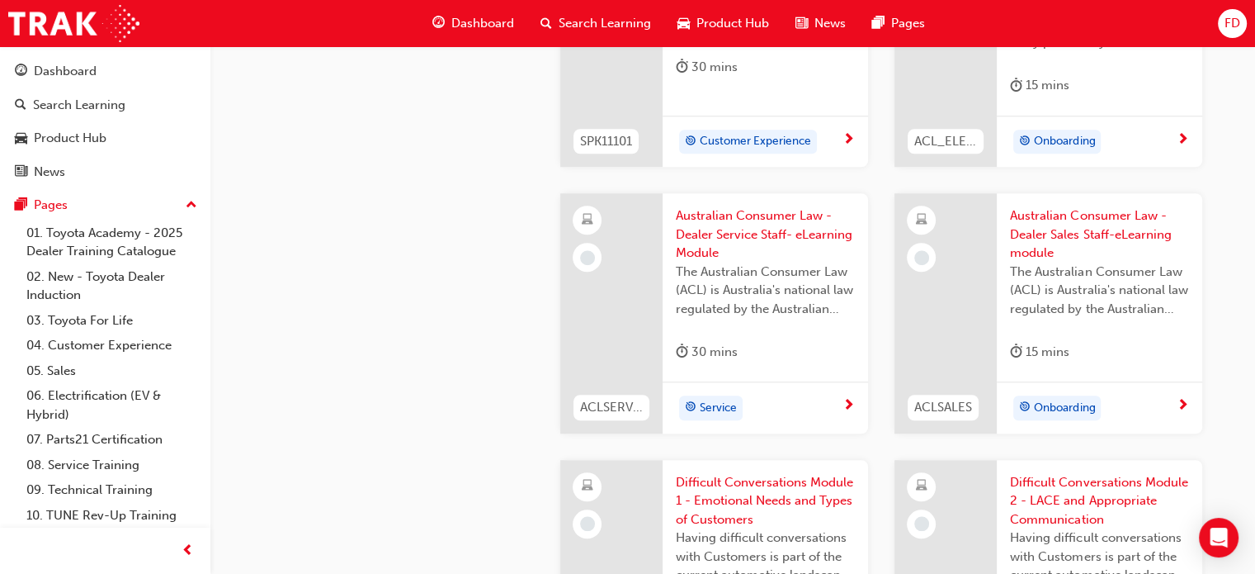
scroll to position [1242, 0]
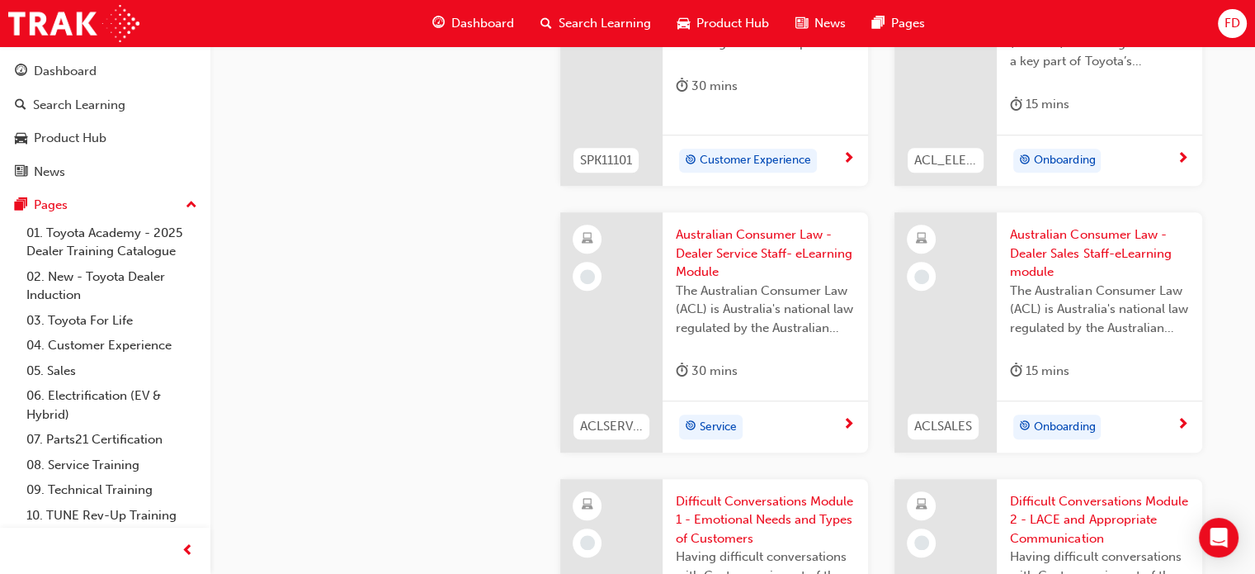
click at [1050, 427] on span "Onboarding" at bounding box center [1064, 427] width 61 height 19
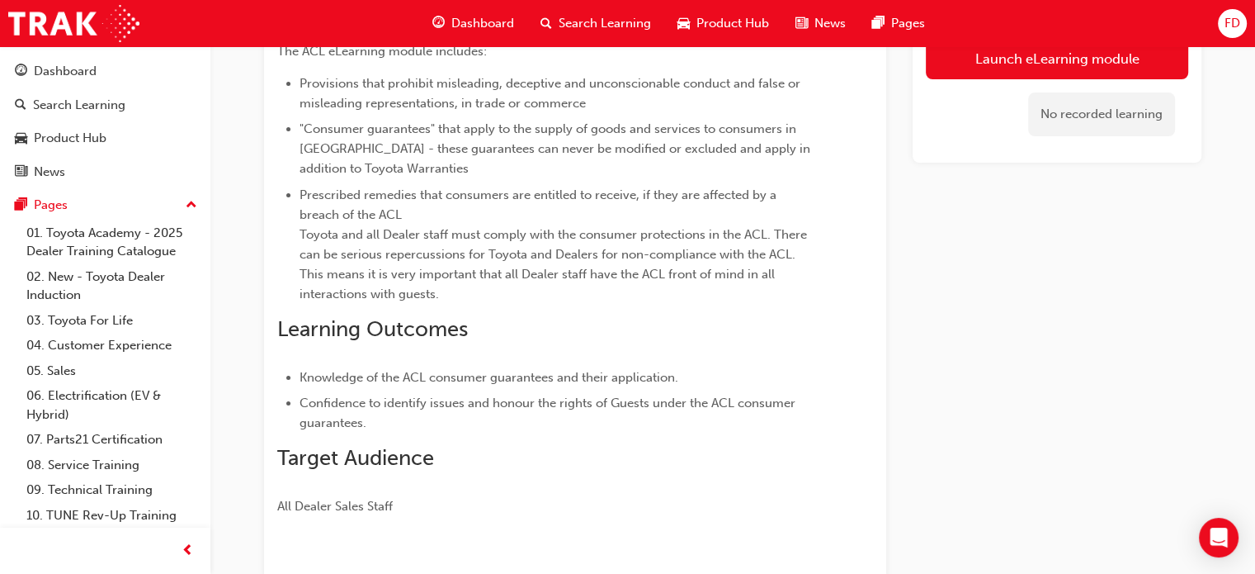
scroll to position [228, 0]
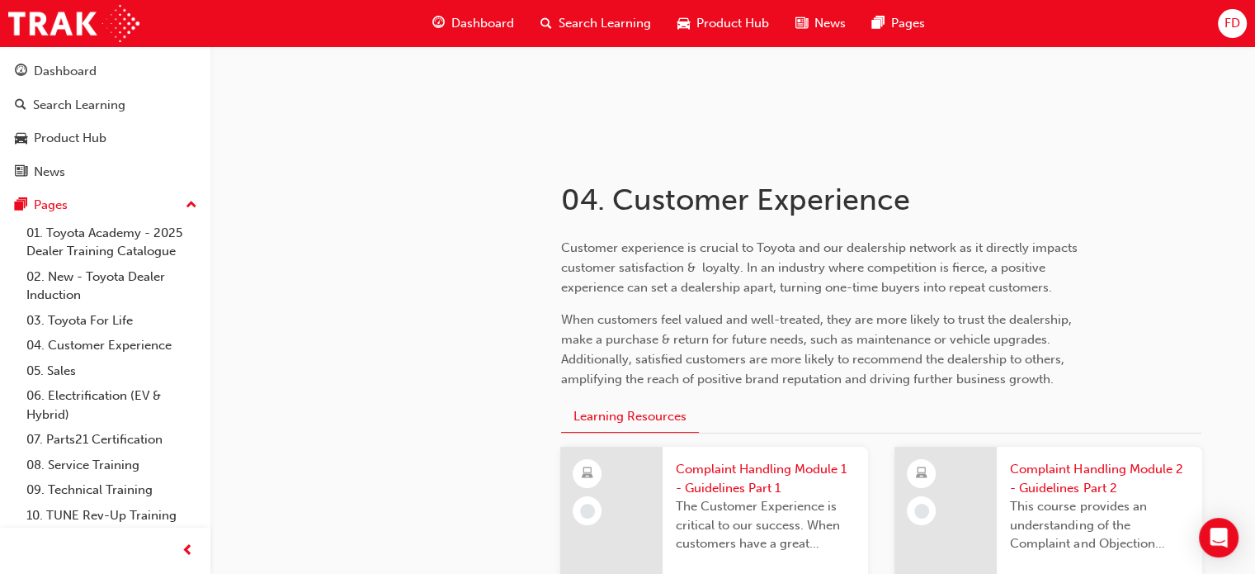
scroll to position [1242, 0]
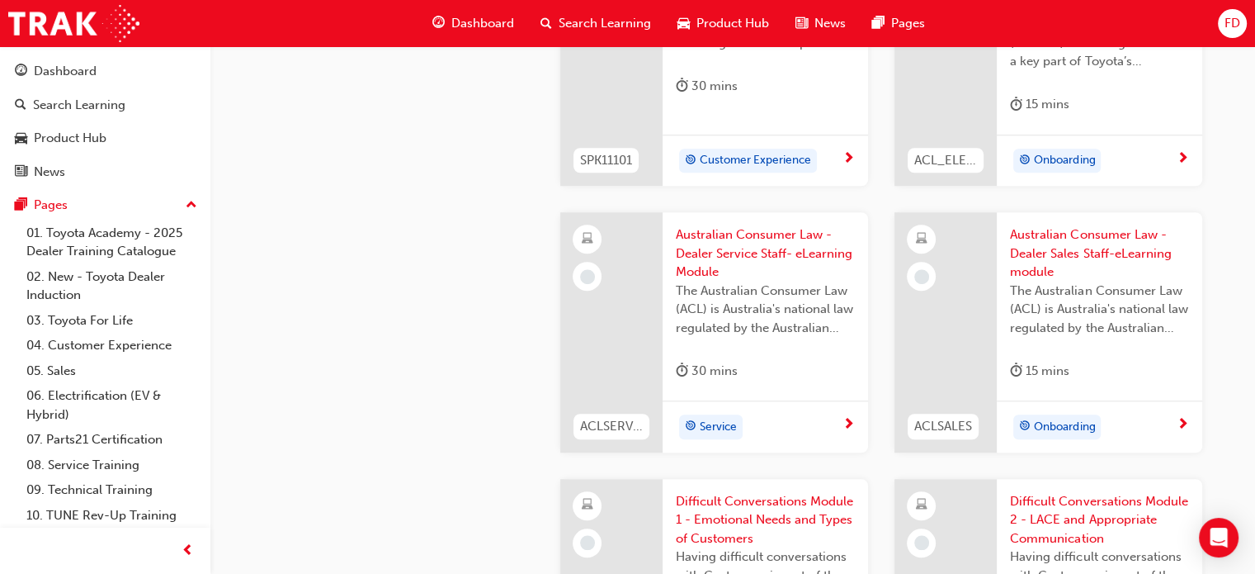
click at [747, 243] on span "Australian Consumer Law - Dealer Service Staff- eLearning Module" at bounding box center [765, 253] width 179 height 56
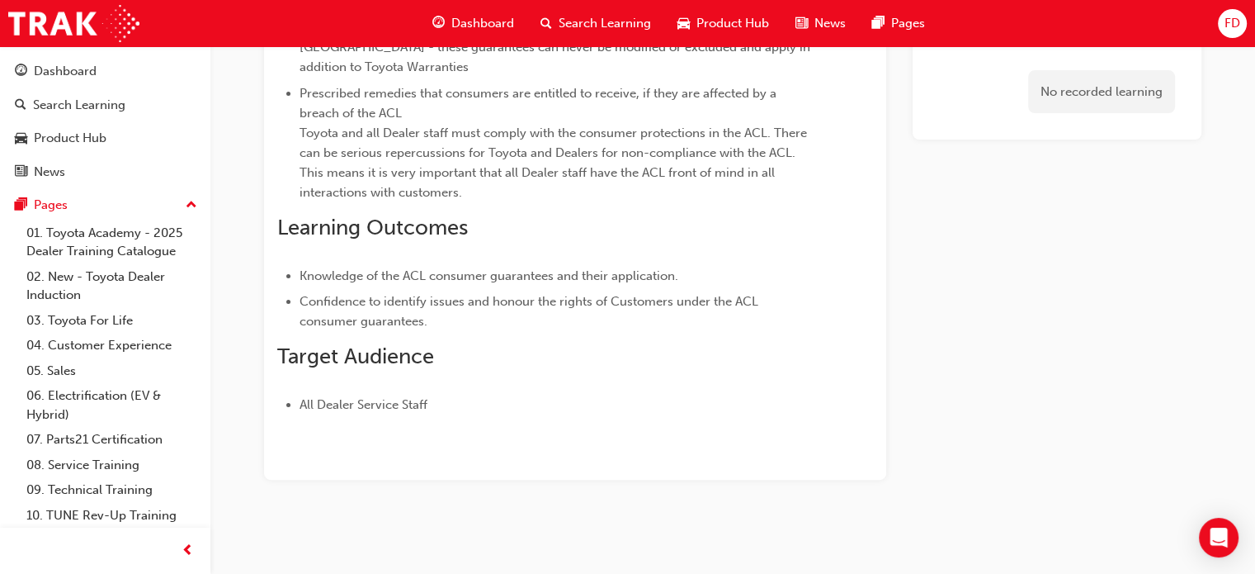
scroll to position [338, 0]
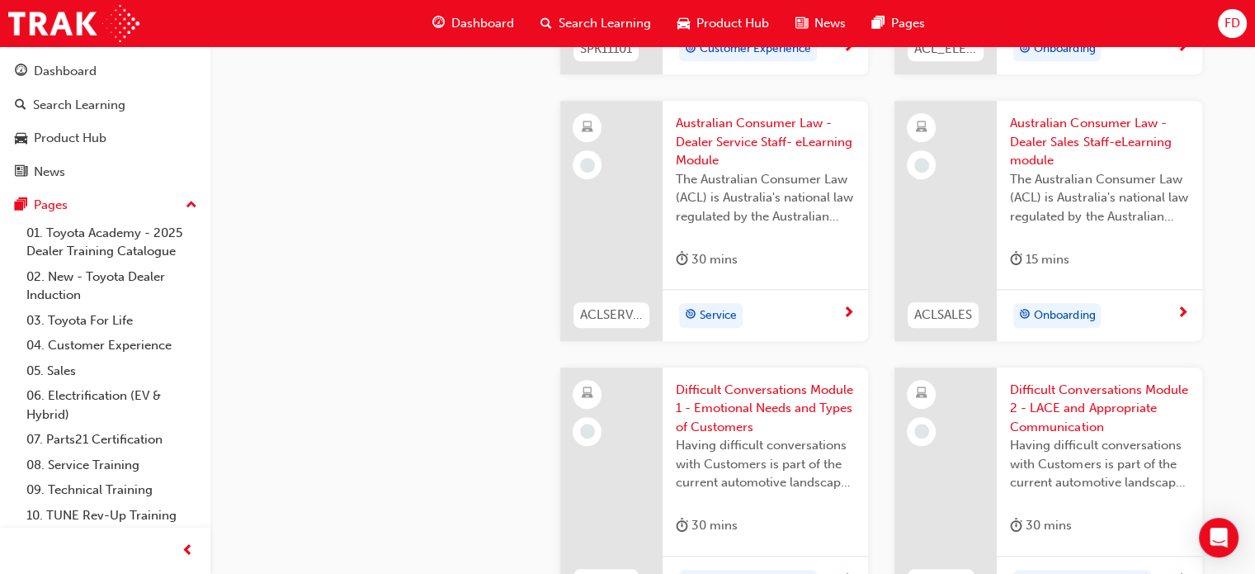
scroll to position [1381, 0]
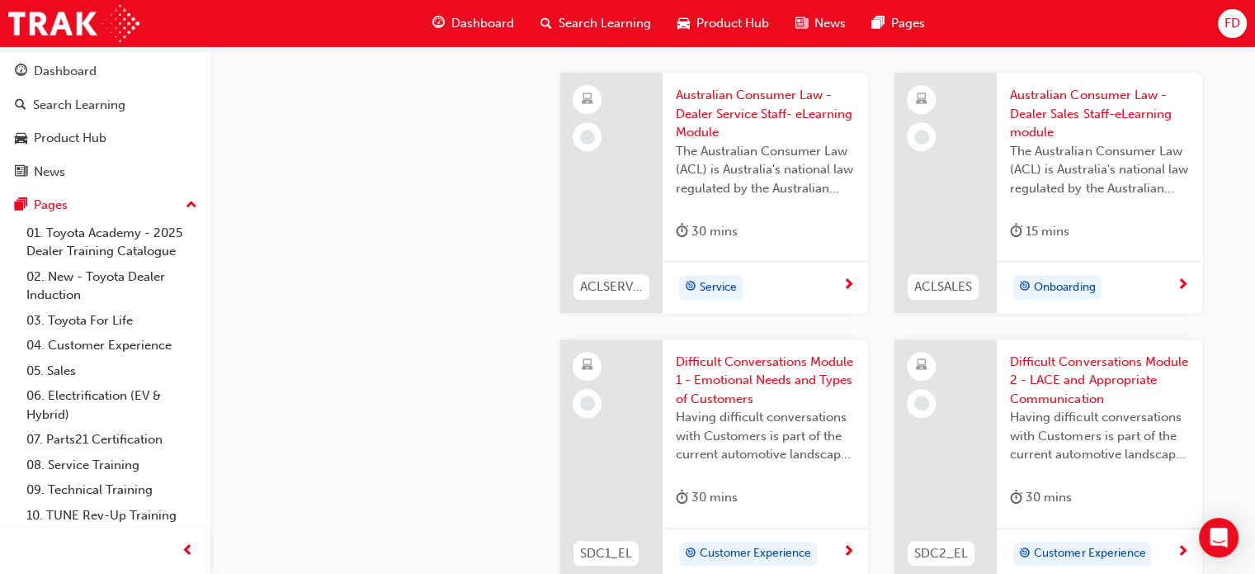
click at [706, 372] on span "Difficult Conversations Module 1 - Emotional Needs and Types of Customers" at bounding box center [765, 380] width 179 height 56
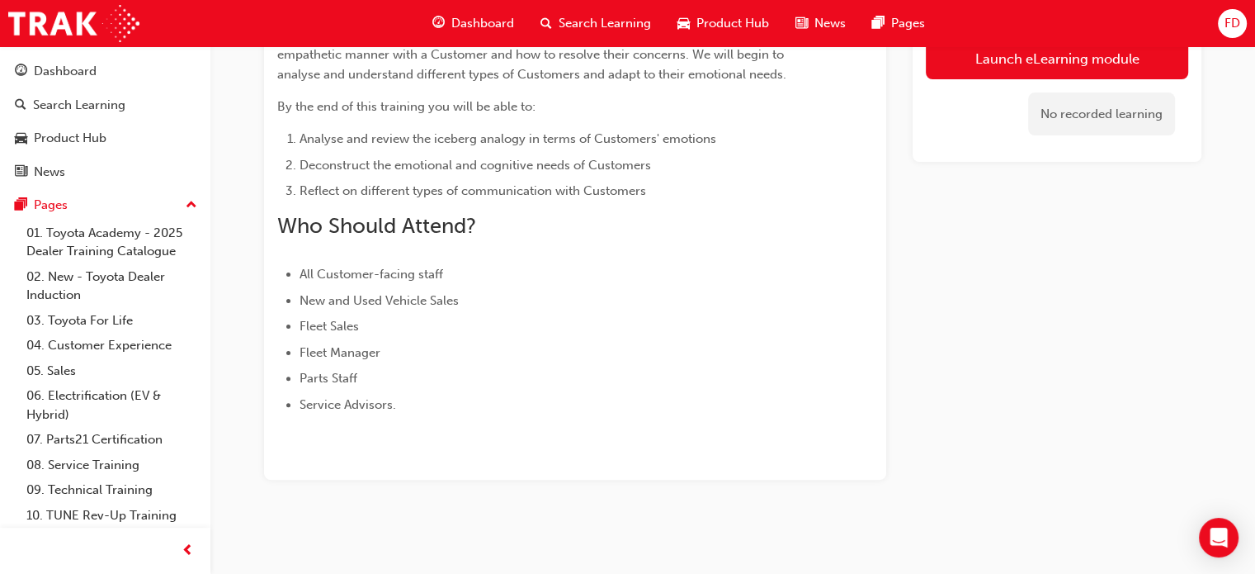
scroll to position [419, 0]
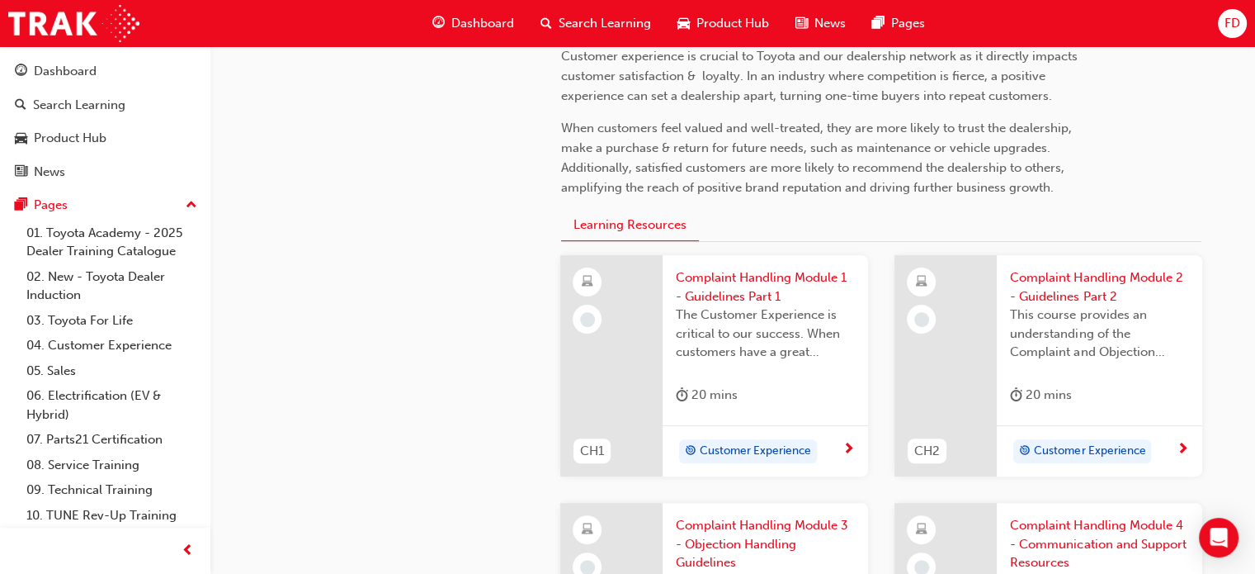
scroll to position [1381, 0]
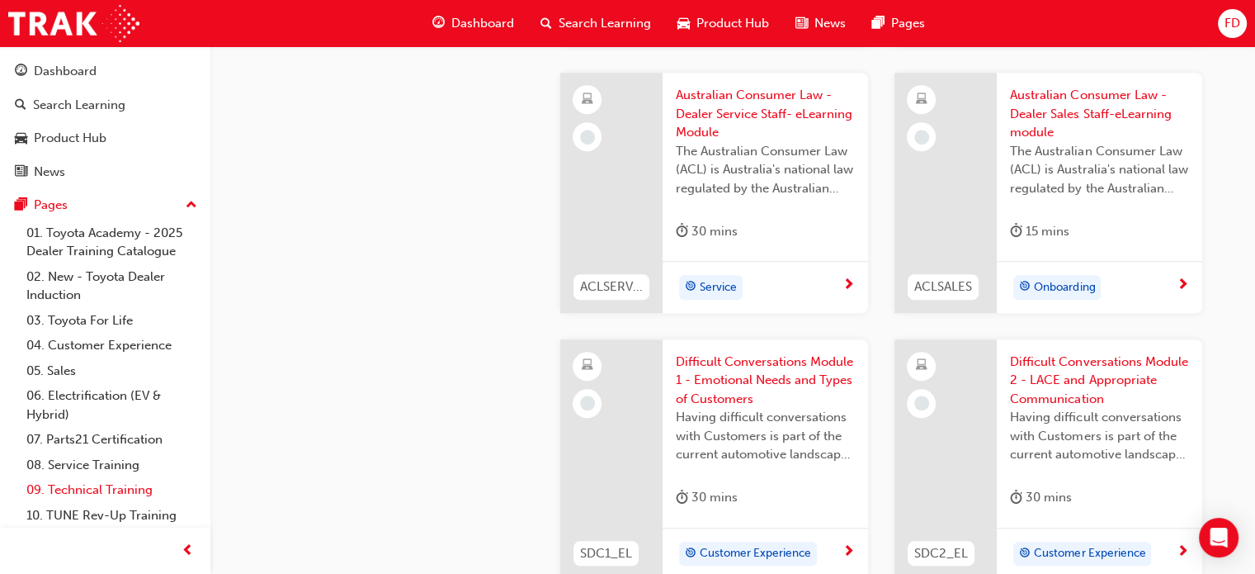
click at [73, 490] on link "09. Technical Training" at bounding box center [112, 490] width 184 height 26
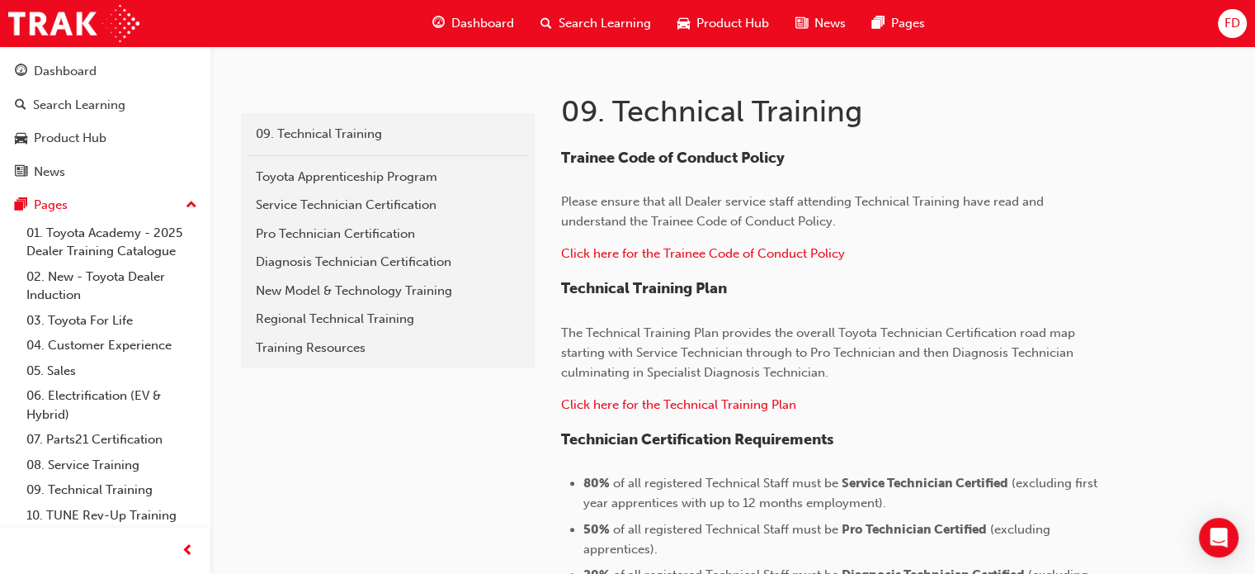
scroll to position [312, 0]
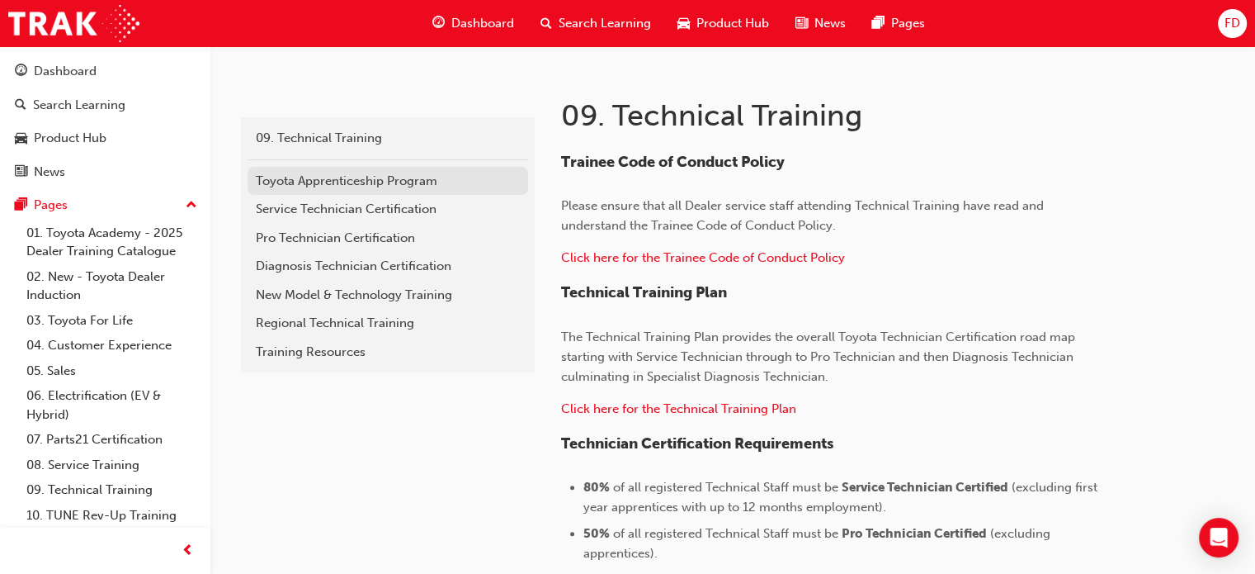
click at [287, 183] on div "Toyota Apprenticeship Program" at bounding box center [388, 181] width 264 height 19
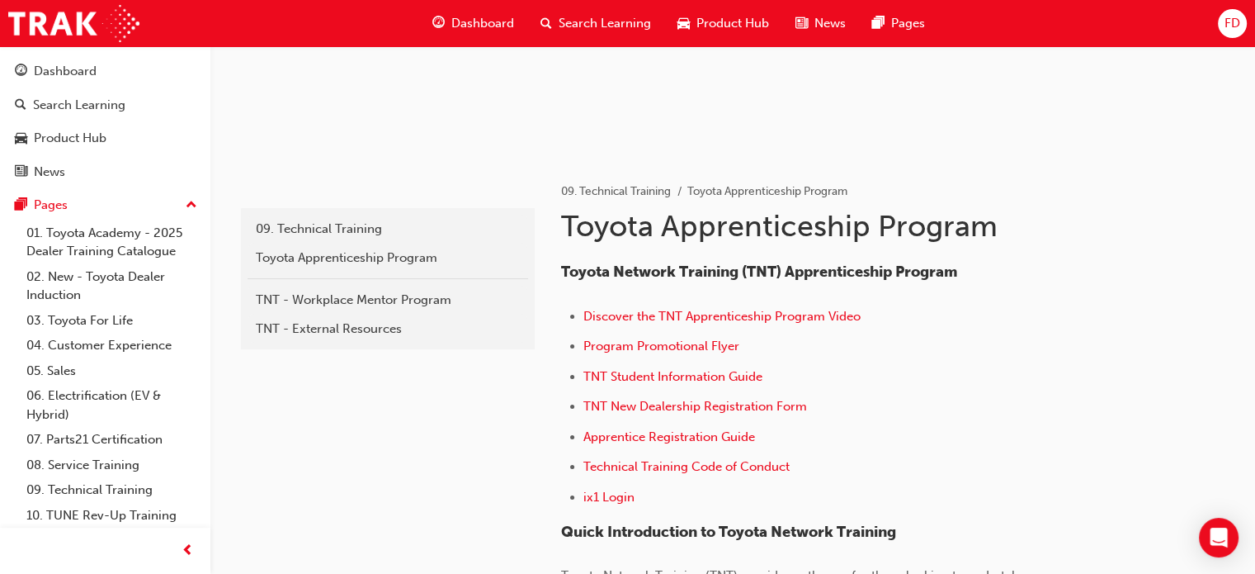
scroll to position [238, 0]
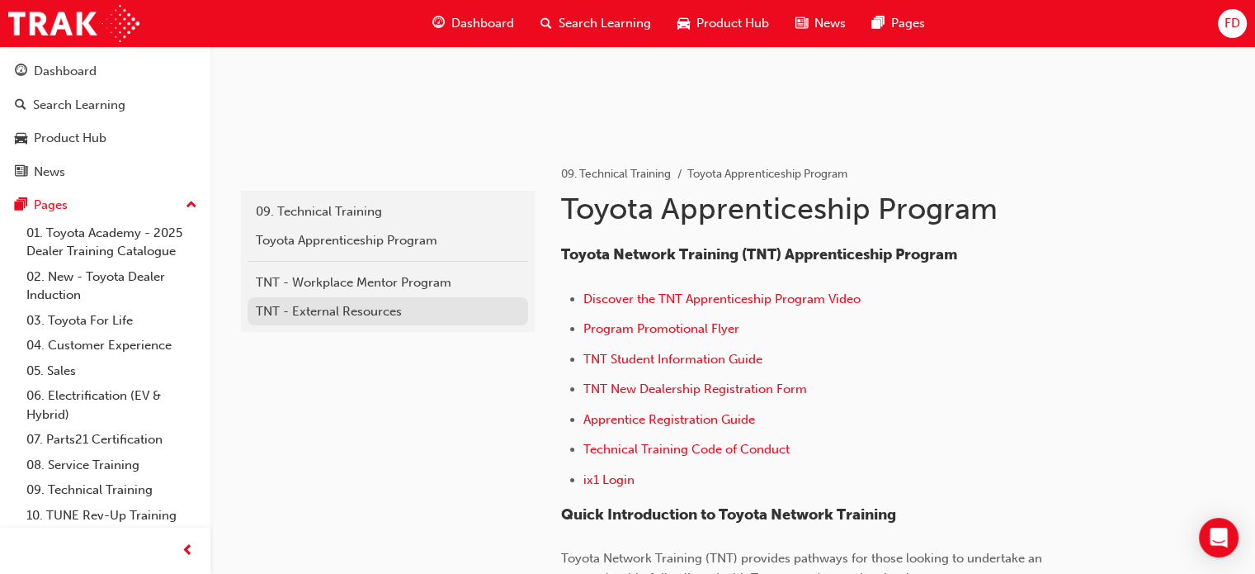
click at [353, 316] on div "TNT - External Resources" at bounding box center [388, 311] width 264 height 19
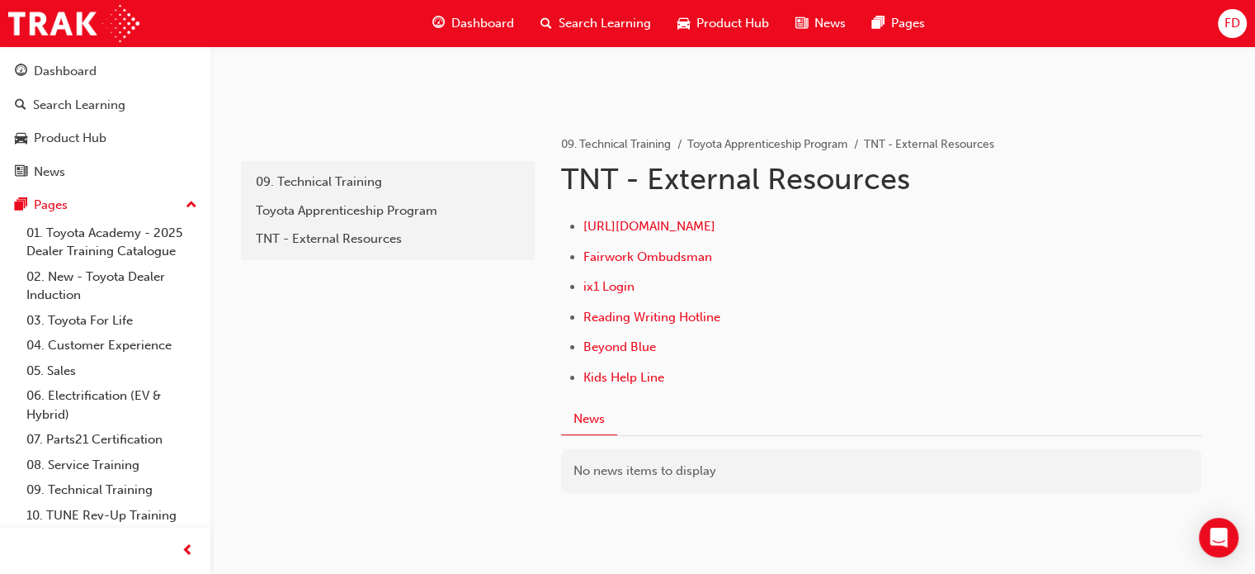
scroll to position [267, 0]
click at [668, 257] on span "Fairwork Ombudsman" at bounding box center [647, 257] width 129 height 15
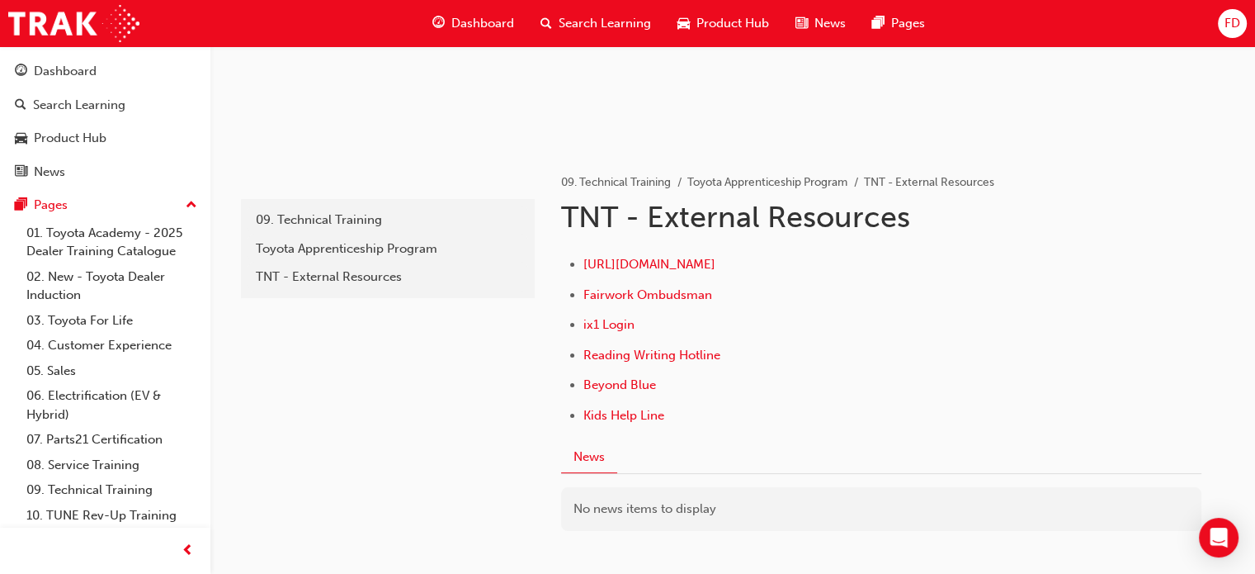
scroll to position [225, 0]
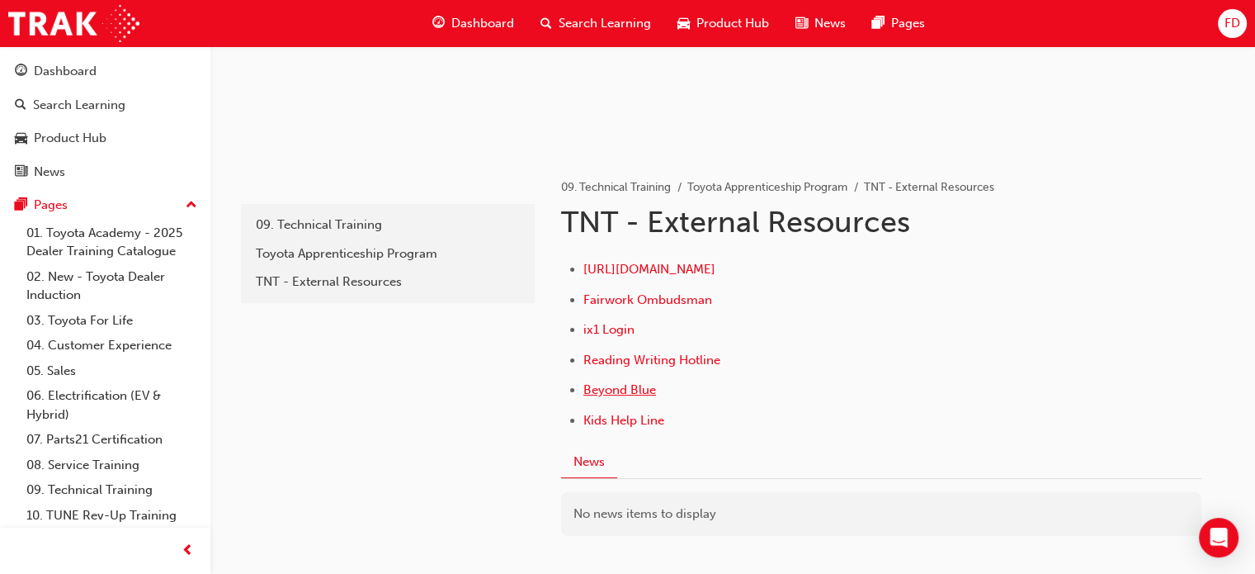
click at [607, 389] on span "Beyond Blue" at bounding box center [619, 389] width 73 height 15
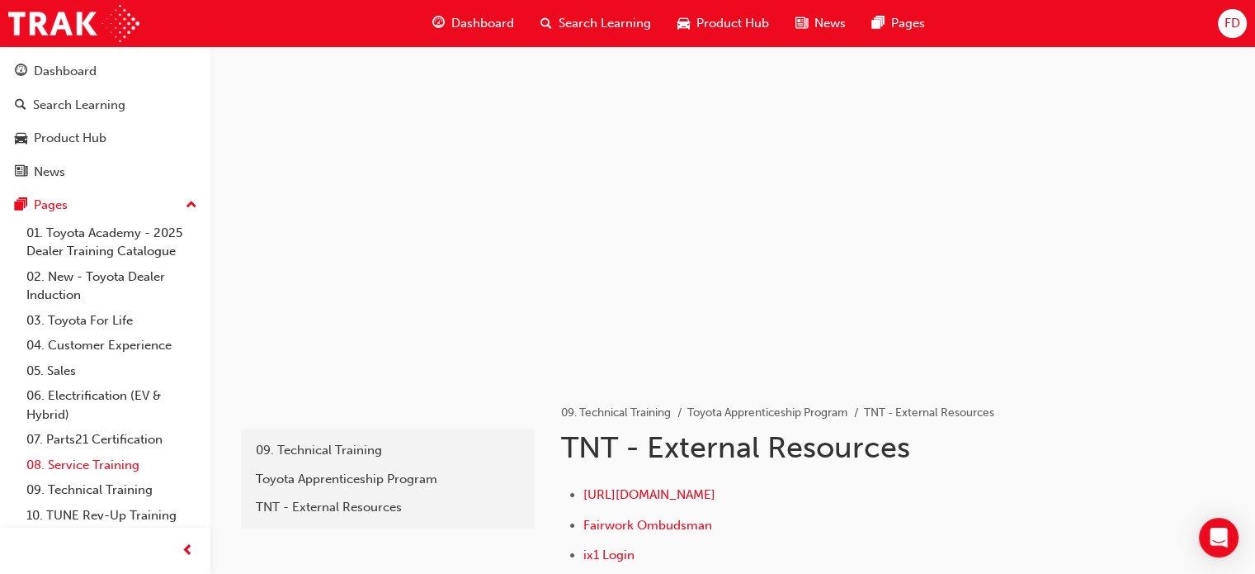
click at [88, 462] on link "08. Service Training" at bounding box center [112, 465] width 184 height 26
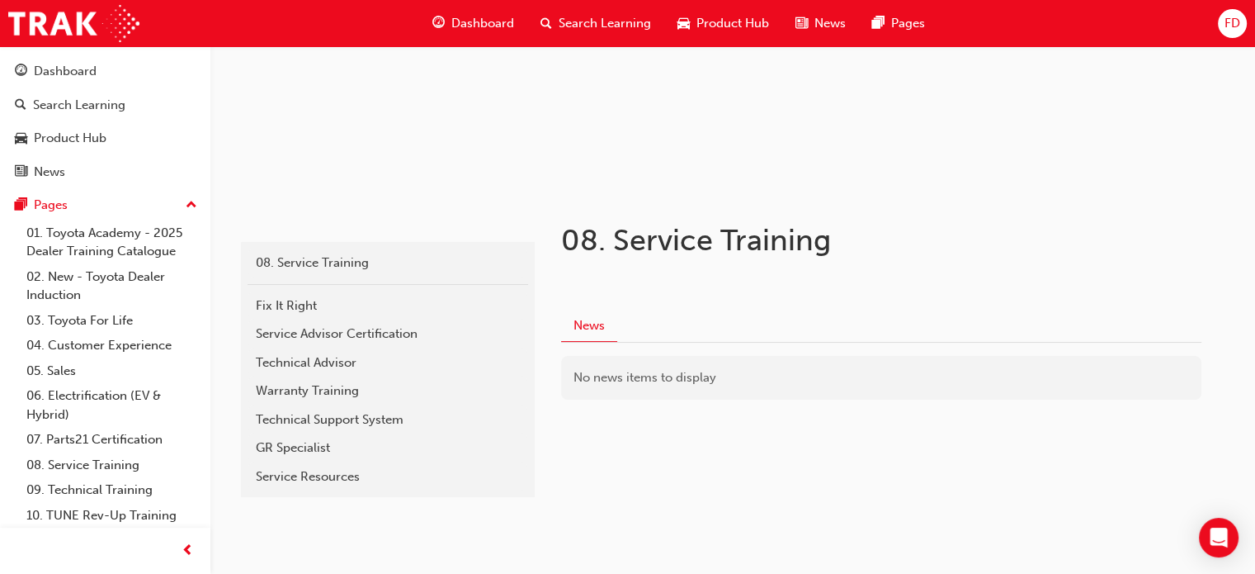
scroll to position [218, 0]
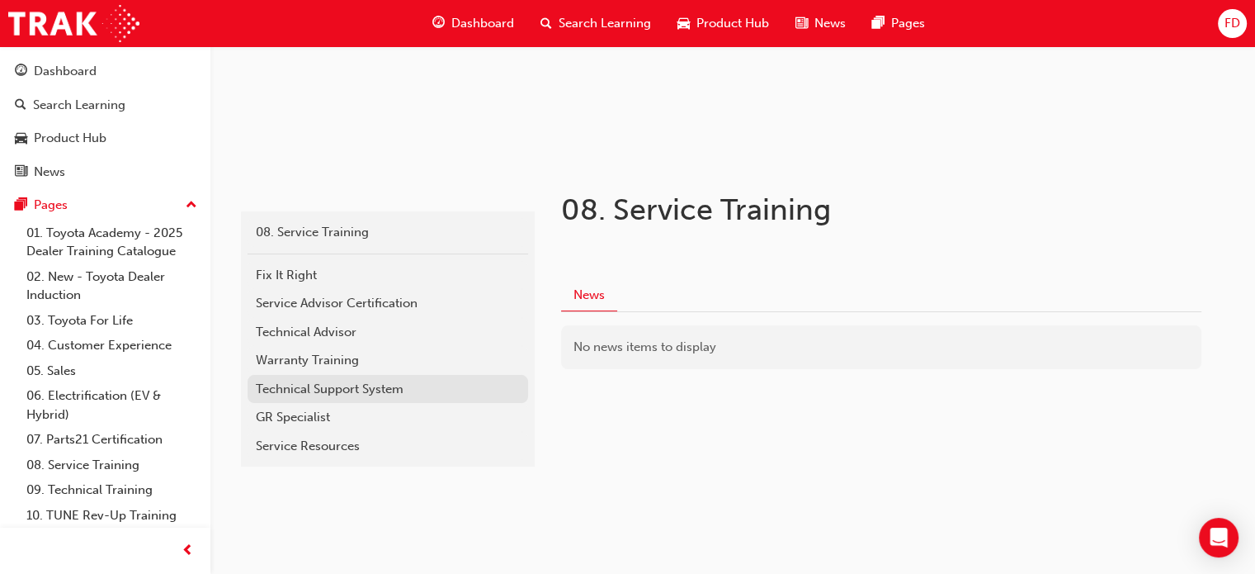
click at [347, 383] on div "Technical Support System" at bounding box center [388, 389] width 264 height 19
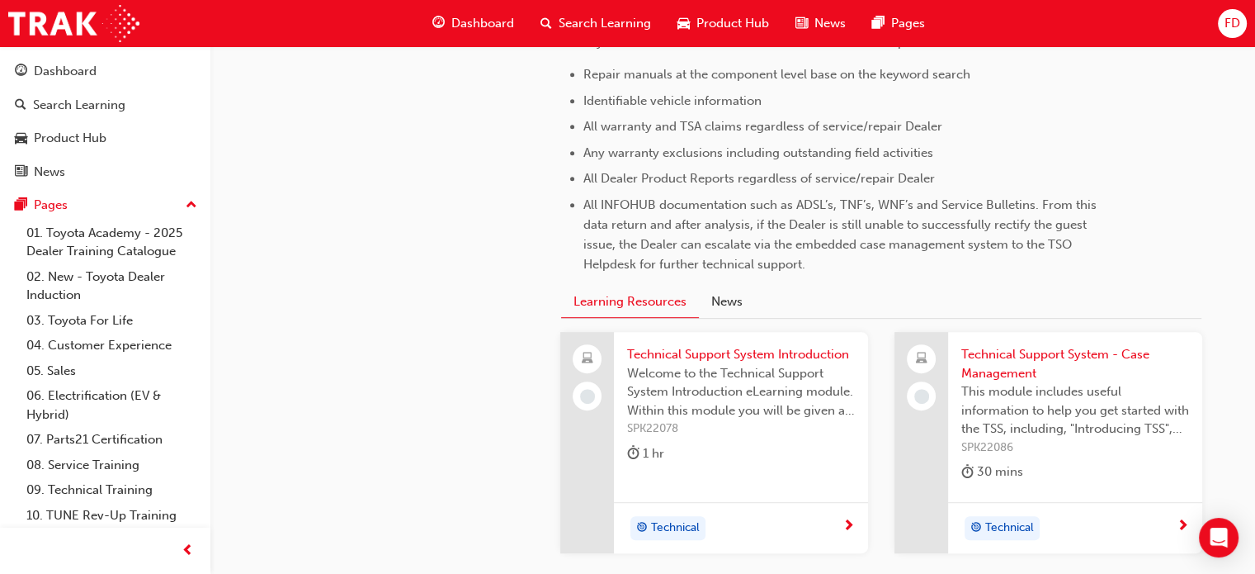
scroll to position [765, 0]
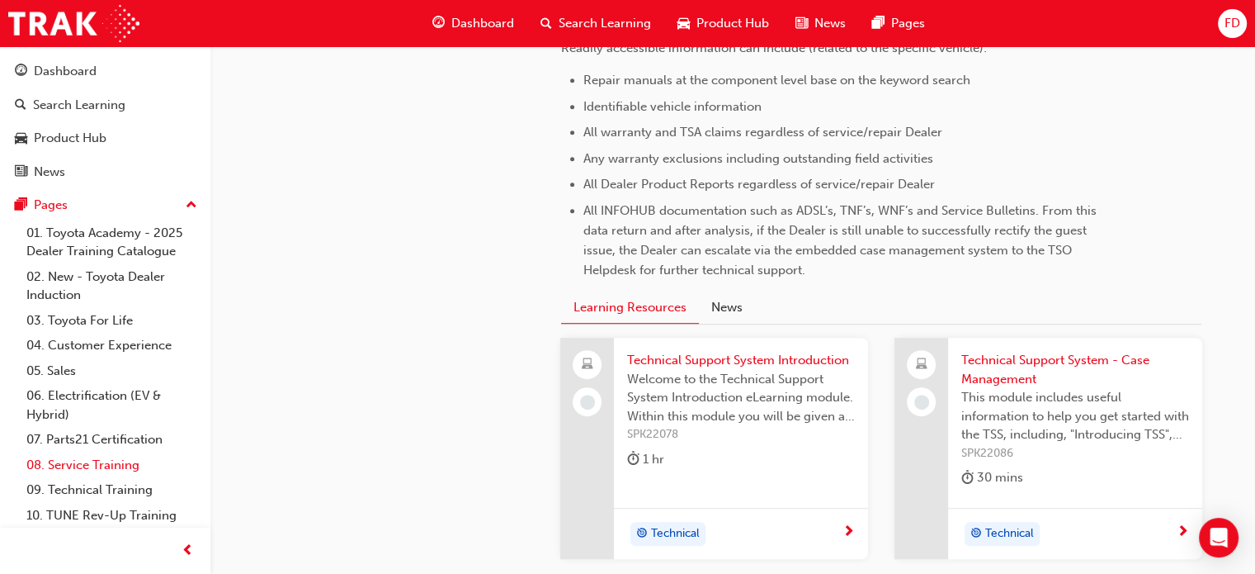
click at [102, 471] on link "08. Service Training" at bounding box center [112, 465] width 184 height 26
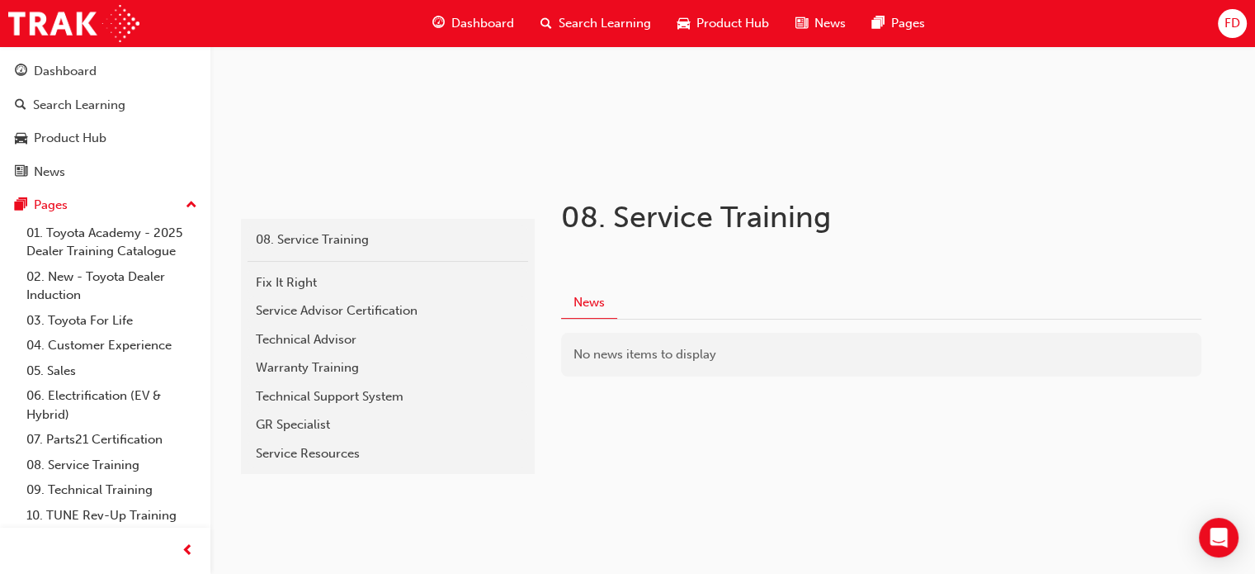
scroll to position [211, 0]
click at [287, 451] on div "Service Resources" at bounding box center [388, 452] width 264 height 19
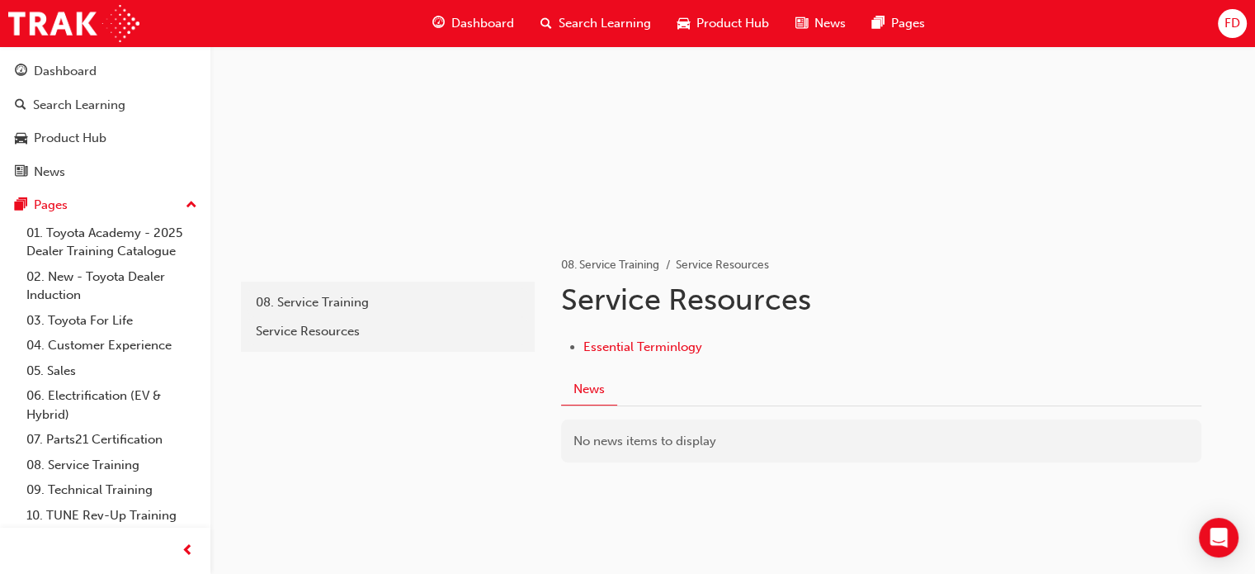
scroll to position [167, 0]
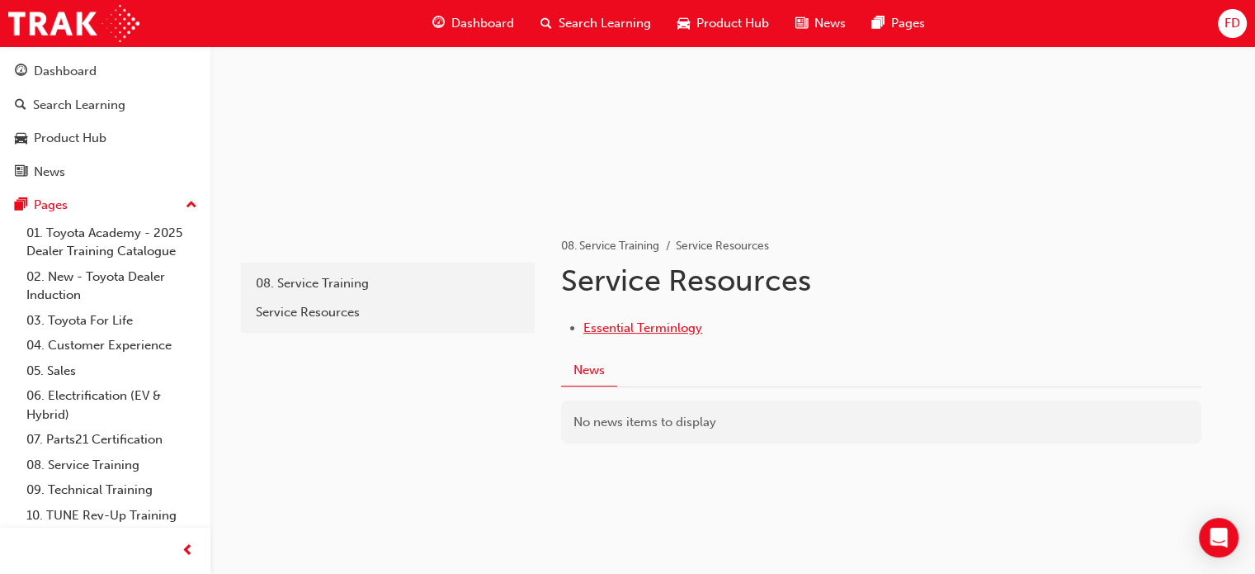
click at [617, 333] on span "Essential Terminlogy" at bounding box center [642, 327] width 119 height 15
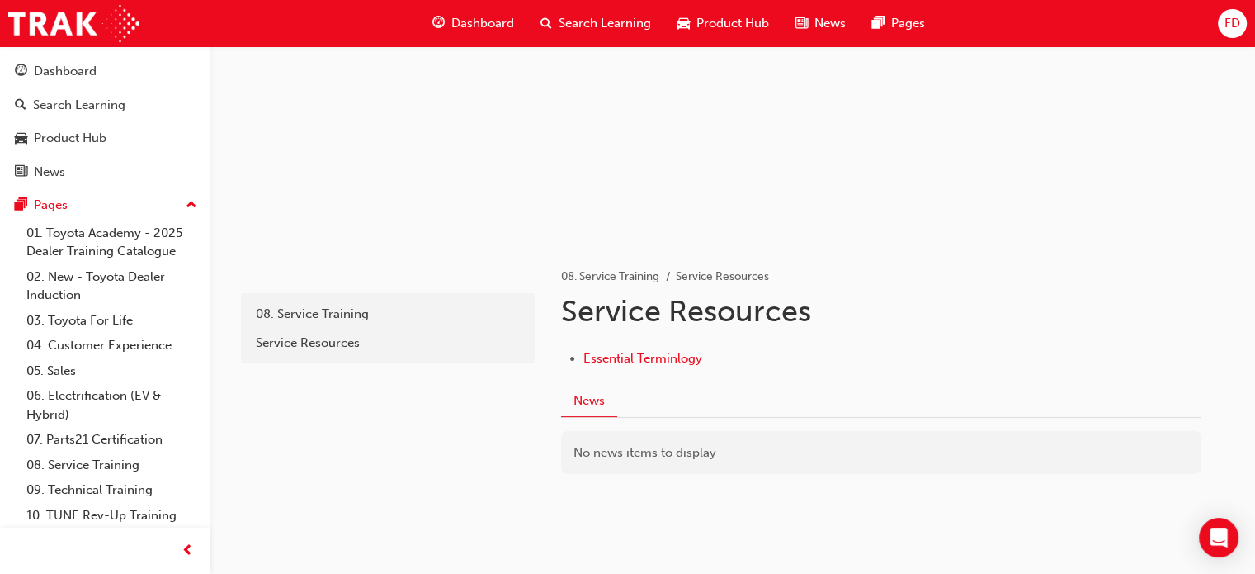
scroll to position [182, 0]
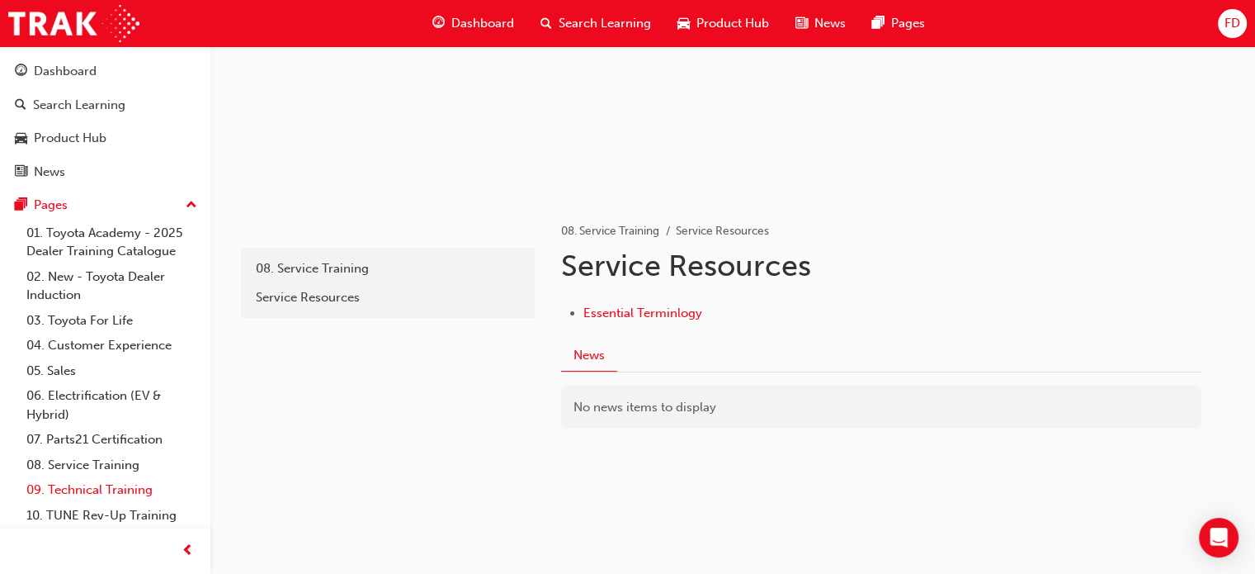
click at [97, 486] on link "09. Technical Training" at bounding box center [112, 490] width 184 height 26
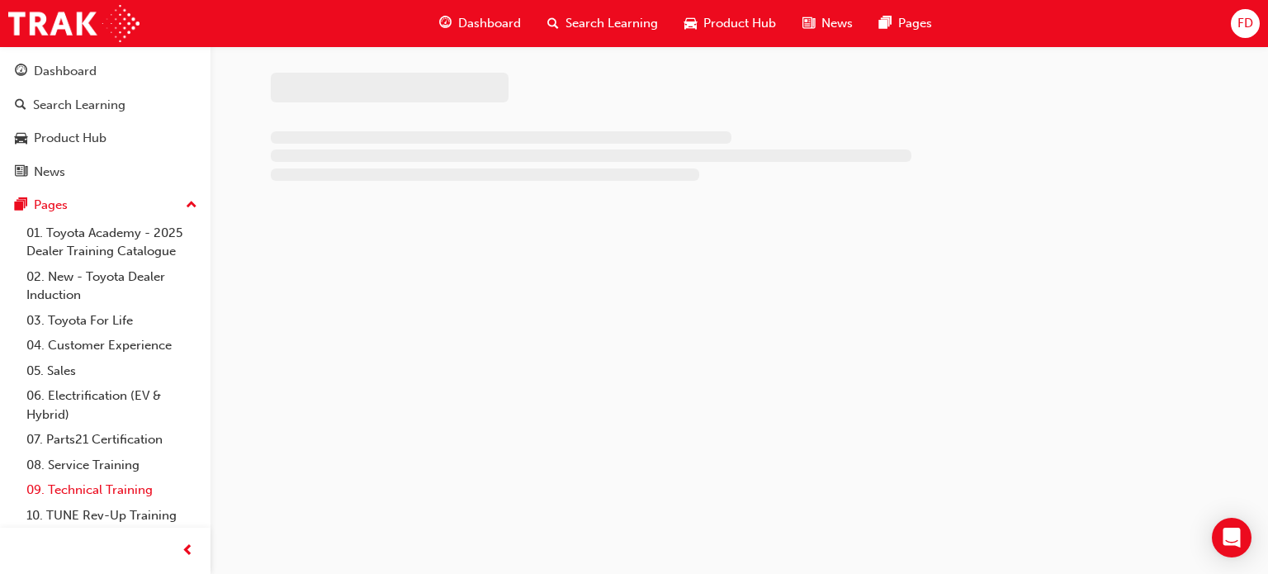
click at [59, 491] on link "09. Technical Training" at bounding box center [112, 490] width 184 height 26
click at [56, 515] on link "10. TUNE Rev-Up Training" at bounding box center [112, 516] width 184 height 26
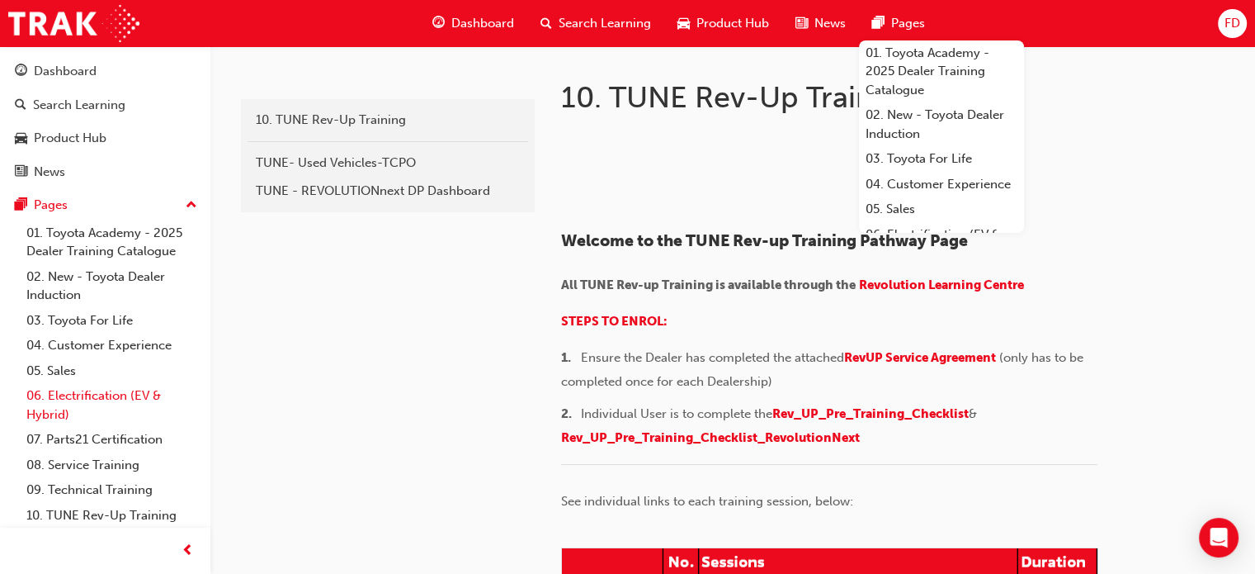
click at [78, 390] on link "06. Electrification (EV & Hybrid)" at bounding box center [112, 405] width 184 height 44
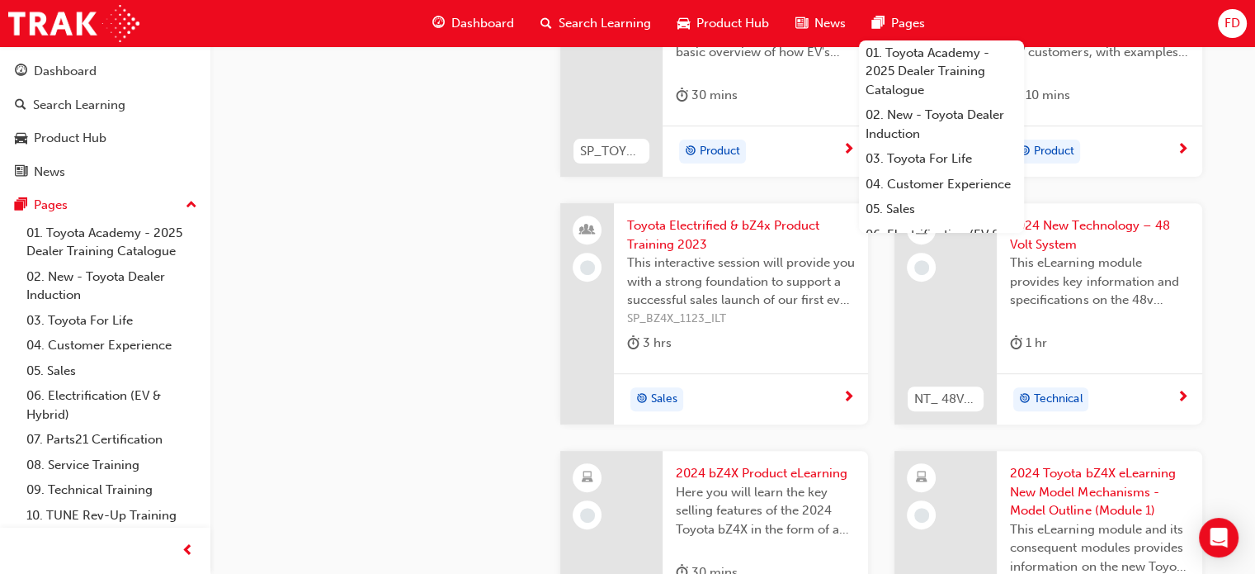
scroll to position [593, 0]
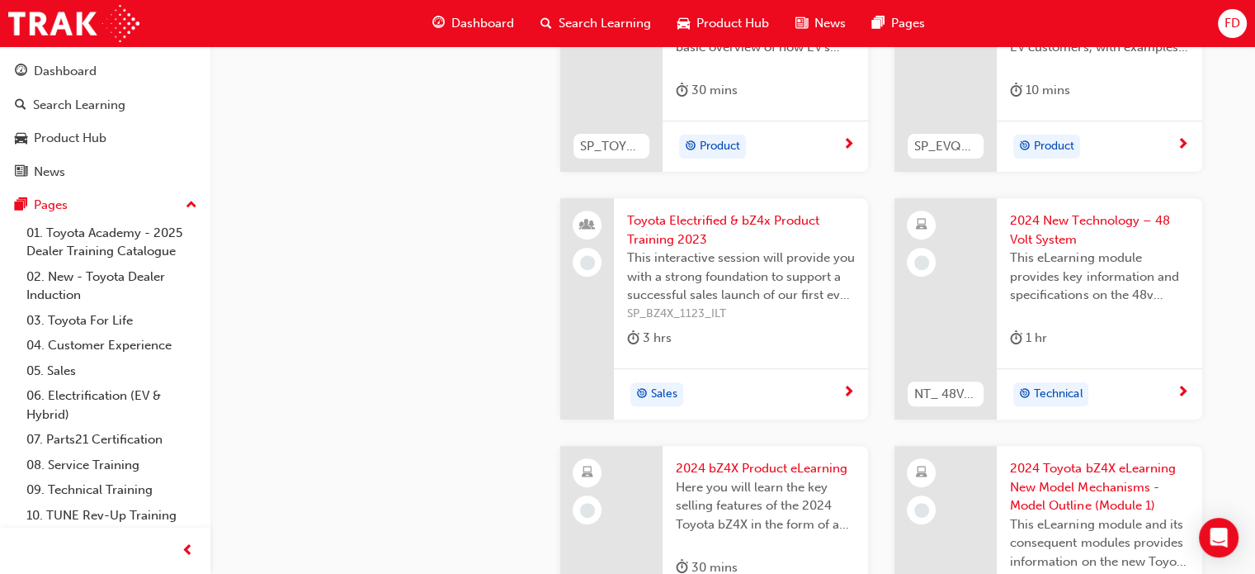
click at [661, 229] on span "Toyota Electrified & bZ4x Product Training 2023" at bounding box center [741, 229] width 228 height 37
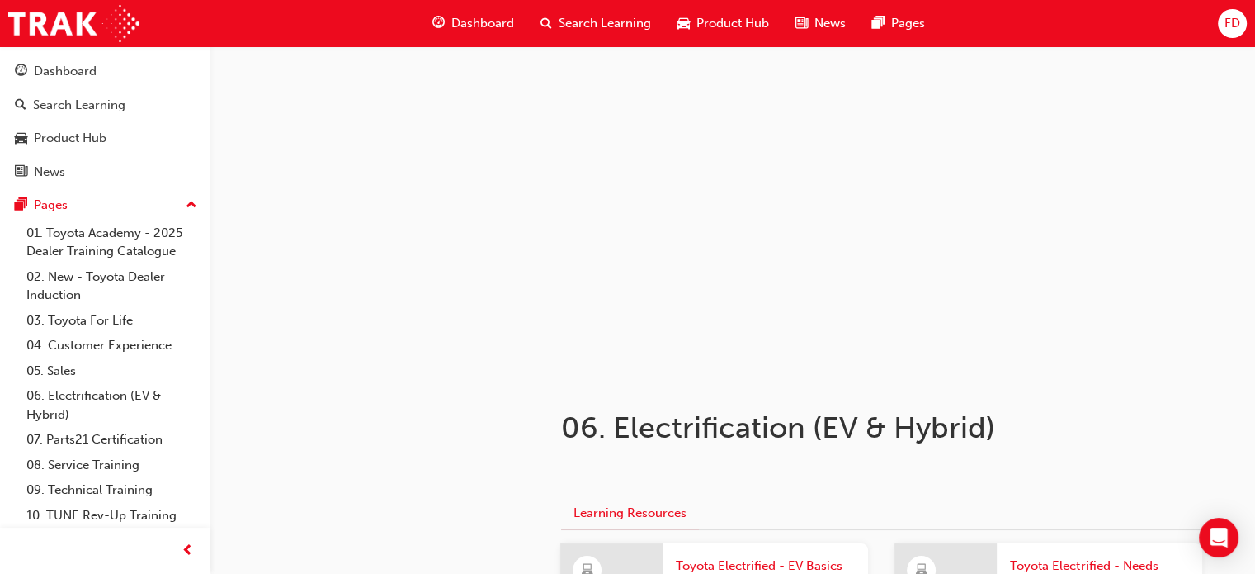
scroll to position [593, 0]
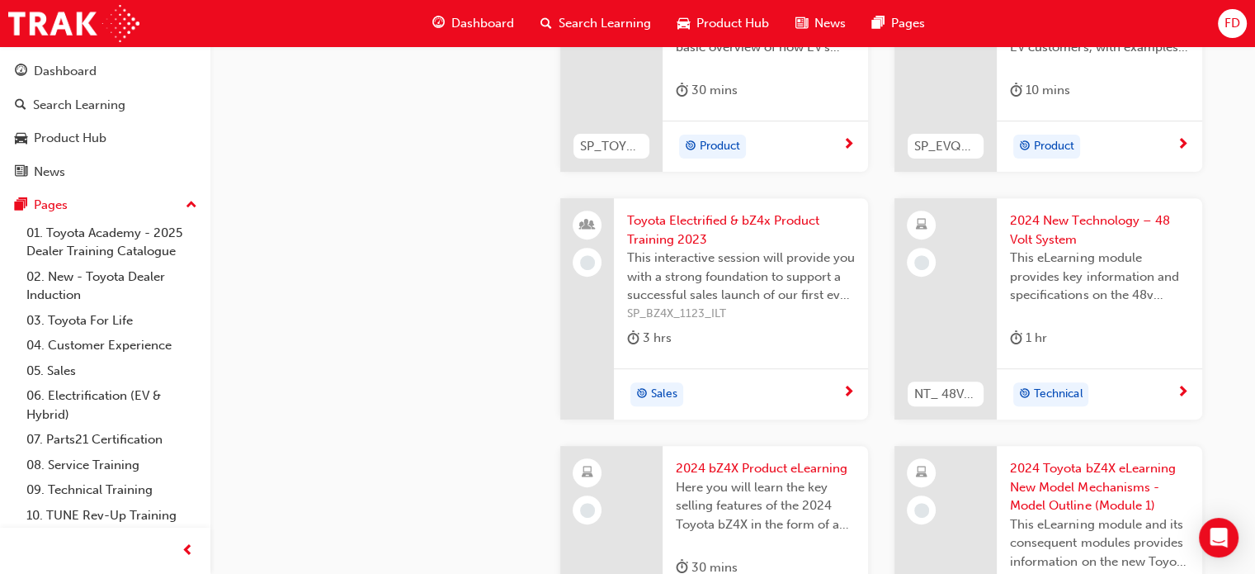
click at [1065, 222] on span "2024 New Technology – 48 Volt System" at bounding box center [1099, 229] width 179 height 37
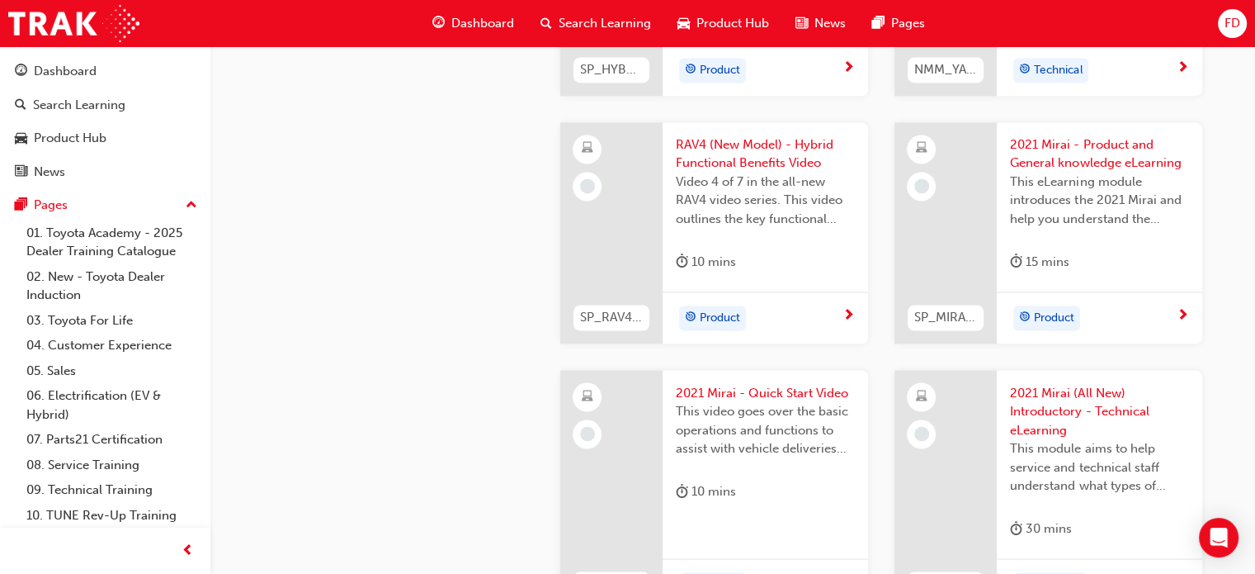
scroll to position [2840, 0]
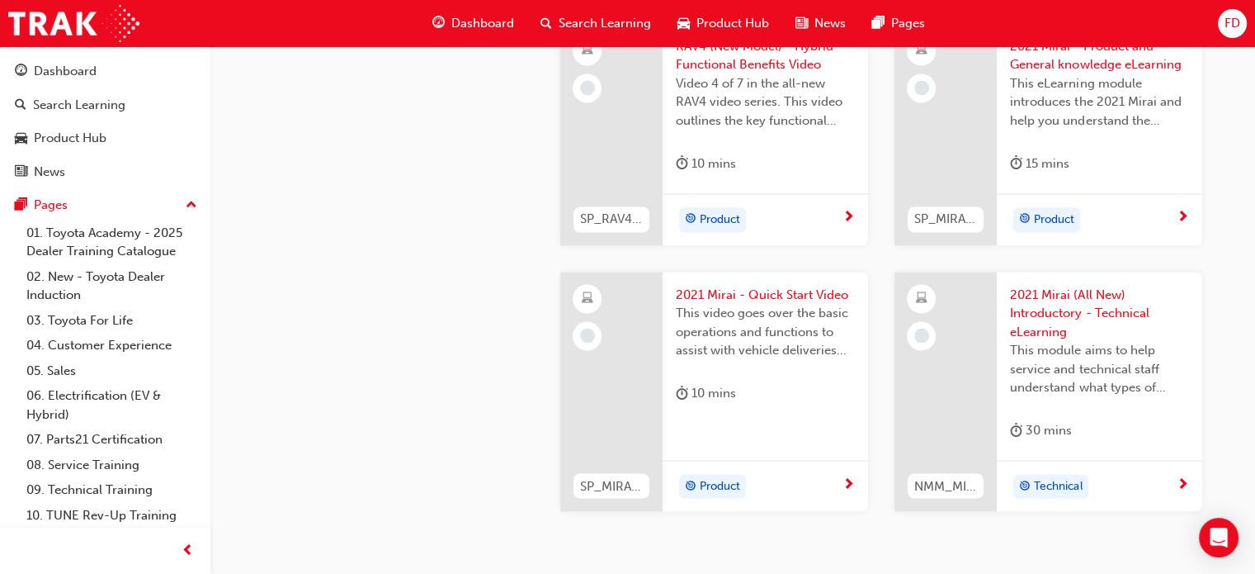
click at [690, 326] on span "This video goes over the basic operations and functions to assist with vehicle …" at bounding box center [765, 331] width 179 height 56
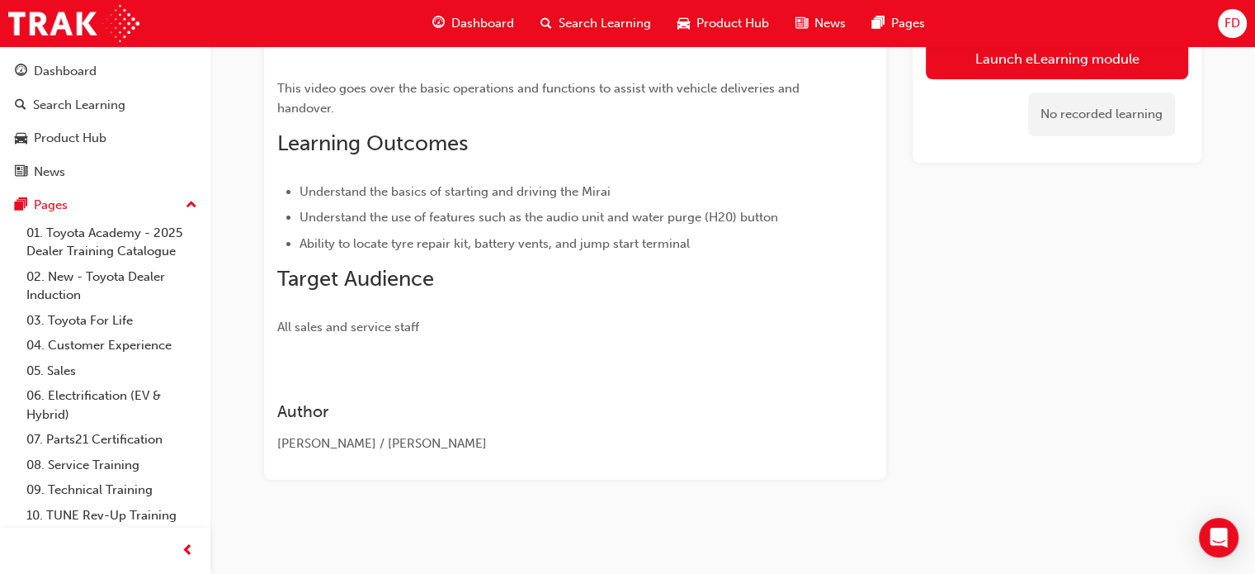
scroll to position [147, 0]
click at [1040, 59] on link "Launch eLearning module" at bounding box center [1057, 58] width 262 height 41
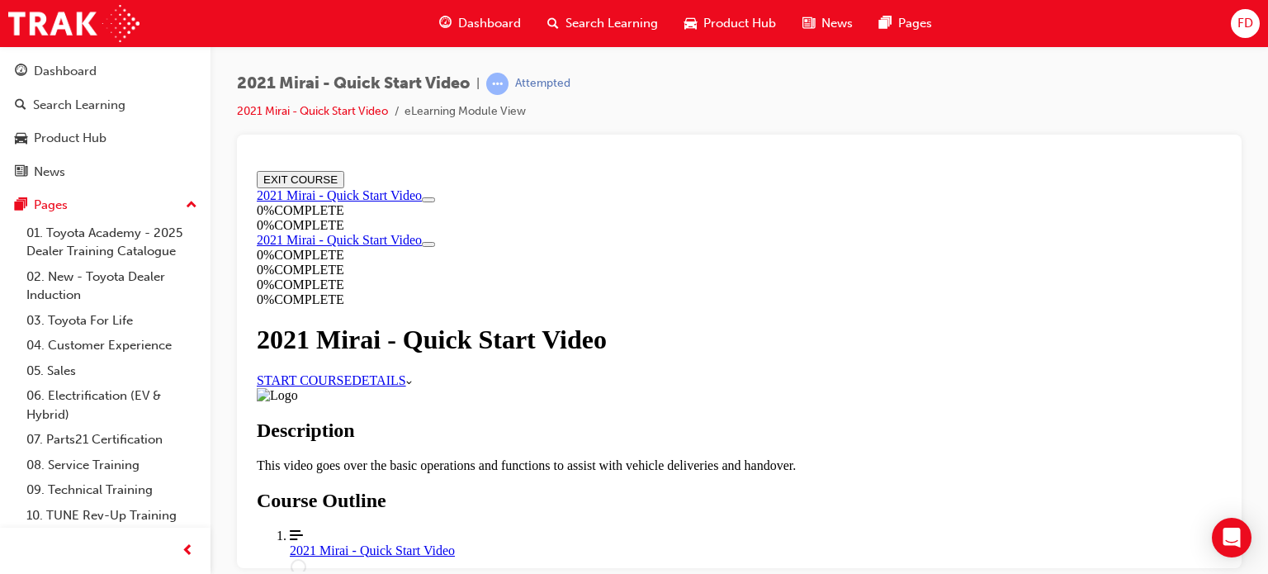
drag, startPoint x: 1221, startPoint y: 303, endPoint x: 1500, endPoint y: 380, distance: 289.5
drag, startPoint x: 1220, startPoint y: 372, endPoint x: 1499, endPoint y: 386, distance: 280.1
click at [352, 376] on link "START COURSE" at bounding box center [304, 379] width 95 height 14
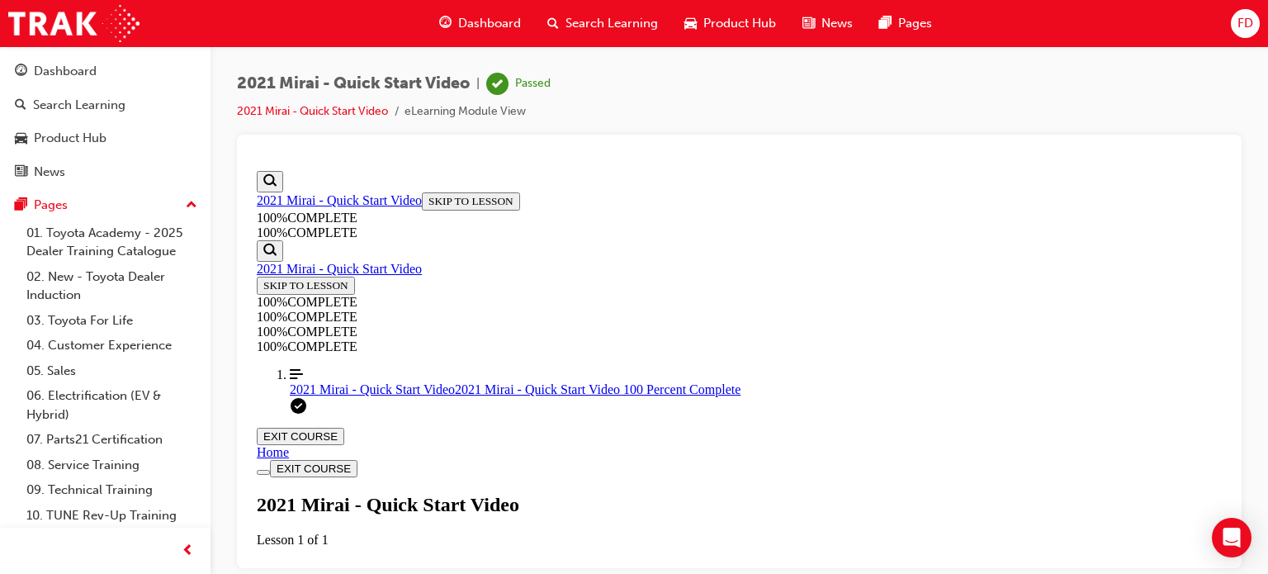
scroll to position [314, 0]
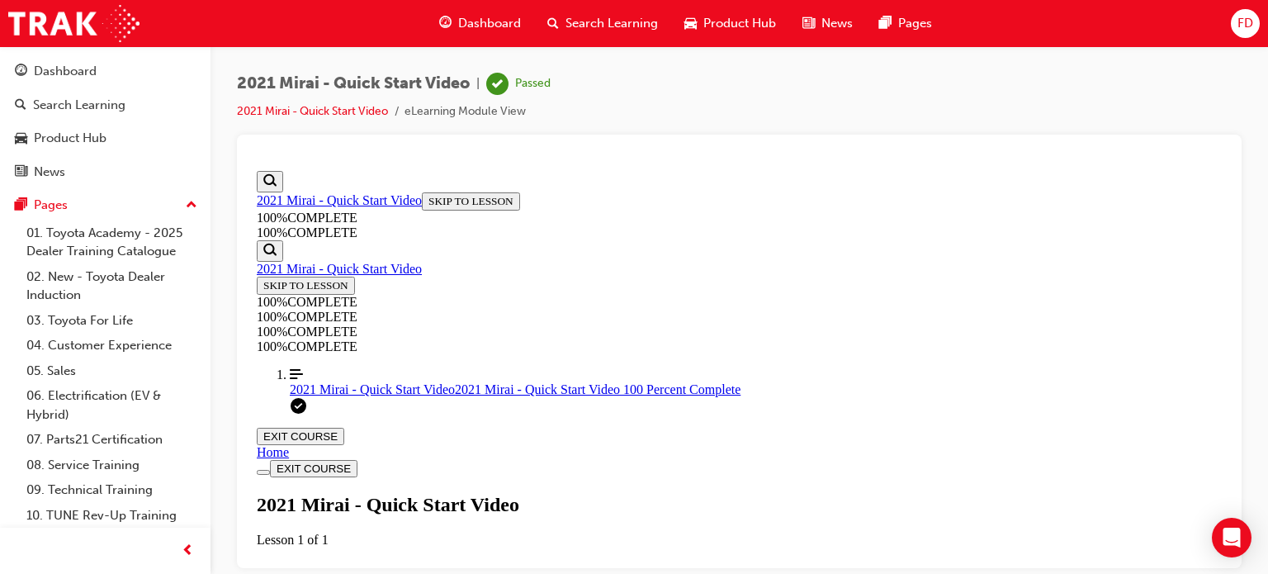
click at [290, 378] on icon "Align left Three vertical lines aligned to the left" at bounding box center [296, 373] width 13 height 10
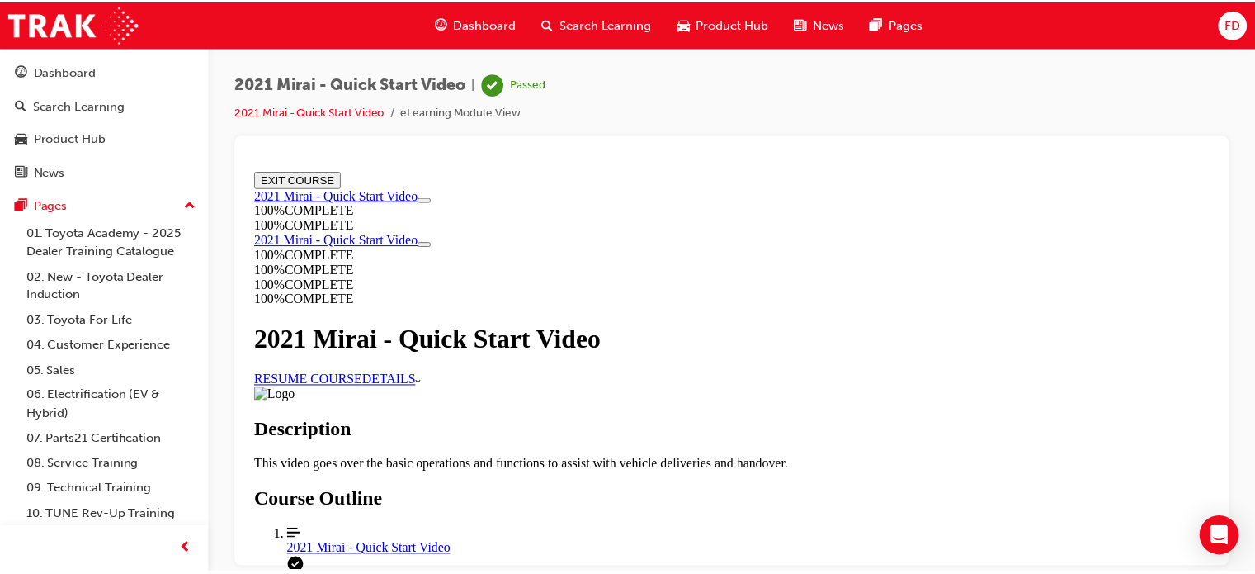
scroll to position [147, 0]
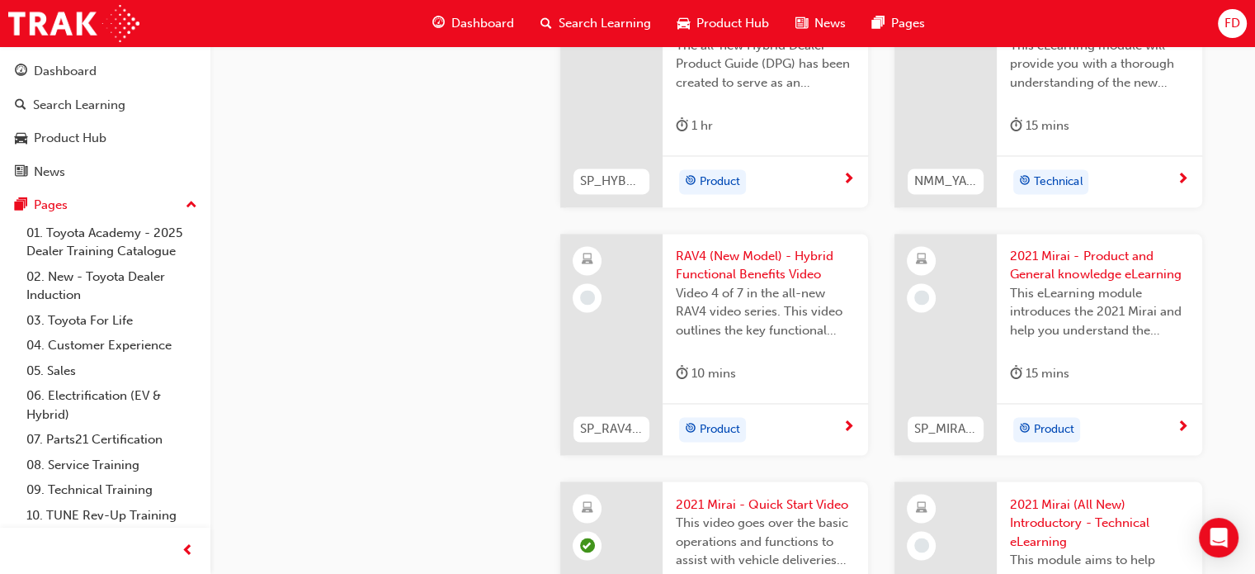
scroll to position [2636, 0]
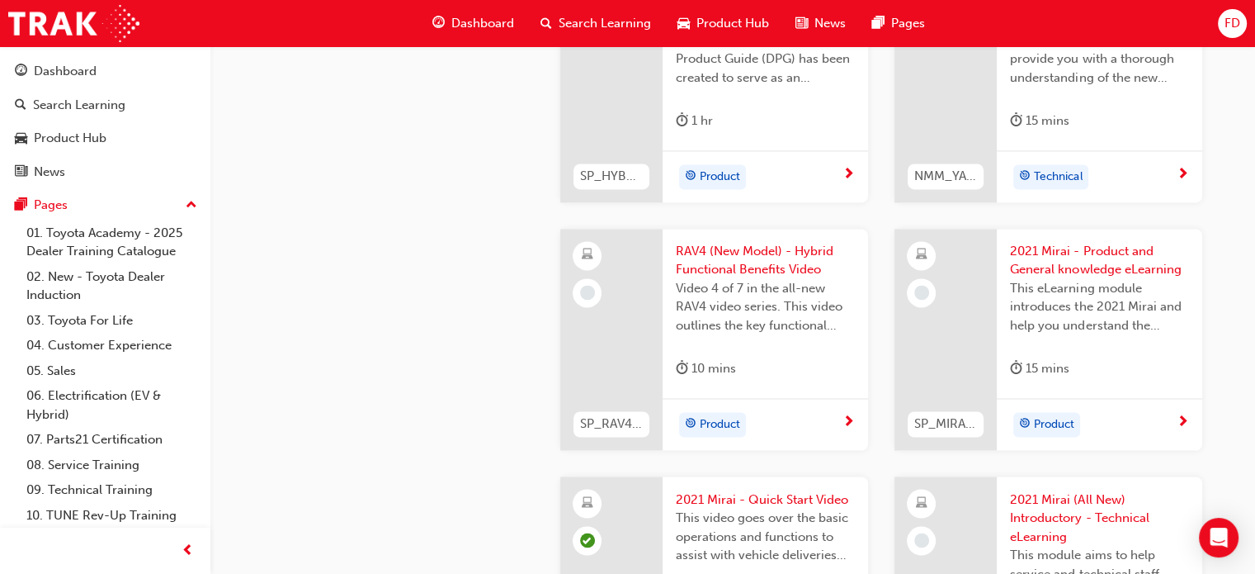
click at [627, 306] on div at bounding box center [611, 339] width 102 height 221
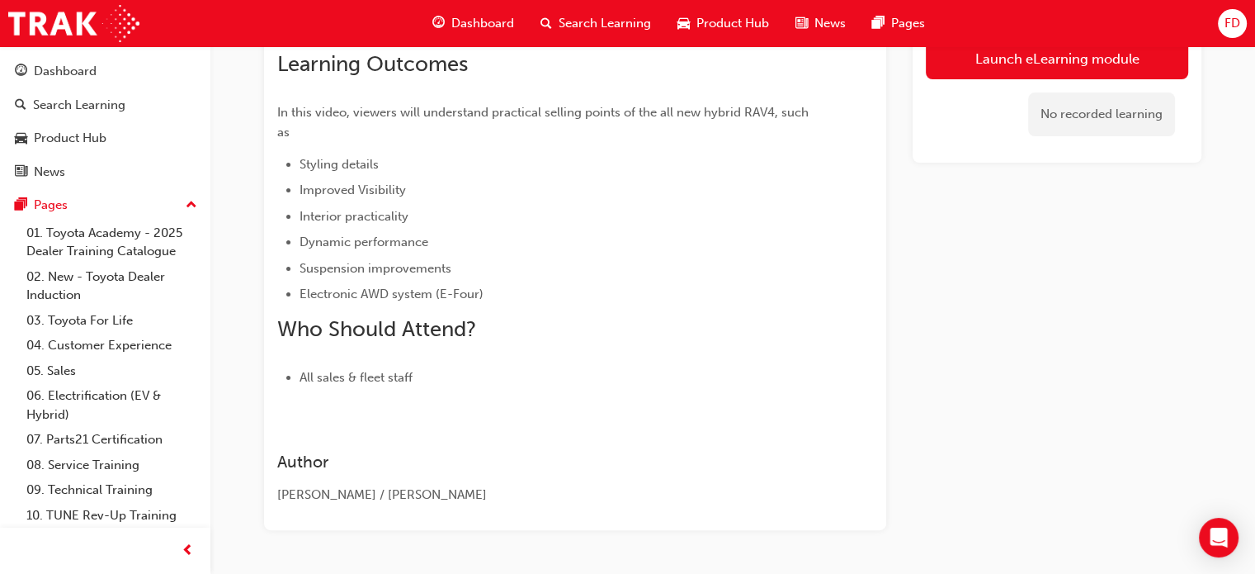
scroll to position [276, 0]
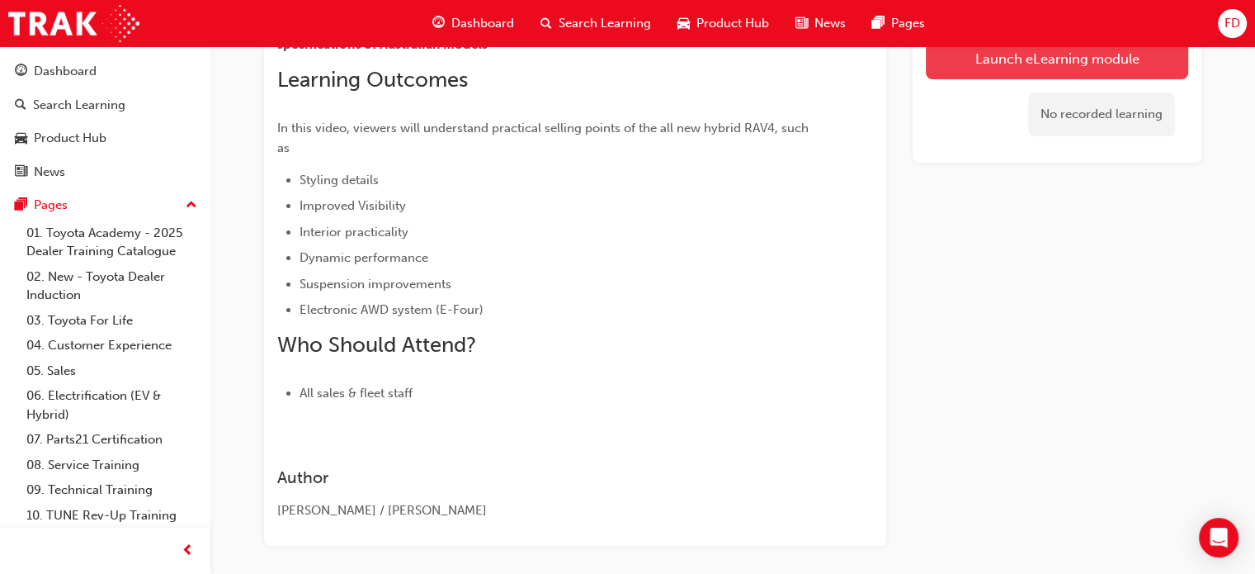
click at [1033, 54] on link "Launch eLearning module" at bounding box center [1057, 58] width 262 height 41
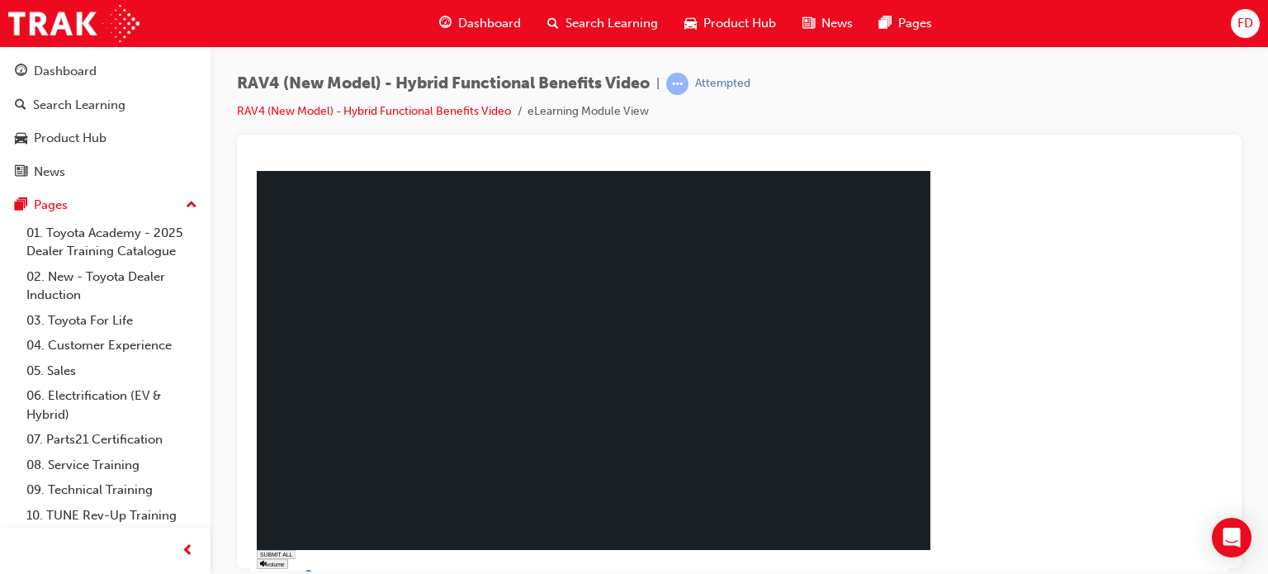
type input "1"
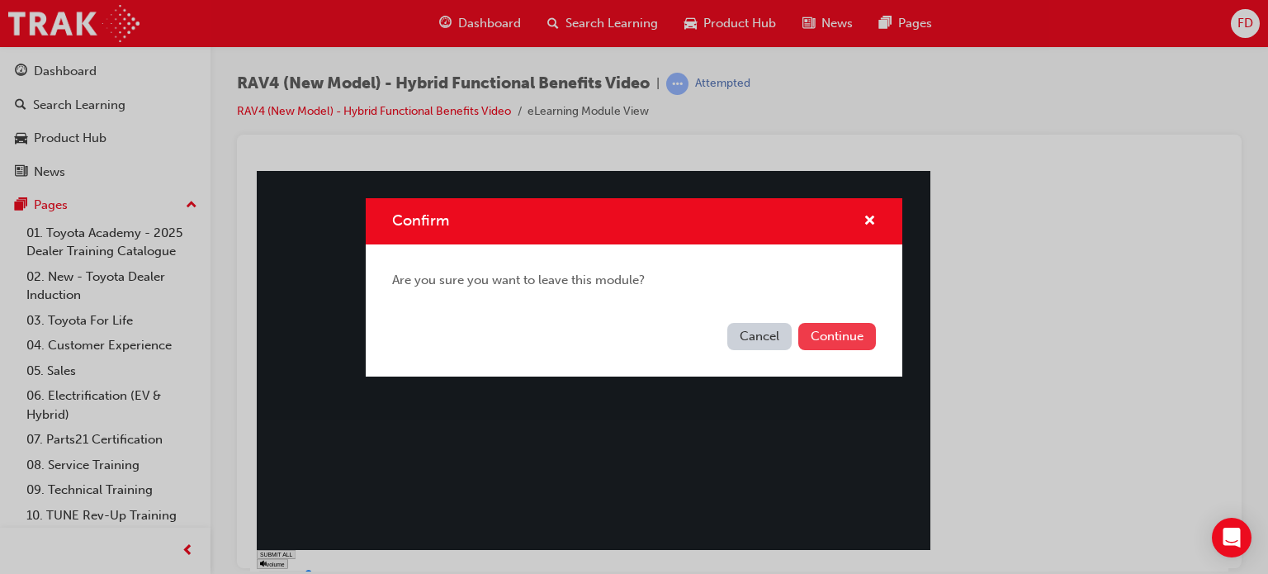
click at [835, 330] on button "Continue" at bounding box center [837, 336] width 78 height 27
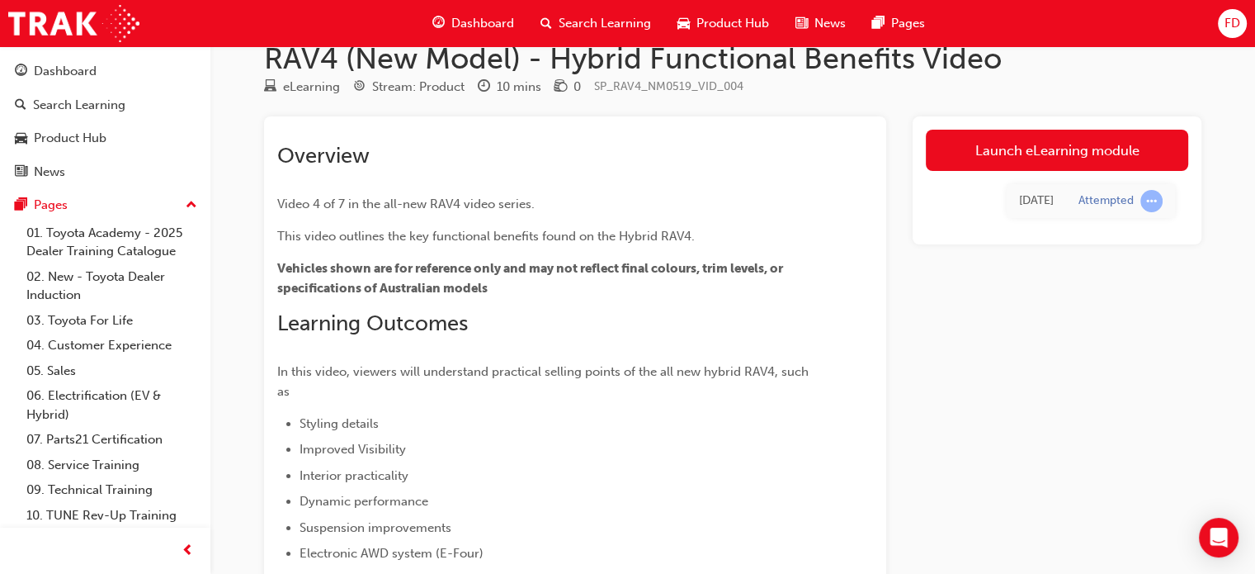
scroll to position [23, 0]
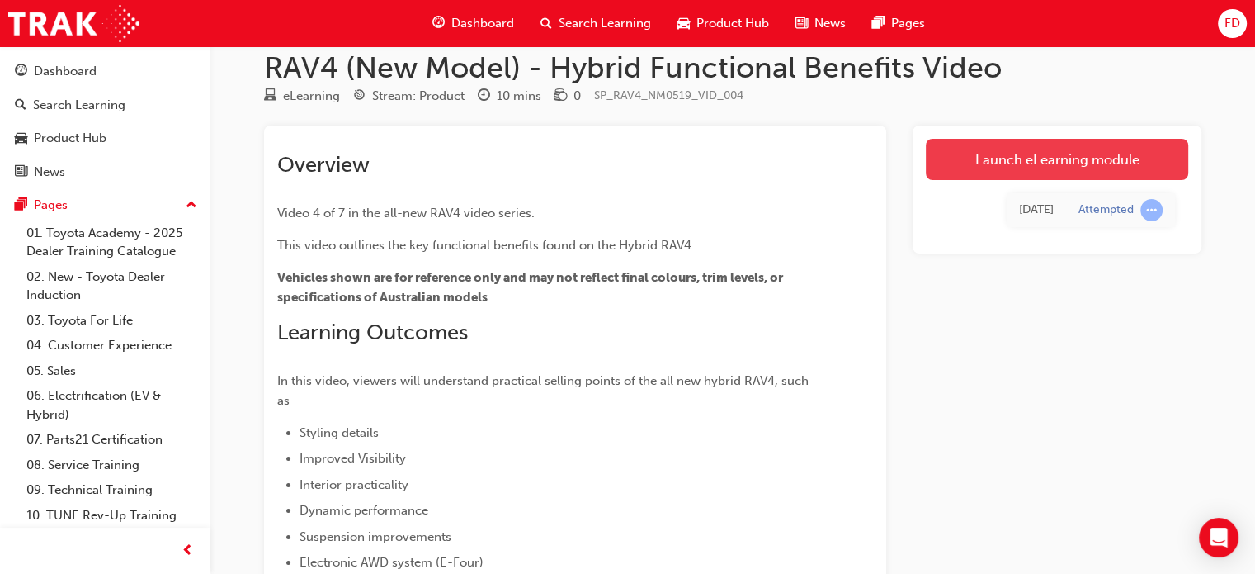
click at [994, 157] on link "Launch eLearning module" at bounding box center [1057, 159] width 262 height 41
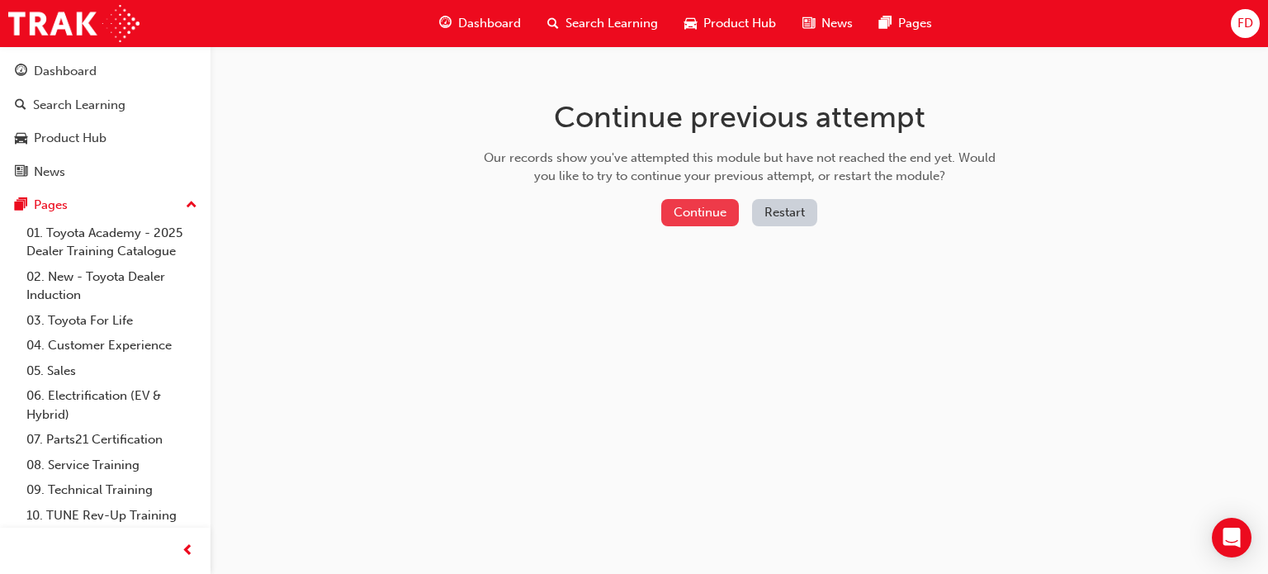
click at [683, 210] on button "Continue" at bounding box center [700, 212] width 78 height 27
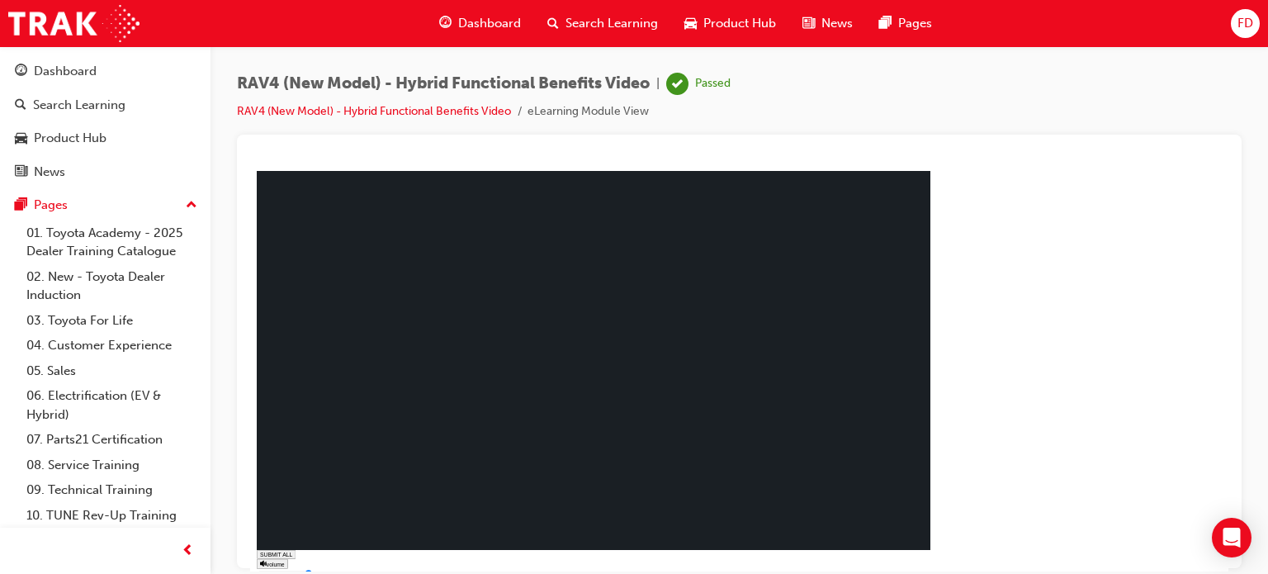
type input "1"
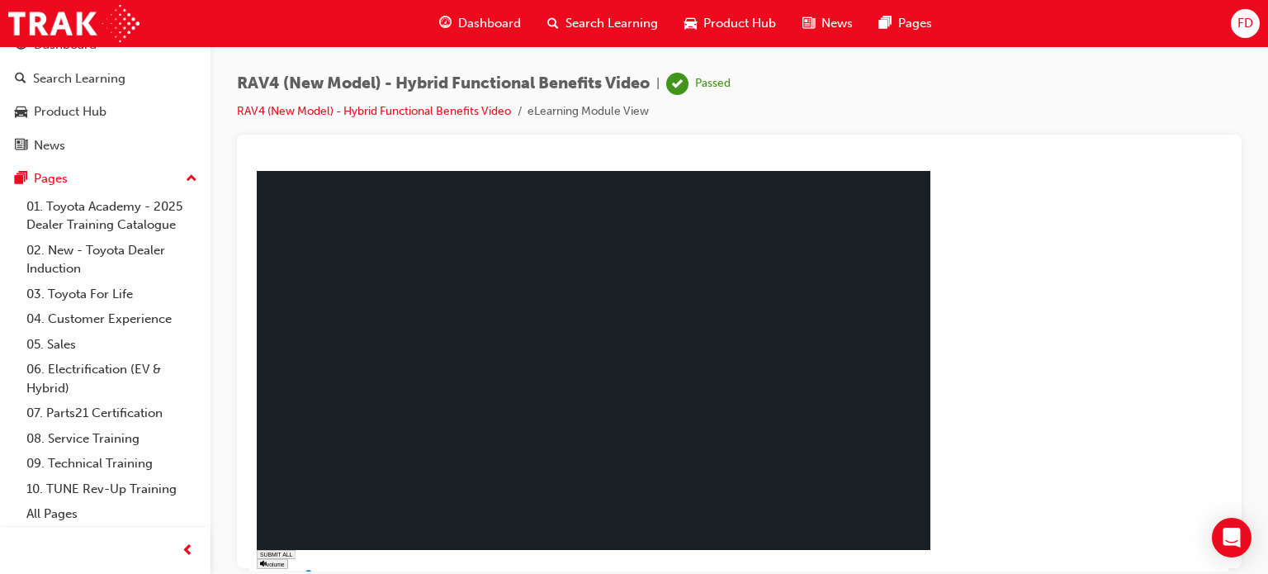
click at [1241, 29] on span "FD" at bounding box center [1245, 23] width 16 height 19
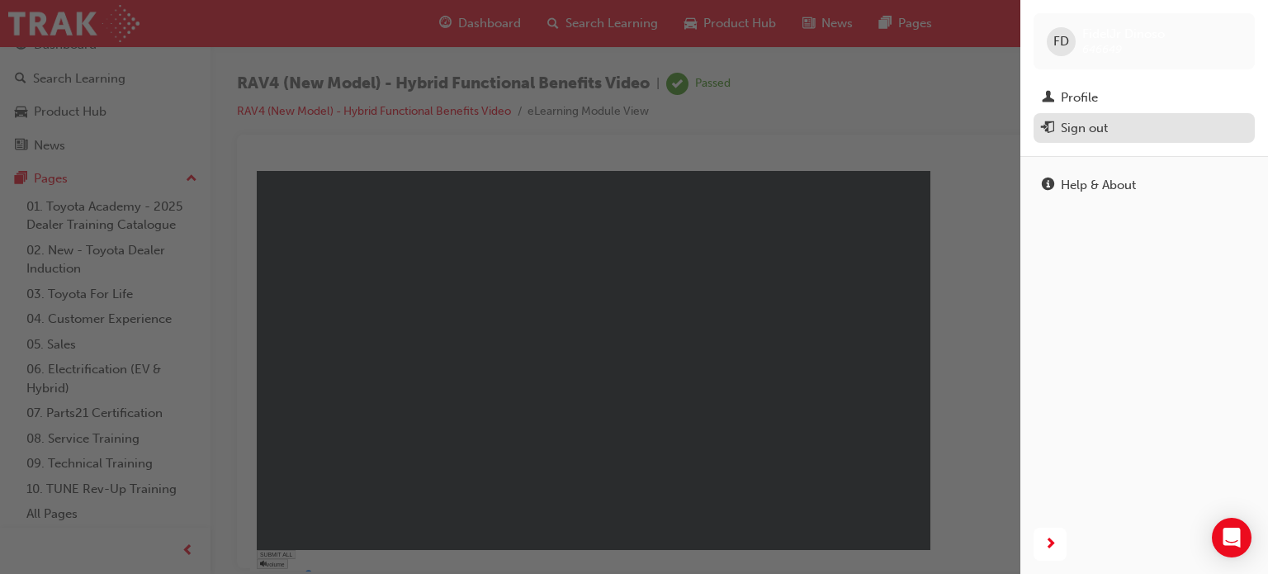
click at [1103, 132] on div "Sign out" at bounding box center [1083, 128] width 47 height 19
